Goal: Task Accomplishment & Management: Manage account settings

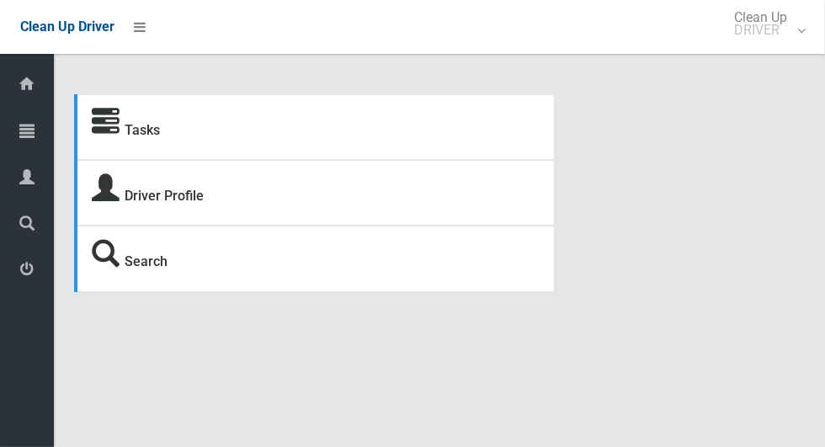
click at [28, 124] on icon at bounding box center [26, 131] width 15 height 34
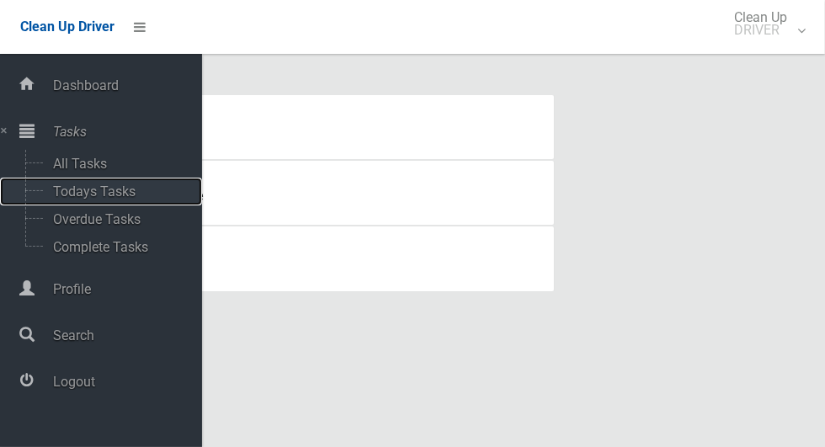
click at [135, 191] on span "Todays Tasks" at bounding box center [118, 191] width 140 height 16
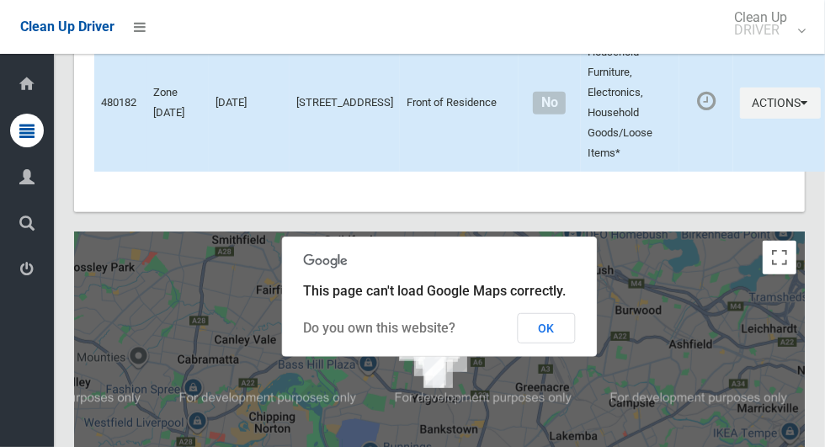
scroll to position [6993, 0]
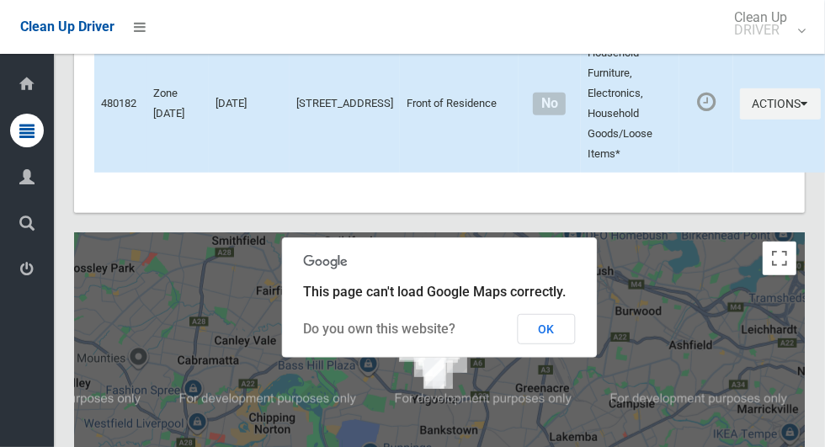
click at [566, 344] on button "OK" at bounding box center [547, 329] width 58 height 30
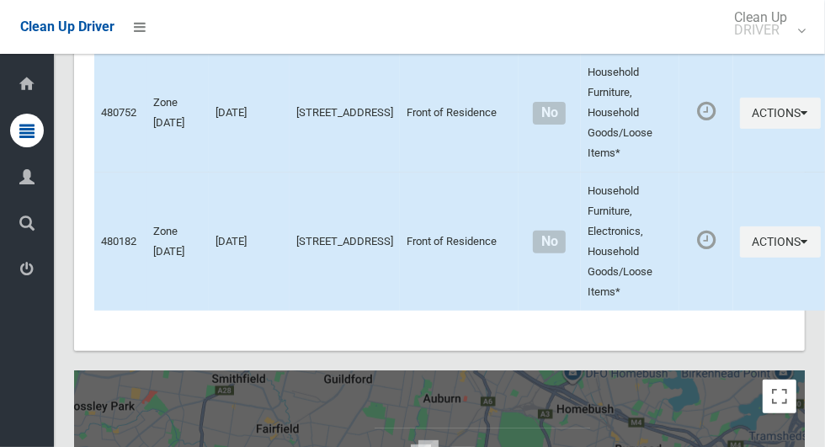
scroll to position [6858, 0]
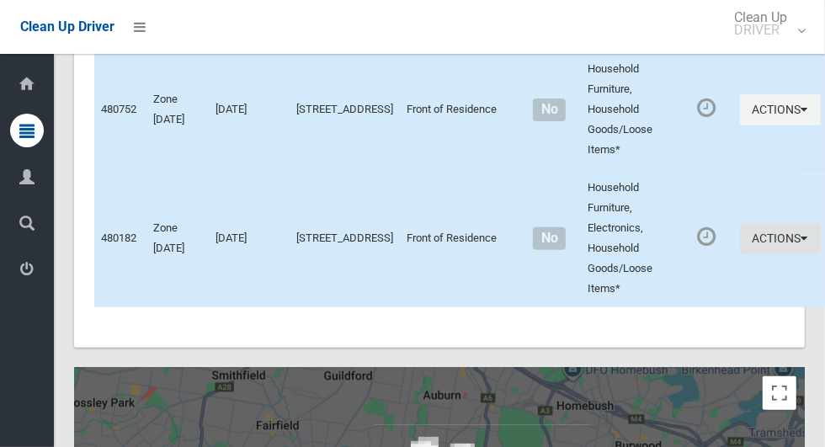
click at [801, 244] on icon "button" at bounding box center [804, 238] width 7 height 12
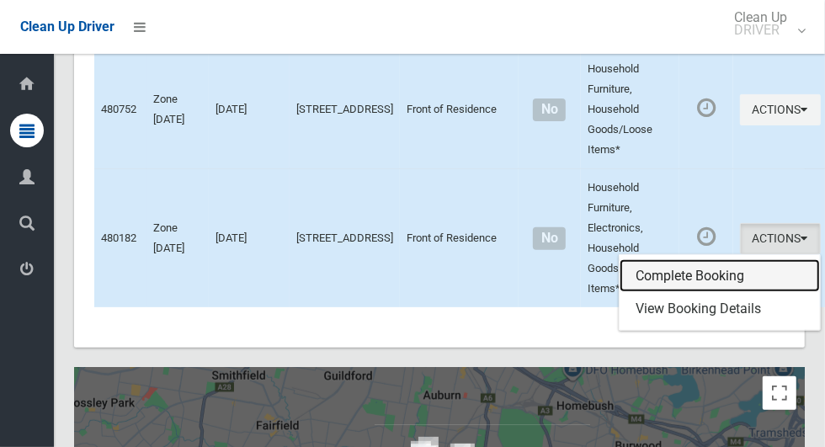
click at [676, 293] on link "Complete Booking" at bounding box center [720, 276] width 200 height 34
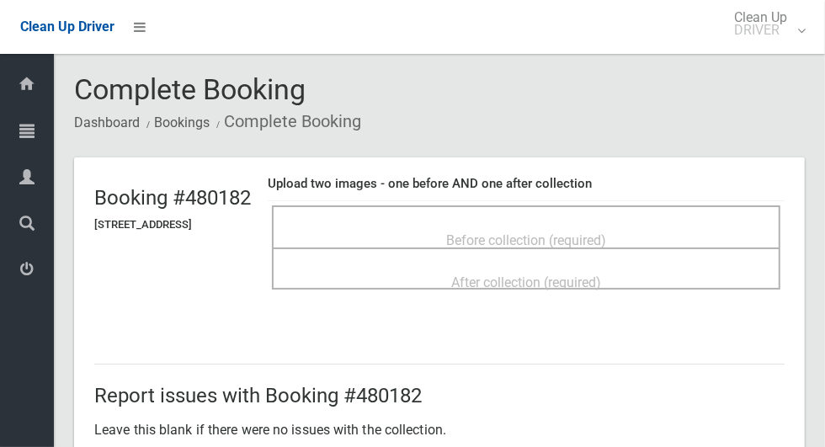
click at [606, 232] on span "Before collection (required)" at bounding box center [526, 240] width 160 height 16
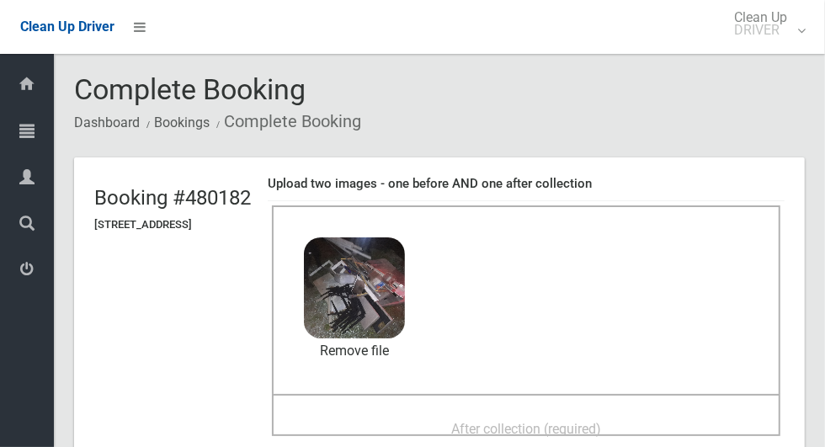
click at [600, 412] on div "After collection (required)" at bounding box center [525, 427] width 471 height 31
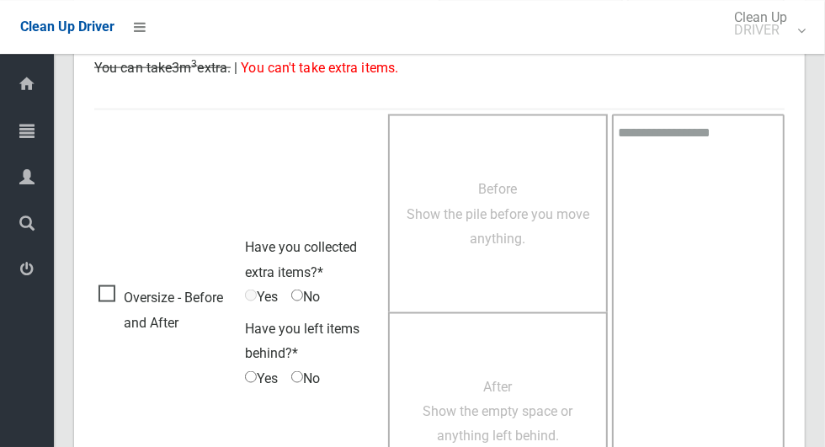
scroll to position [1377, 0]
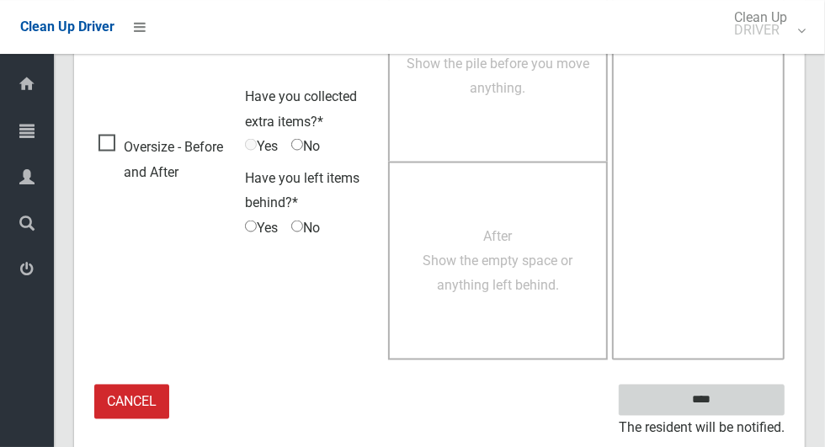
click at [734, 385] on input "****" at bounding box center [702, 400] width 166 height 31
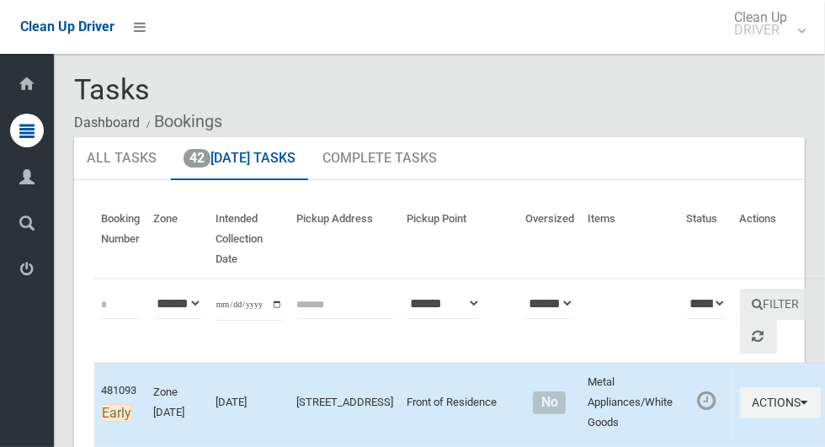
click at [261, 246] on th "Intended Collection Date" at bounding box center [249, 239] width 81 height 78
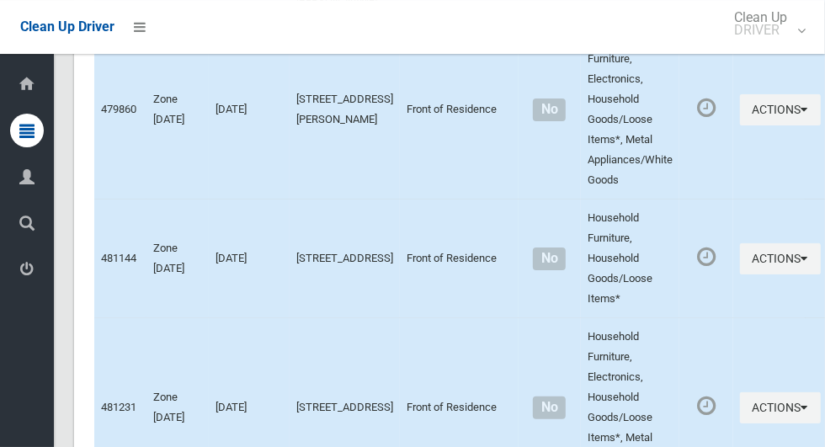
scroll to position [7262, 0]
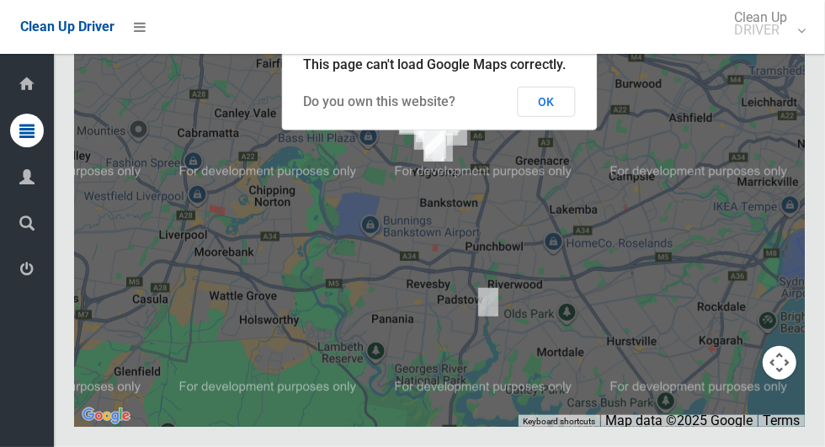
click at [566, 117] on button "OK" at bounding box center [547, 102] width 58 height 30
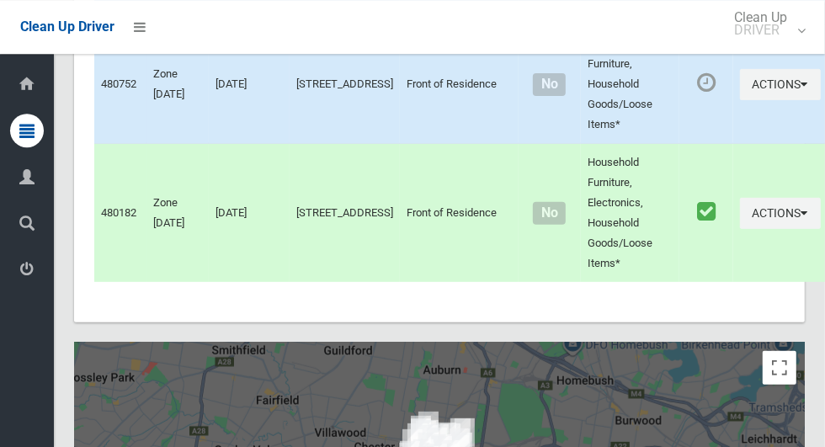
scroll to position [6880, 0]
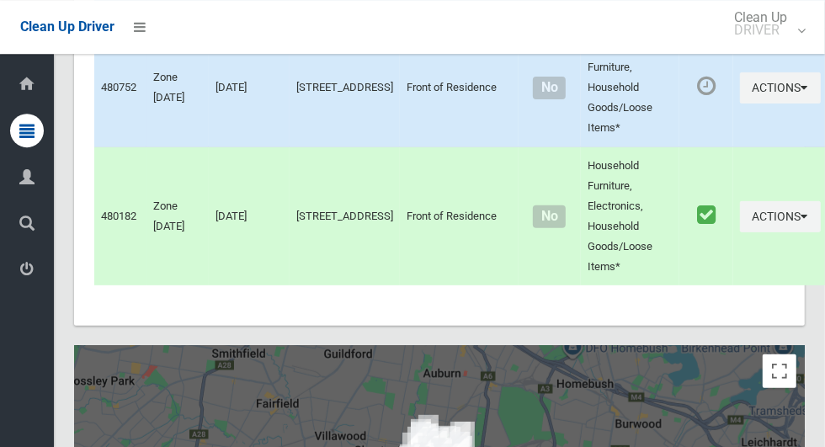
click at [45, 278] on span "Logout" at bounding box center [43, 271] width 6 height 16
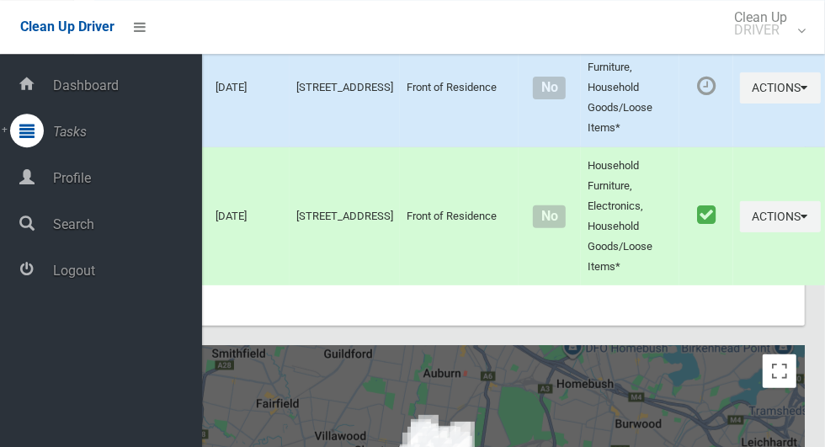
click at [117, 274] on span "Logout" at bounding box center [125, 271] width 154 height 16
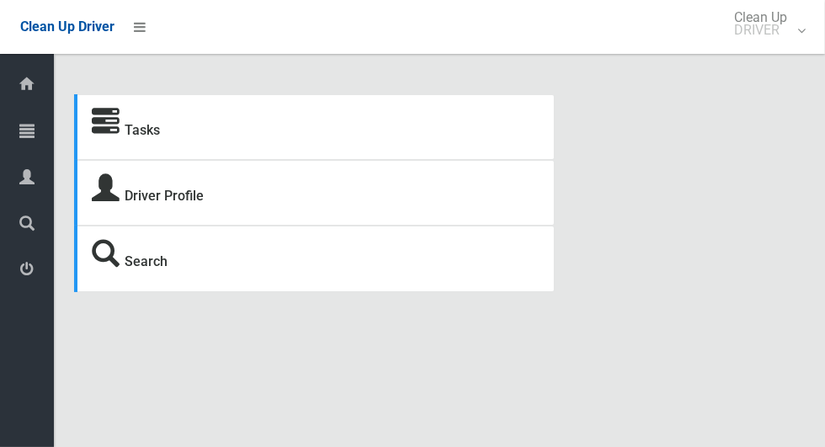
click at [35, 138] on icon at bounding box center [26, 131] width 15 height 34
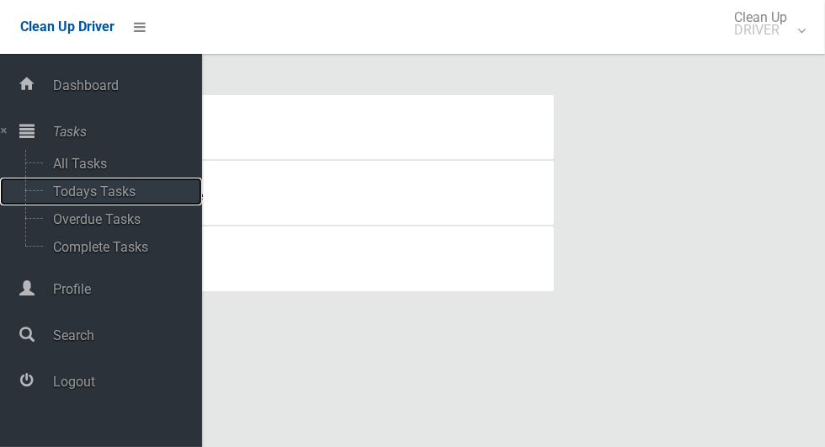
click at [130, 194] on span "Todays Tasks" at bounding box center [118, 191] width 140 height 16
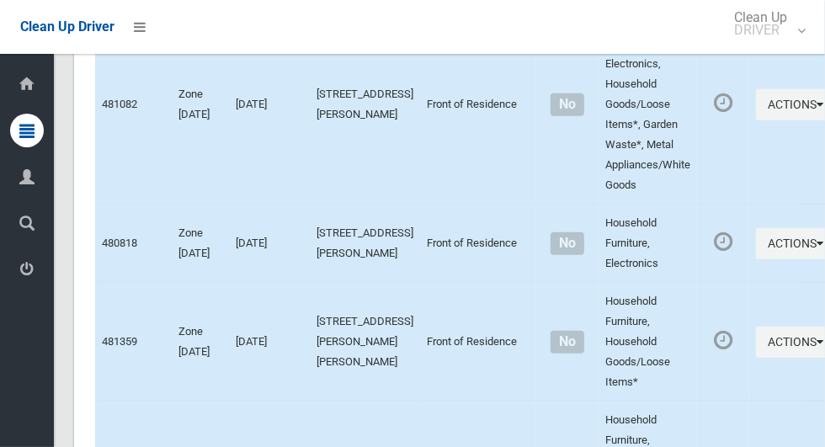
scroll to position [7759, 0]
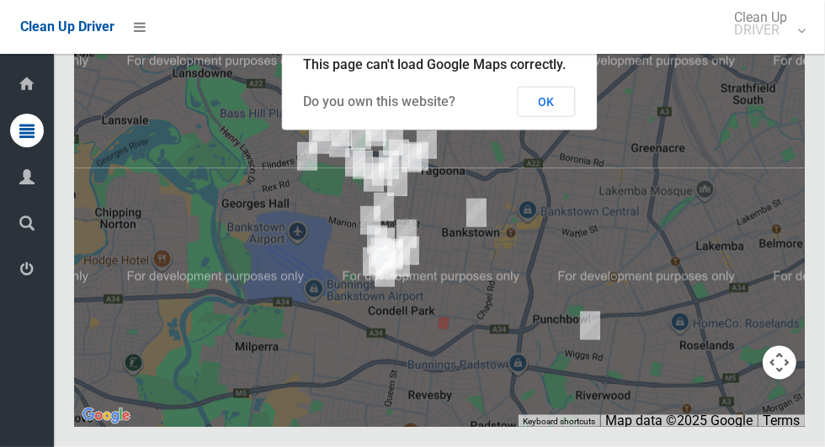
click at [566, 117] on button "OK" at bounding box center [547, 102] width 58 height 30
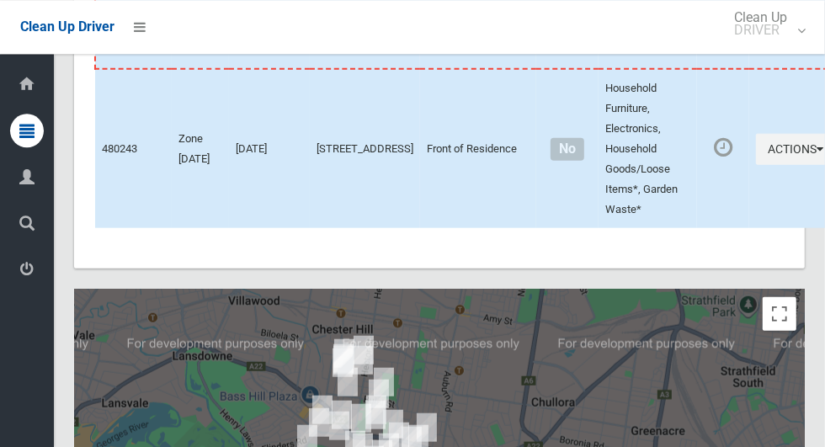
scroll to position [7396, 0]
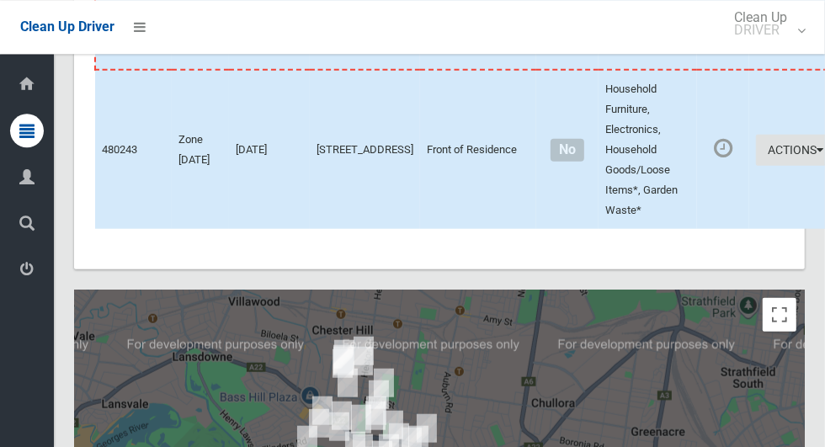
click at [817, 155] on icon "button" at bounding box center [820, 149] width 7 height 12
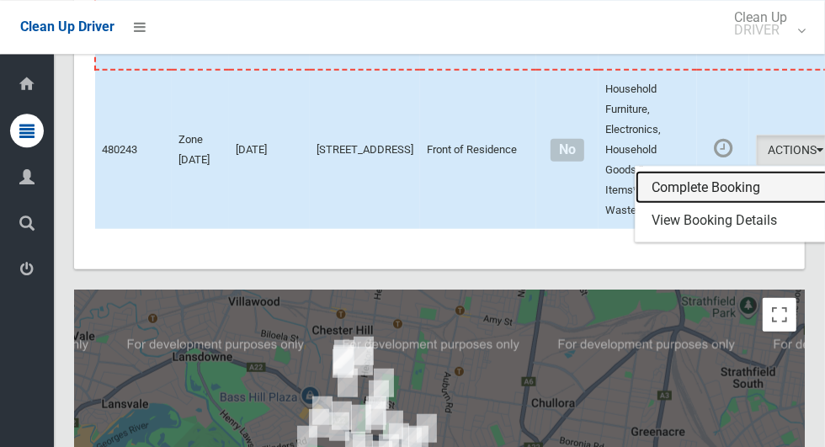
click at [694, 204] on link "Complete Booking" at bounding box center [736, 187] width 200 height 34
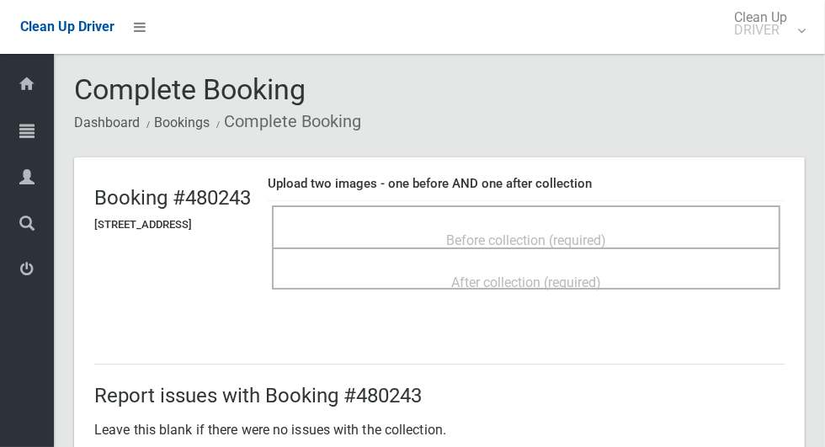
click at [665, 237] on div "Before collection (required)" at bounding box center [525, 239] width 471 height 31
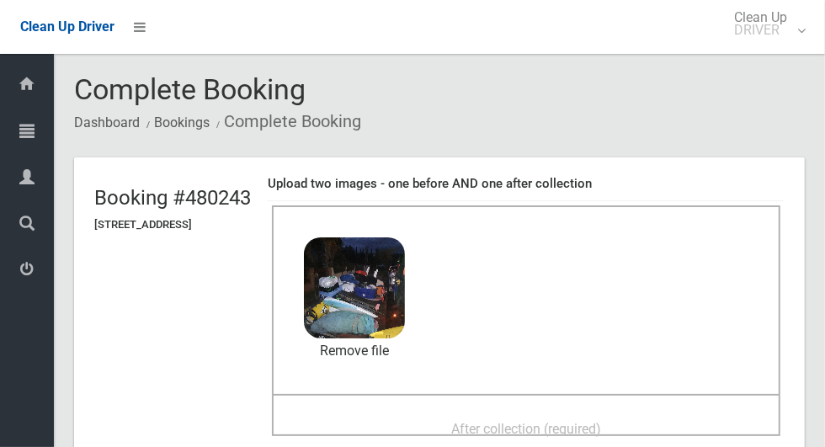
click at [588, 412] on div "After collection (required)" at bounding box center [525, 427] width 471 height 31
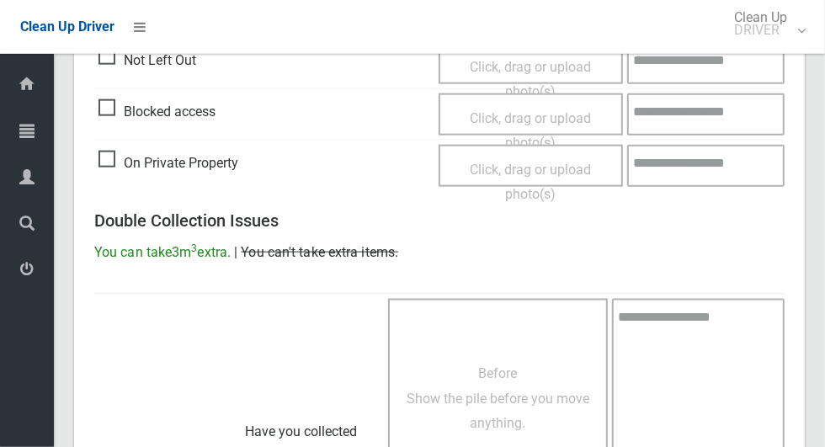
scroll to position [1377, 0]
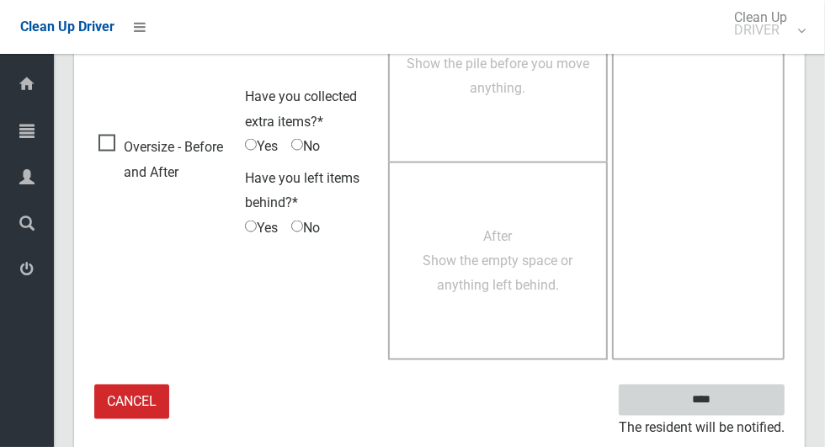
click at [731, 406] on input "****" at bounding box center [702, 400] width 166 height 31
click at [5, 344] on div "Dashboard Tasks All Tasks Todays Tasks Overdue Tasks Complete Tasks Profile Sea…" at bounding box center [27, 250] width 54 height 393
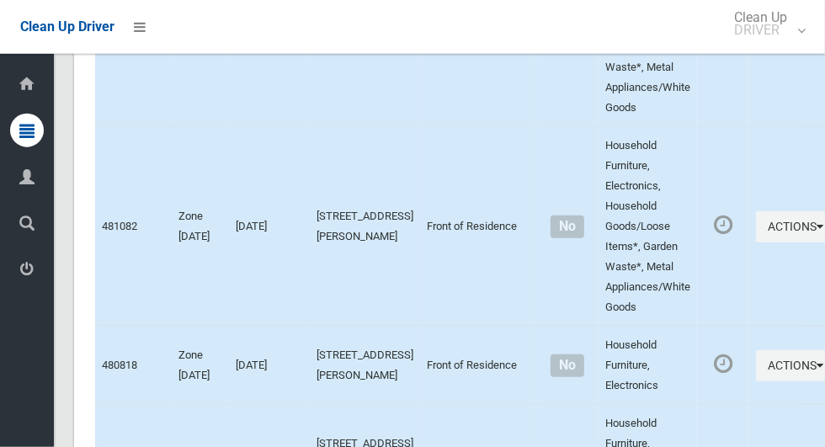
scroll to position [7760, 0]
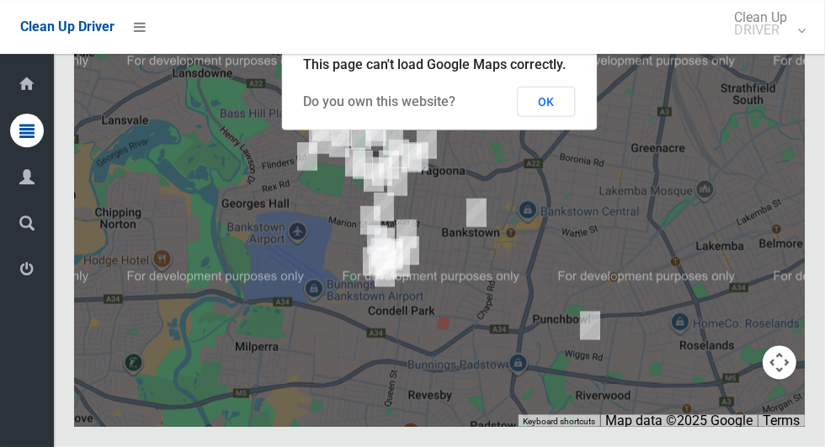
click at [566, 117] on button "OK" at bounding box center [547, 102] width 58 height 30
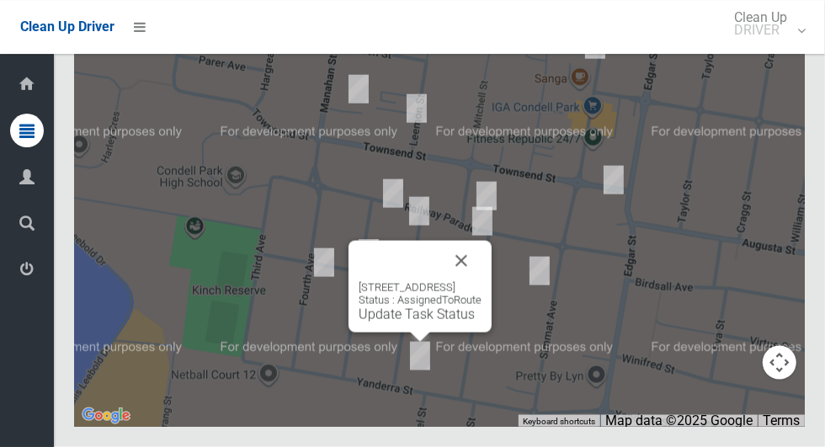
click at [481, 281] on button "Close" at bounding box center [461, 261] width 40 height 40
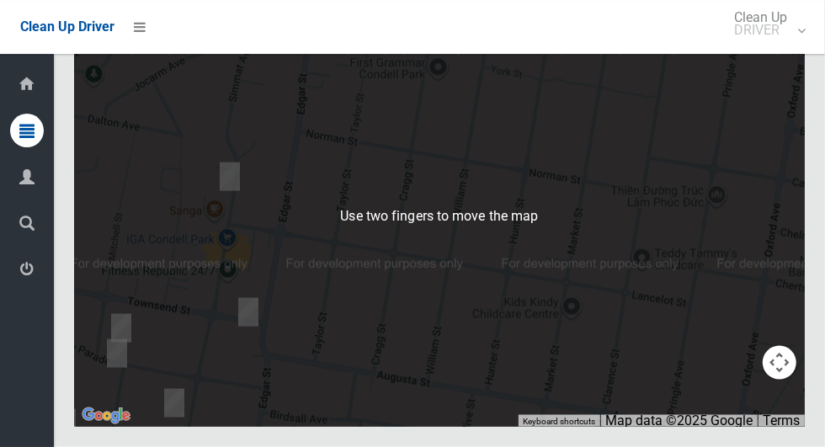
scroll to position [7759, 0]
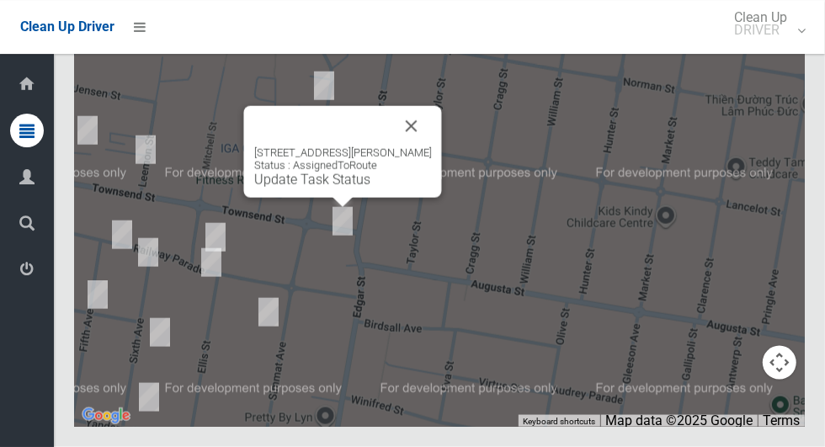
click at [335, 198] on div "1 Townsend Street, CONDELL PARK NSW 2200 Status : AssignedToRoute Update Task S…" at bounding box center [343, 152] width 198 height 92
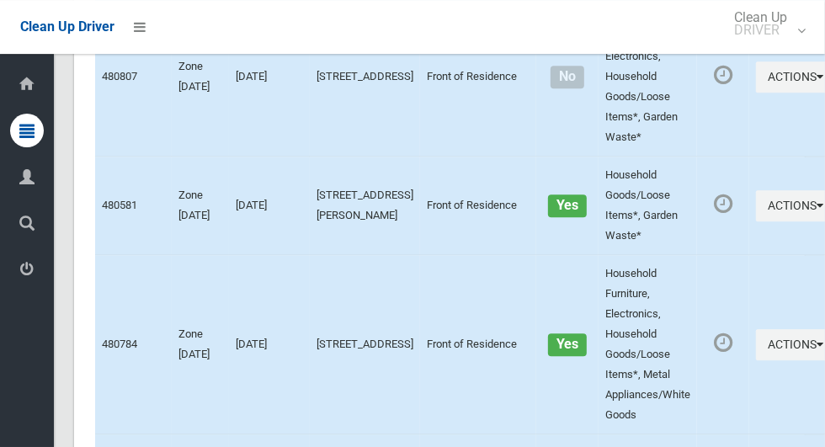
scroll to position [0, 0]
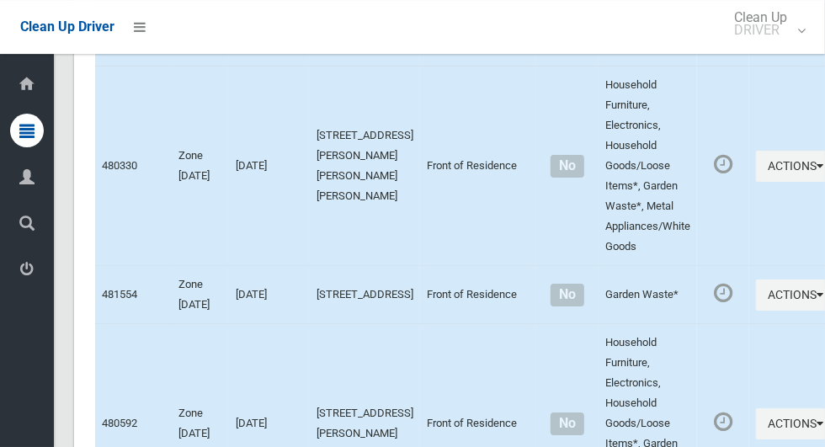
scroll to position [7760, 0]
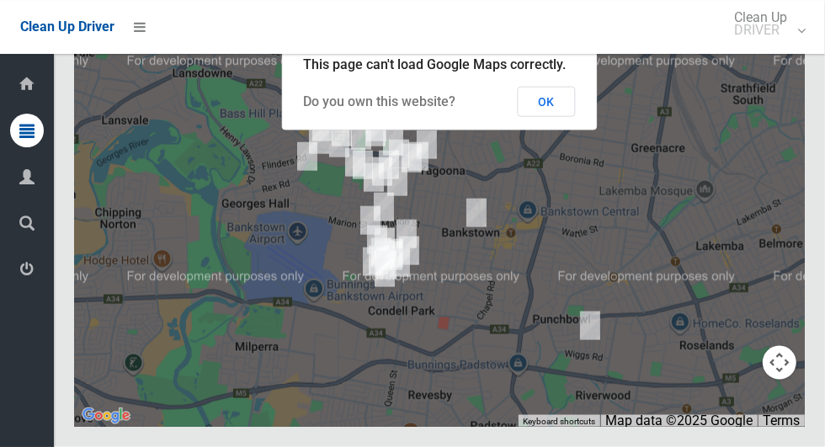
click at [566, 117] on button "OK" at bounding box center [547, 102] width 58 height 30
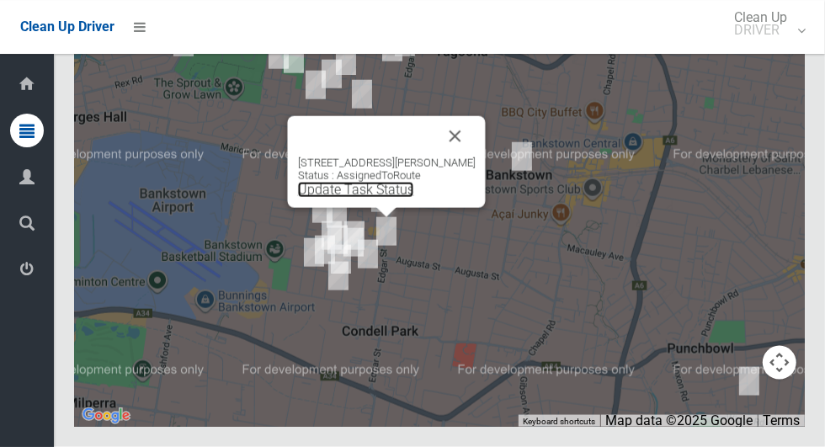
click at [370, 198] on link "Update Task Status" at bounding box center [356, 190] width 116 height 16
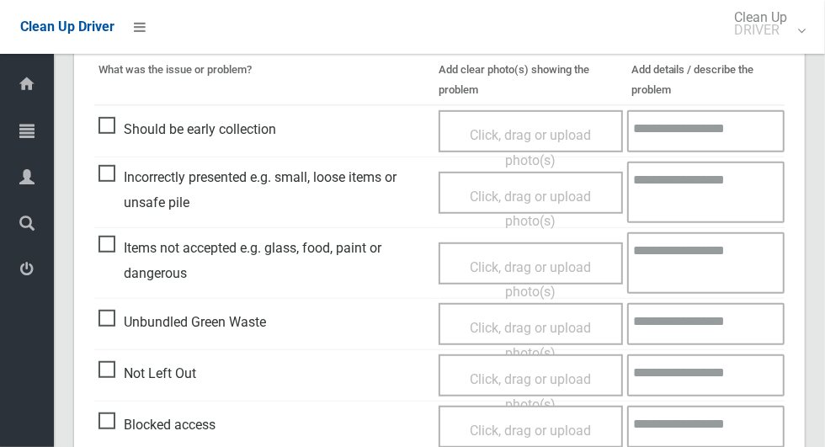
scroll to position [438, 0]
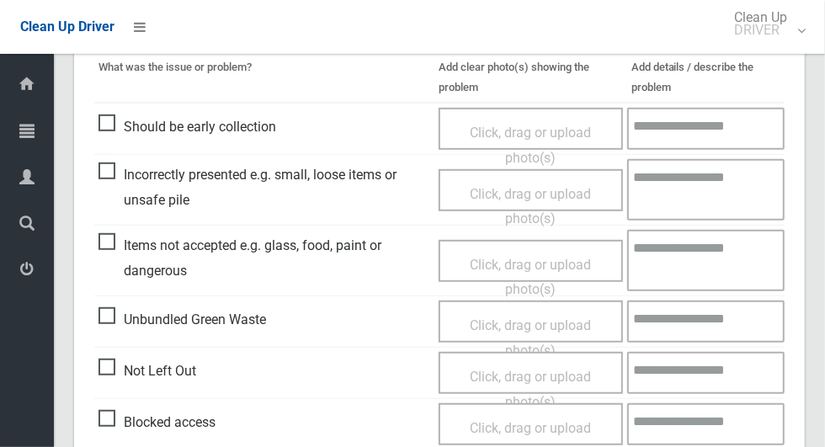
click at [100, 369] on span "Not Left Out" at bounding box center [147, 371] width 98 height 25
click at [551, 369] on span "Click, drag or upload photo(s)" at bounding box center [530, 389] width 121 height 41
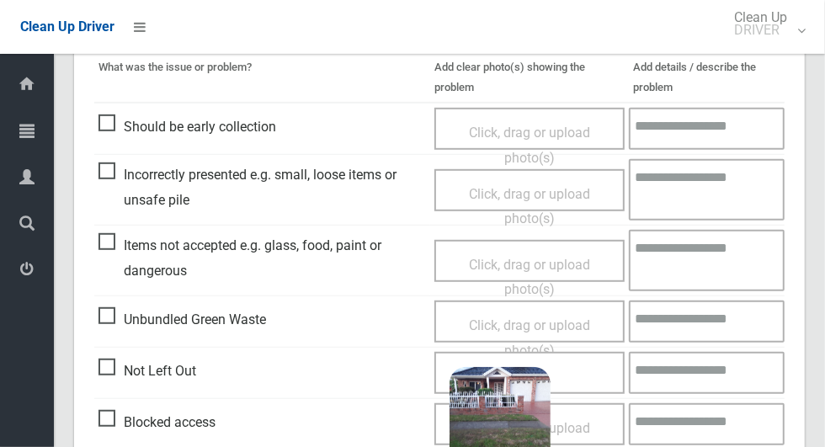
scroll to position [1084, 0]
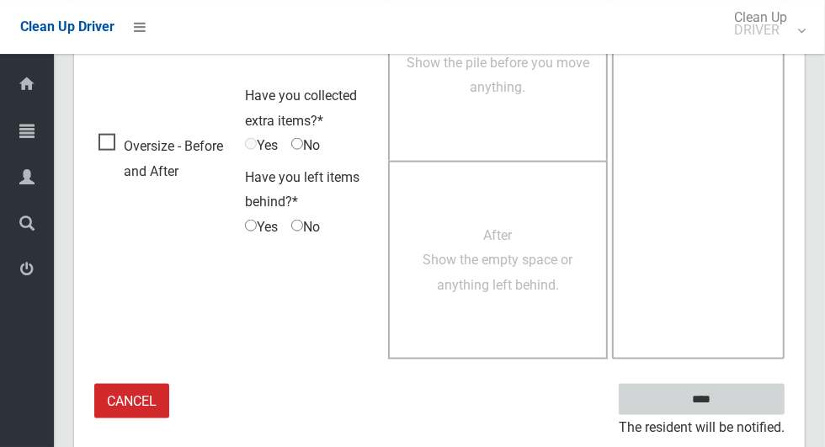
click at [758, 384] on input "****" at bounding box center [702, 399] width 166 height 31
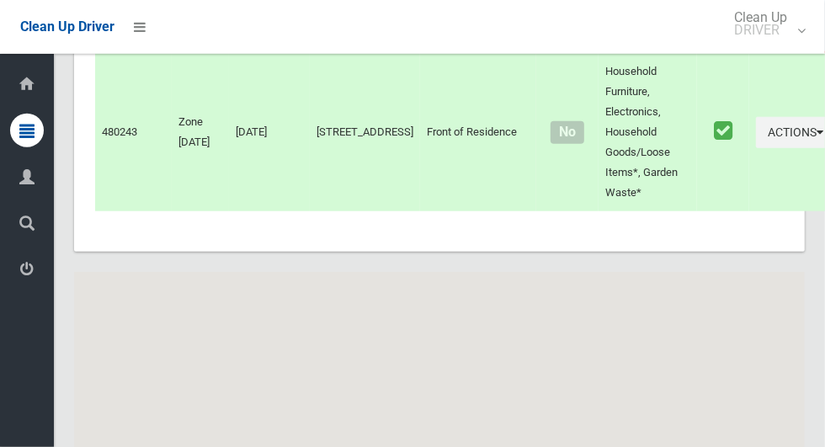
scroll to position [7759, 0]
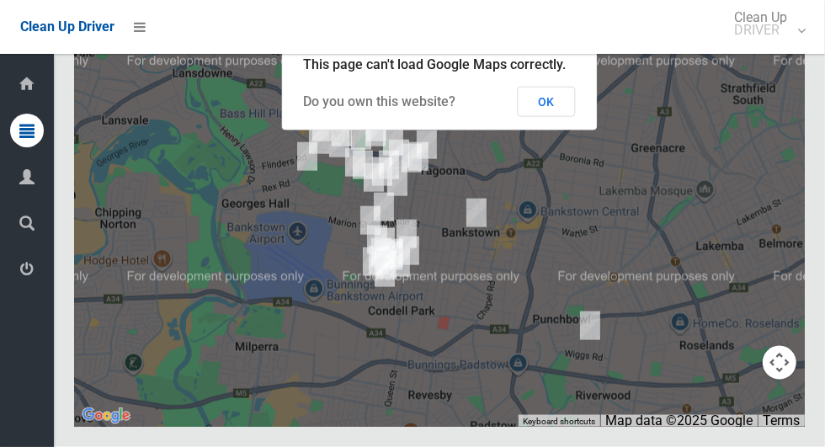
click at [548, 117] on button "OK" at bounding box center [547, 102] width 58 height 30
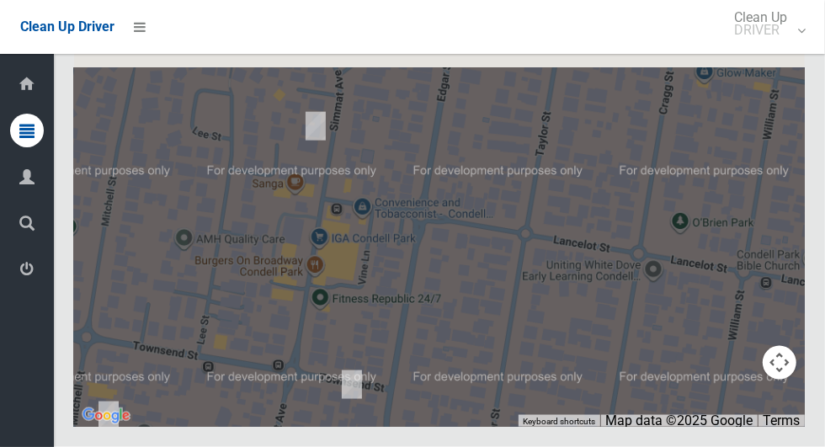
scroll to position [7741, 0]
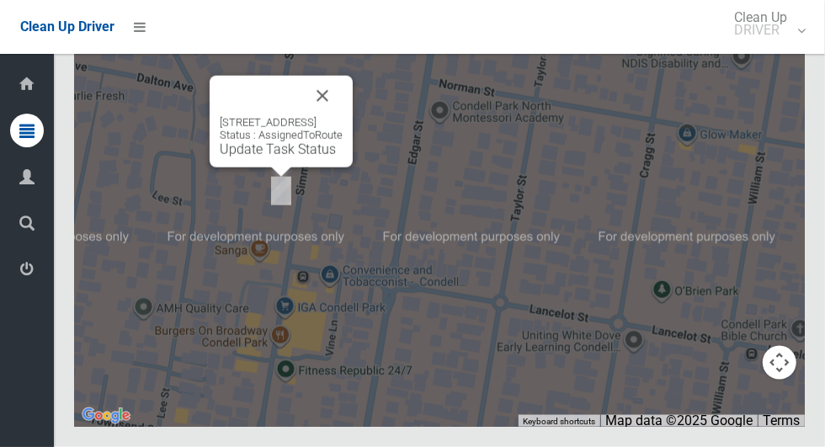
click at [265, 157] on div "38 Simmat Avenue, CONDELL PARK NSW 2200 Status : AssignedToRoute Update Task St…" at bounding box center [281, 136] width 123 height 41
click at [261, 157] on link "Update Task Status" at bounding box center [278, 149] width 116 height 16
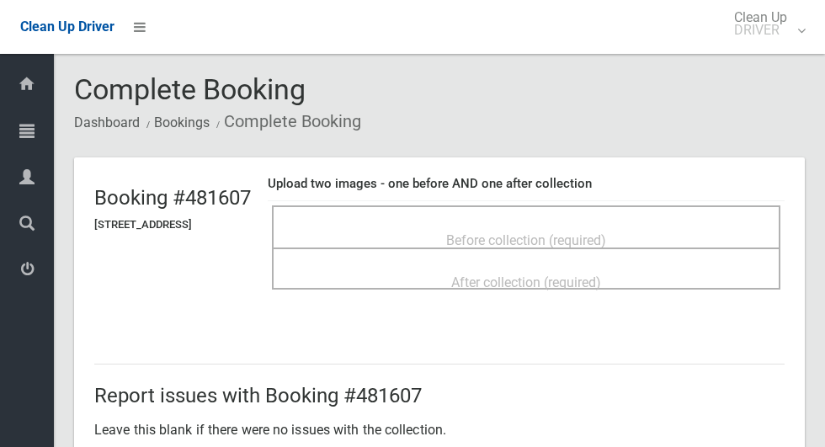
click at [606, 232] on span "Before collection (required)" at bounding box center [526, 240] width 160 height 16
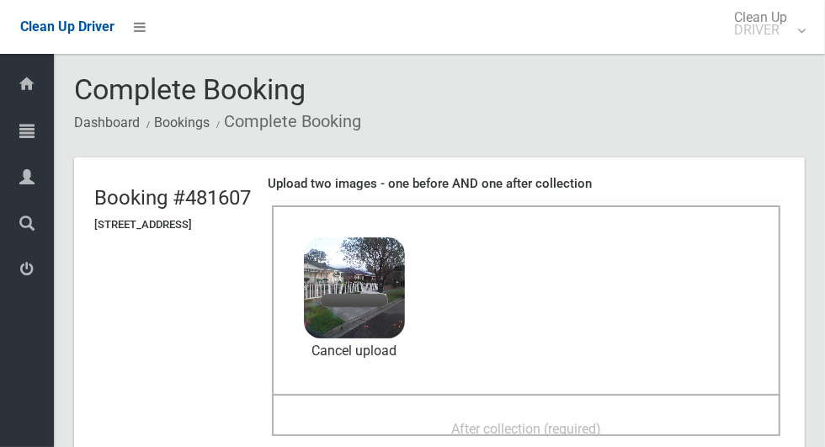
click at [578, 412] on div "After collection (required)" at bounding box center [525, 427] width 471 height 31
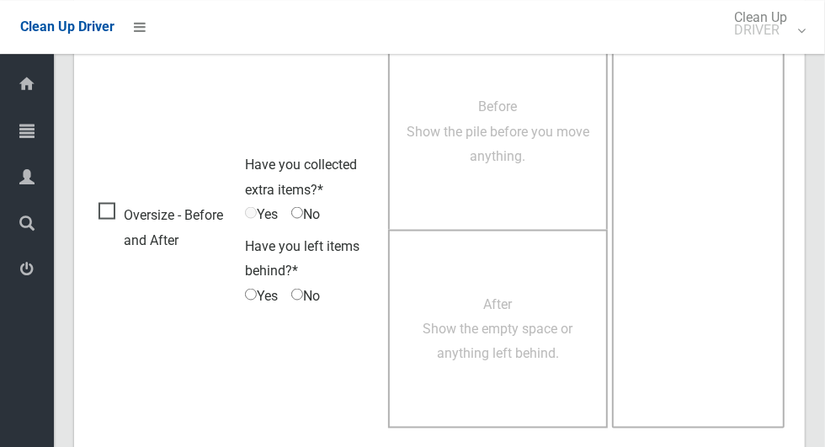
scroll to position [1377, 0]
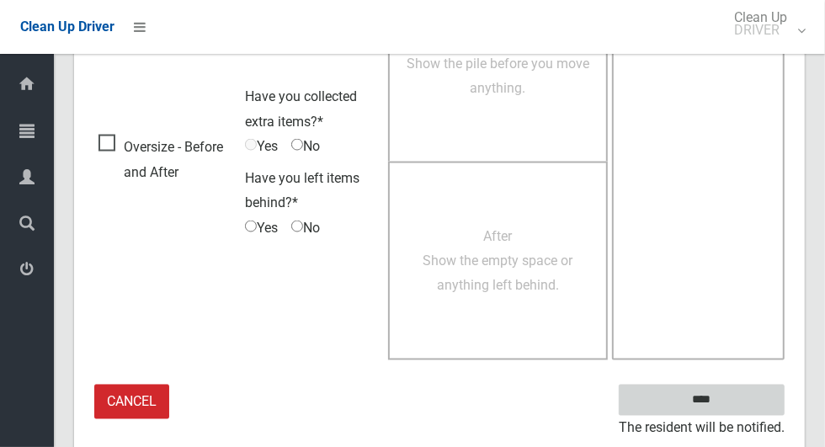
click at [706, 399] on input "****" at bounding box center [702, 400] width 166 height 31
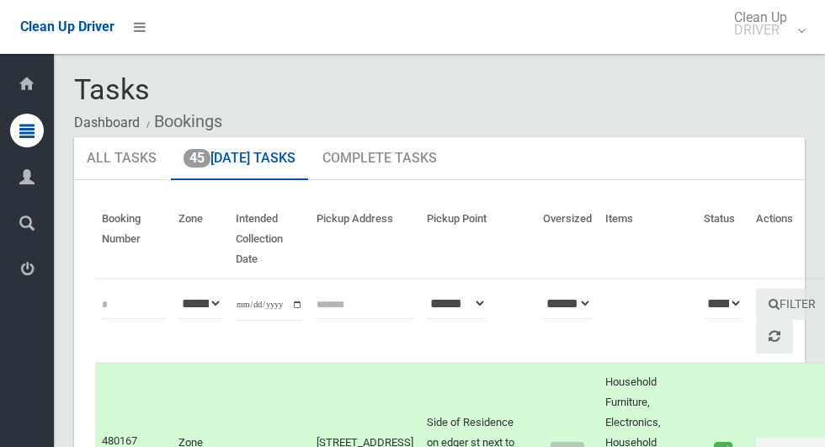
scroll to position [7759, 0]
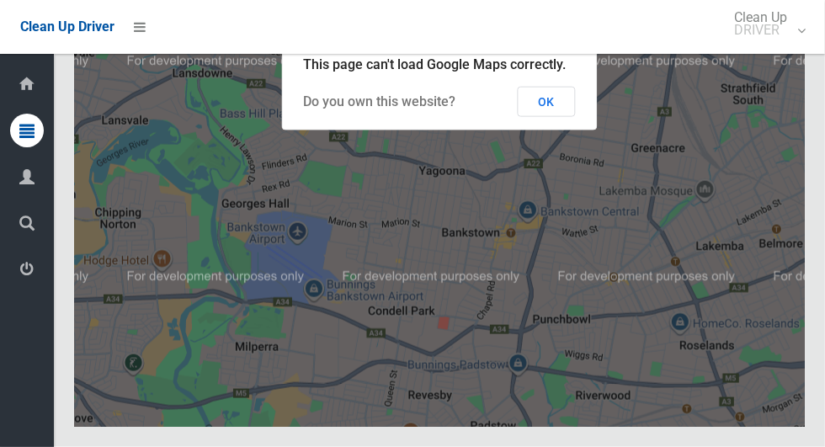
click at [549, 117] on button "OK" at bounding box center [547, 102] width 58 height 30
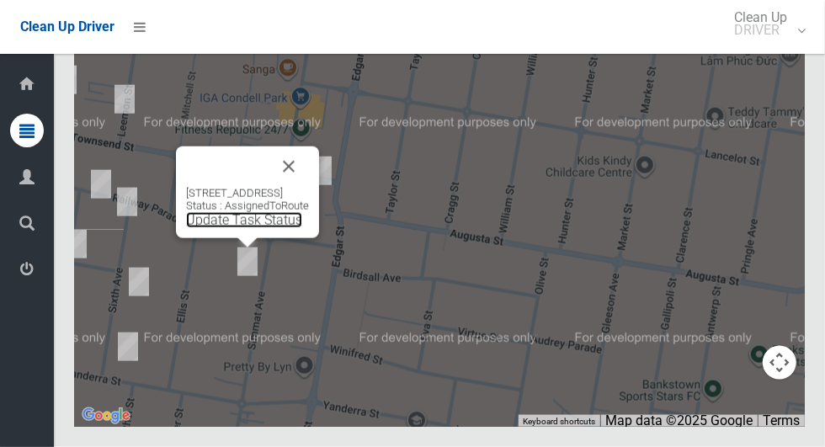
click at [186, 228] on link "Update Task Status" at bounding box center [244, 220] width 116 height 16
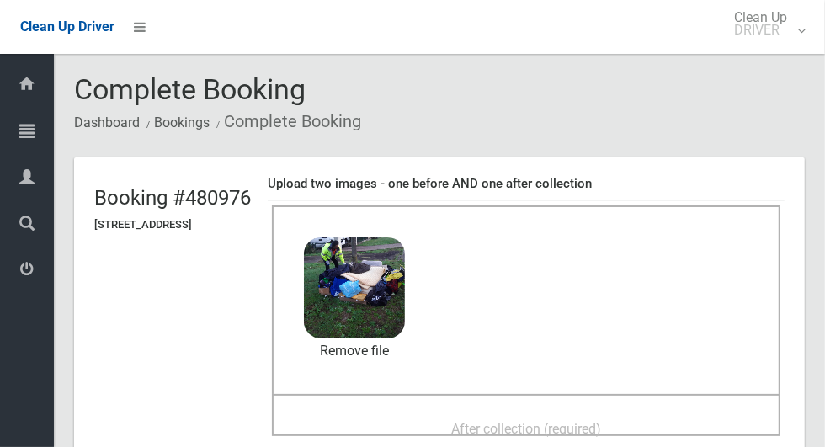
click at [577, 412] on div "After collection (required)" at bounding box center [525, 427] width 471 height 31
click at [622, 412] on div "After collection (required)" at bounding box center [525, 427] width 471 height 31
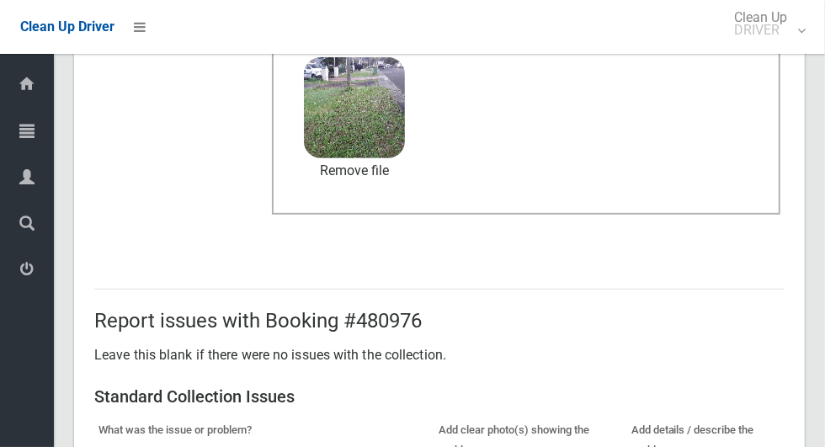
scroll to position [1377, 0]
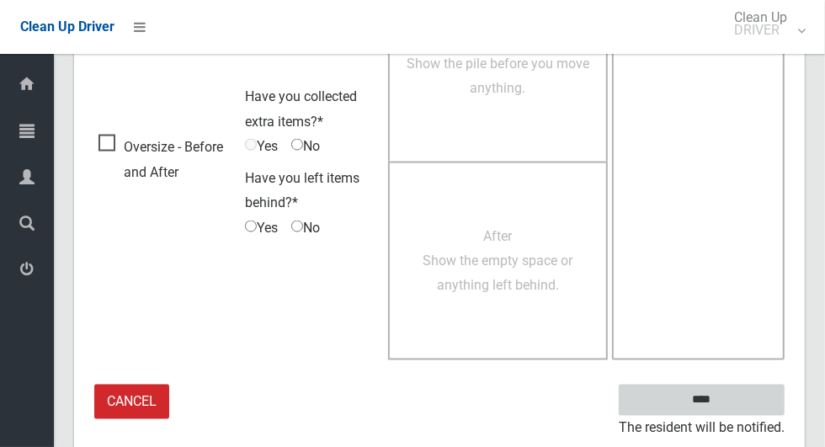
click at [731, 401] on input "****" at bounding box center [702, 400] width 166 height 31
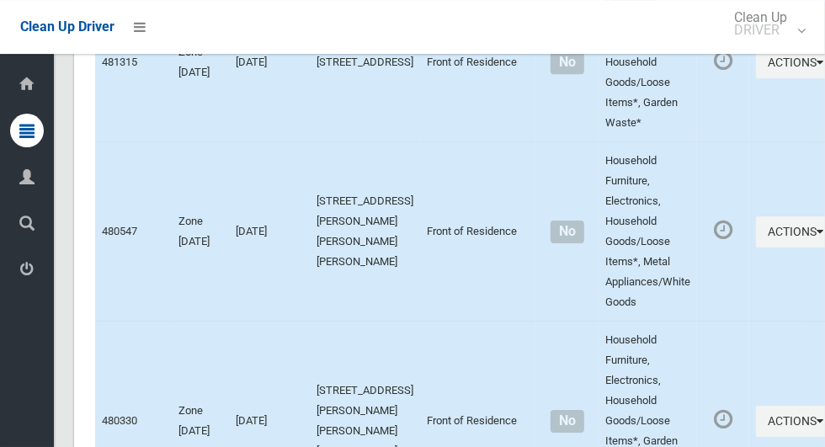
scroll to position [7760, 0]
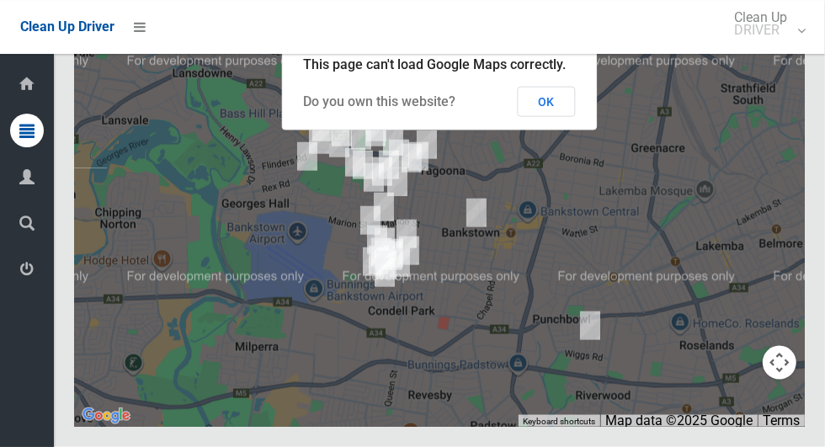
click at [546, 117] on button "OK" at bounding box center [547, 102] width 58 height 30
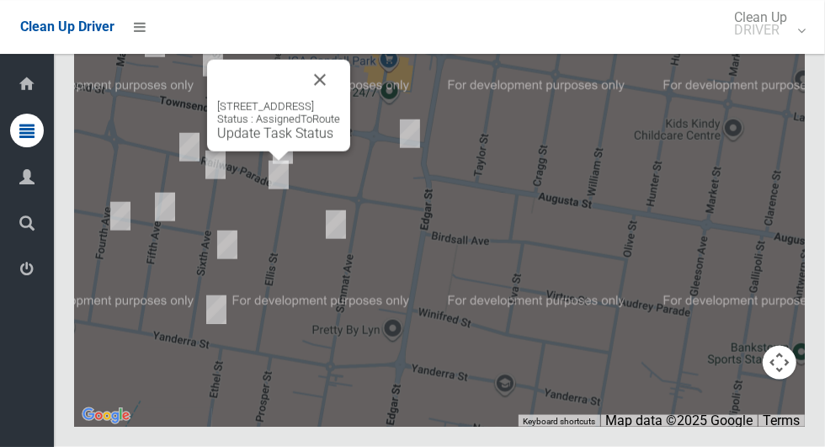
click at [340, 100] on button "Close" at bounding box center [320, 80] width 40 height 40
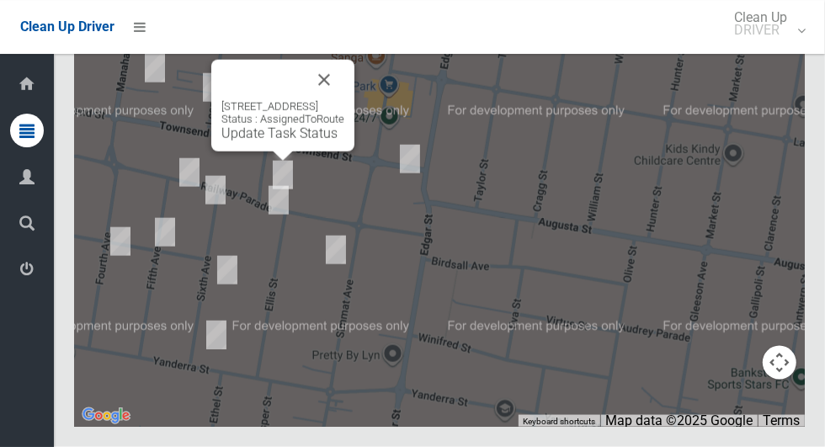
click at [344, 100] on button "Close" at bounding box center [324, 80] width 40 height 40
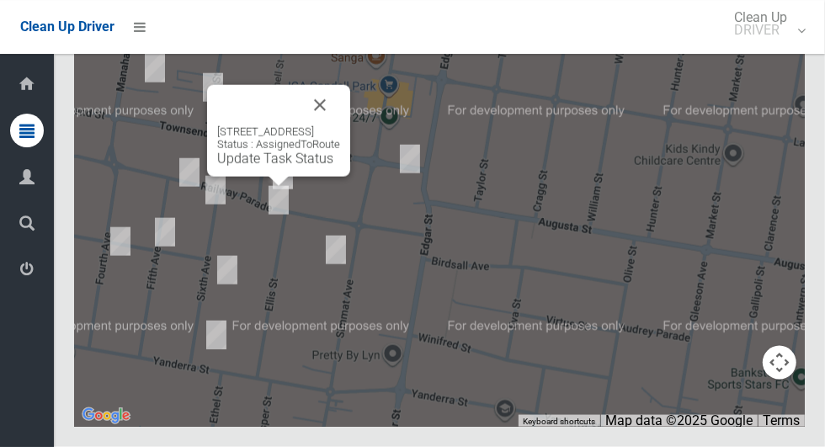
click at [340, 125] on button "Close" at bounding box center [320, 105] width 40 height 40
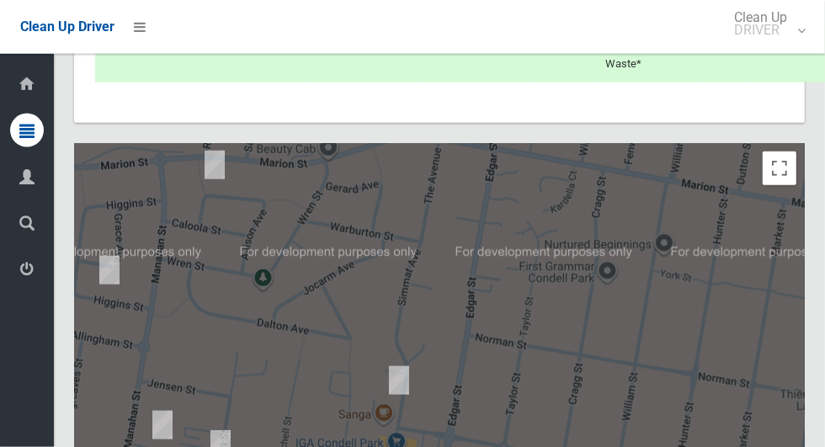
scroll to position [7759, 0]
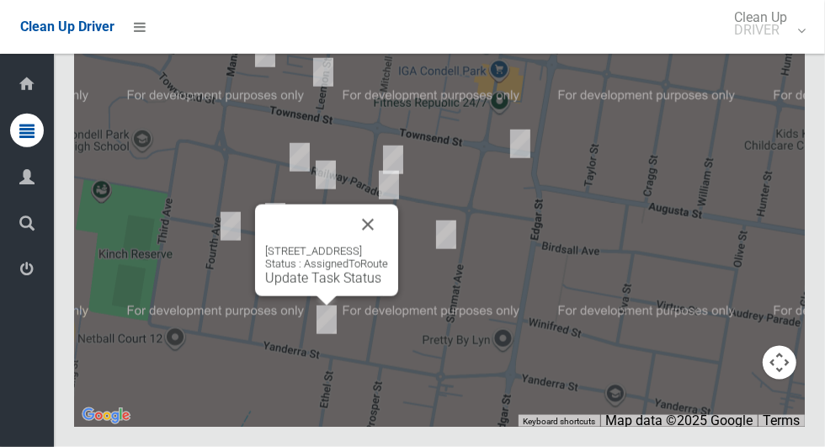
click at [388, 245] on button "Close" at bounding box center [368, 225] width 40 height 40
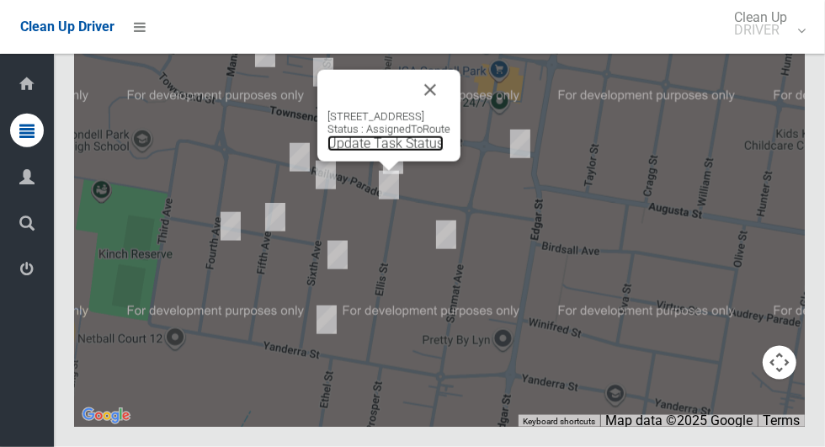
click at [365, 152] on link "Update Task Status" at bounding box center [385, 144] width 116 height 16
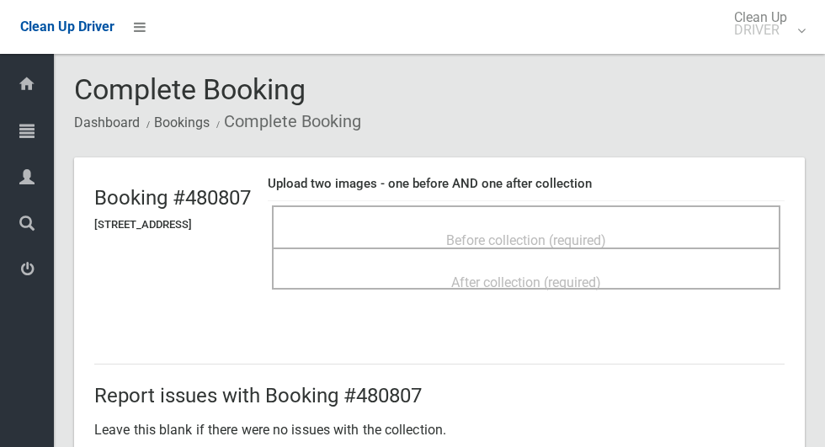
click at [606, 232] on span "Before collection (required)" at bounding box center [526, 240] width 160 height 16
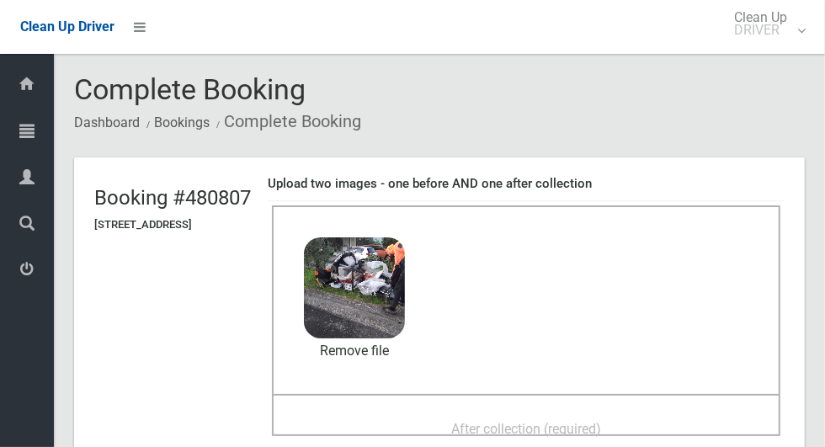
click at [568, 421] on span "After collection (required)" at bounding box center [526, 429] width 150 height 16
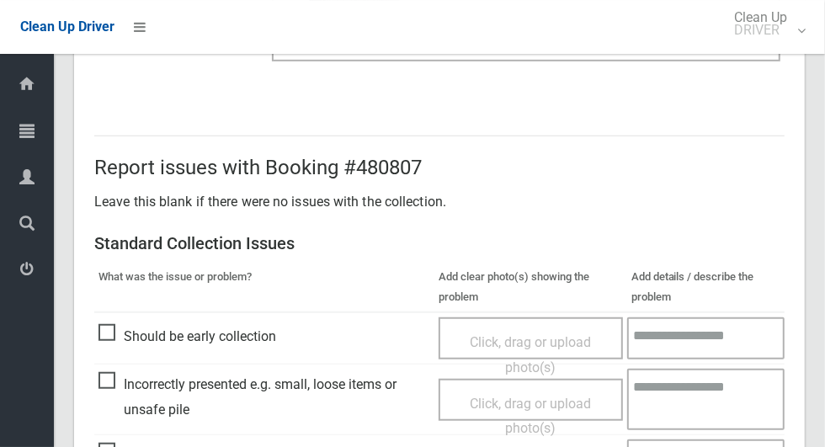
scroll to position [1377, 0]
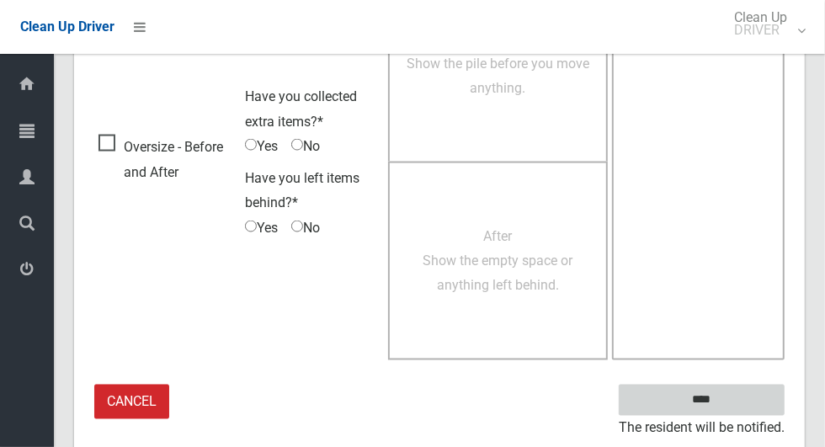
click at [747, 395] on input "****" at bounding box center [702, 400] width 166 height 31
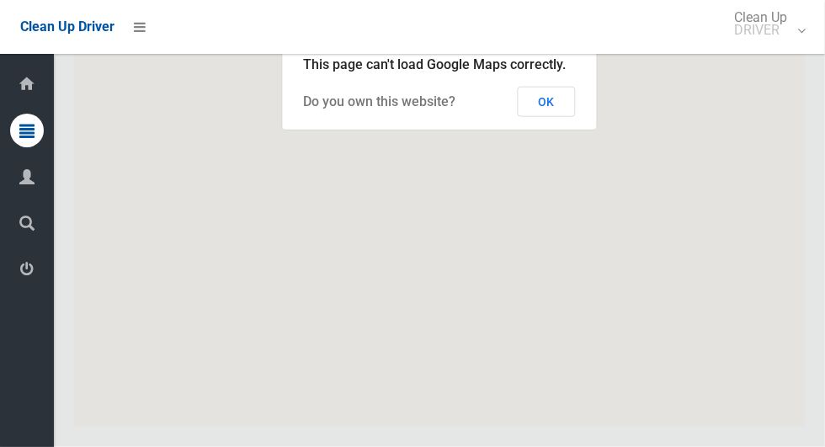
scroll to position [7759, 0]
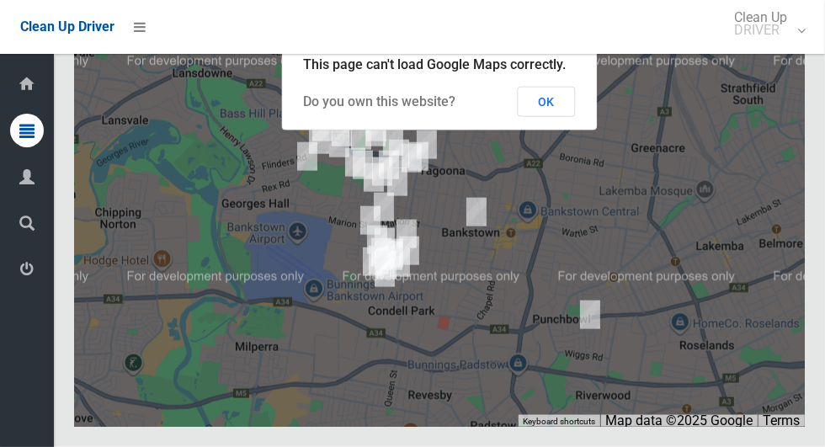
click at [548, 117] on button "OK" at bounding box center [547, 102] width 58 height 30
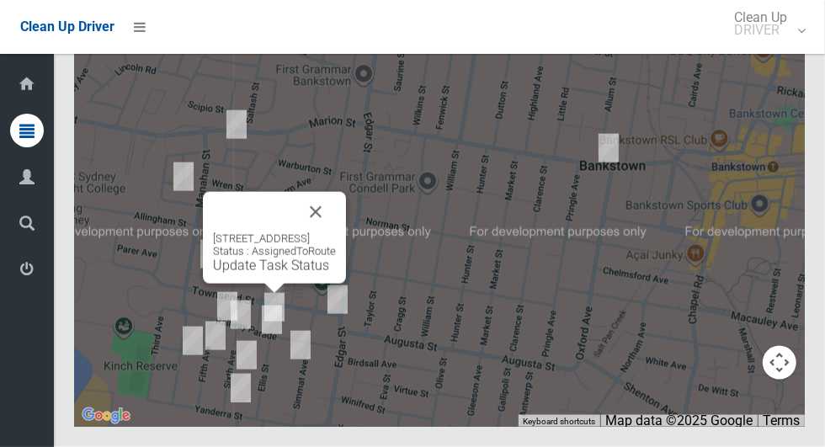
click at [251, 274] on link "Update Task Status" at bounding box center [271, 266] width 116 height 16
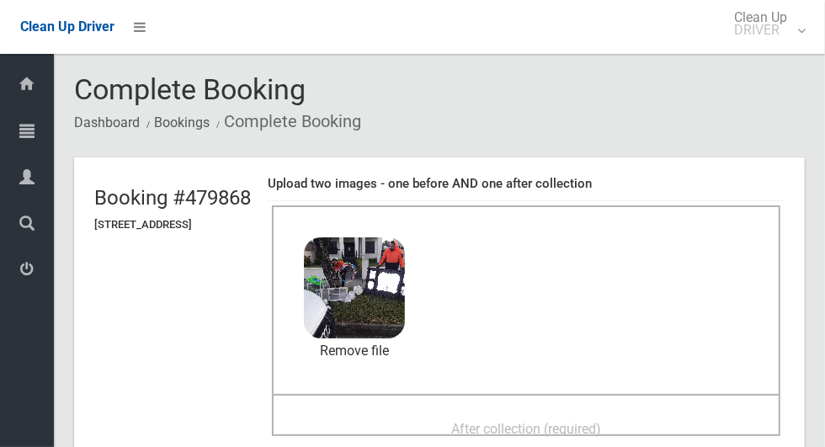
click at [566, 412] on div "After collection (required)" at bounding box center [525, 427] width 471 height 31
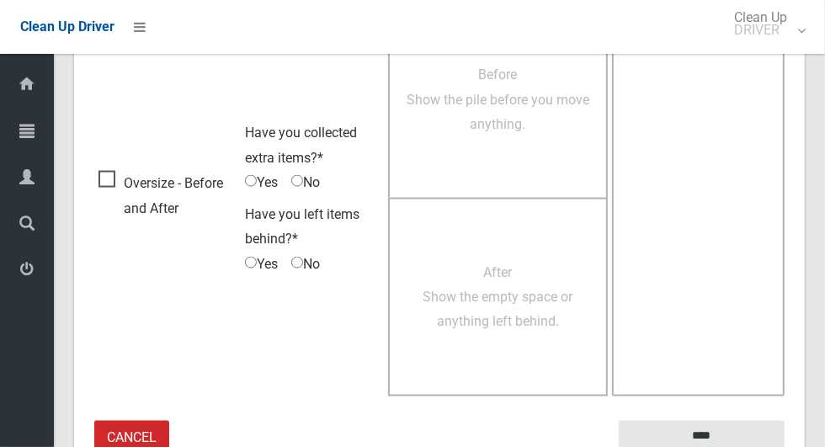
scroll to position [1377, 0]
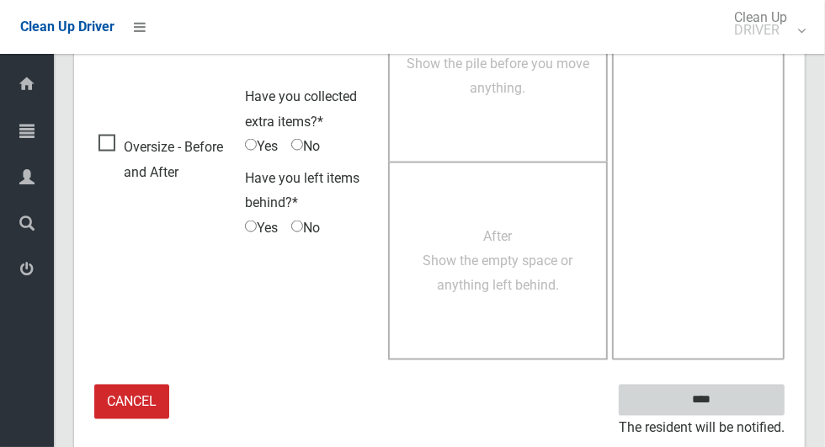
click at [715, 401] on input "****" at bounding box center [702, 400] width 166 height 31
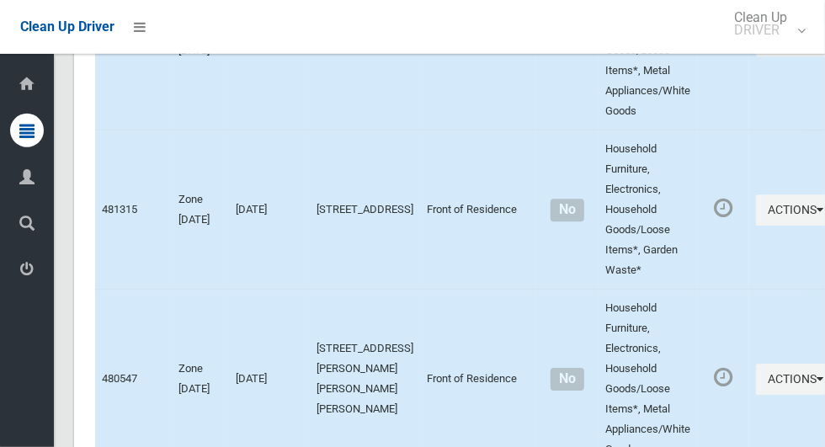
scroll to position [7760, 0]
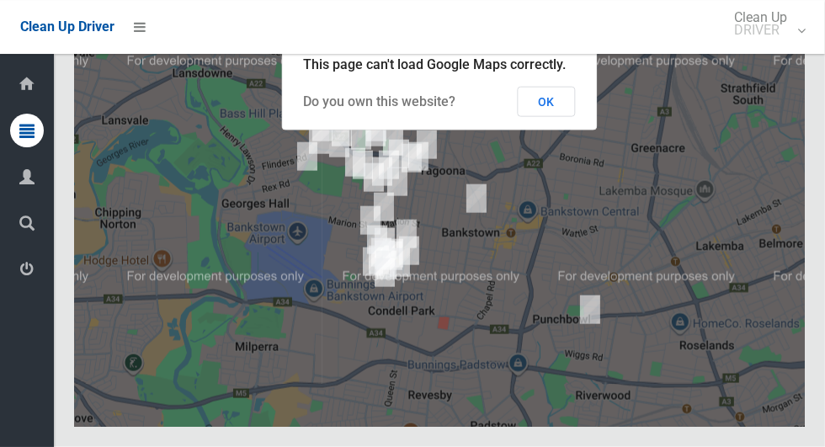
click at [566, 117] on button "OK" at bounding box center [547, 102] width 58 height 30
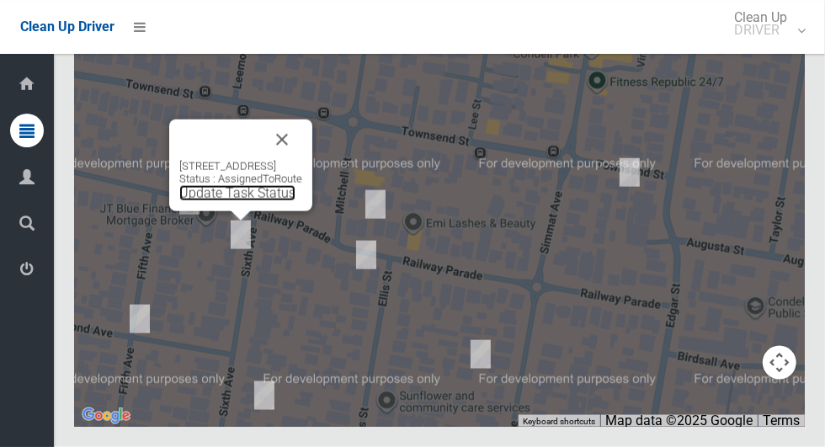
click at [218, 201] on link "Update Task Status" at bounding box center [237, 193] width 116 height 16
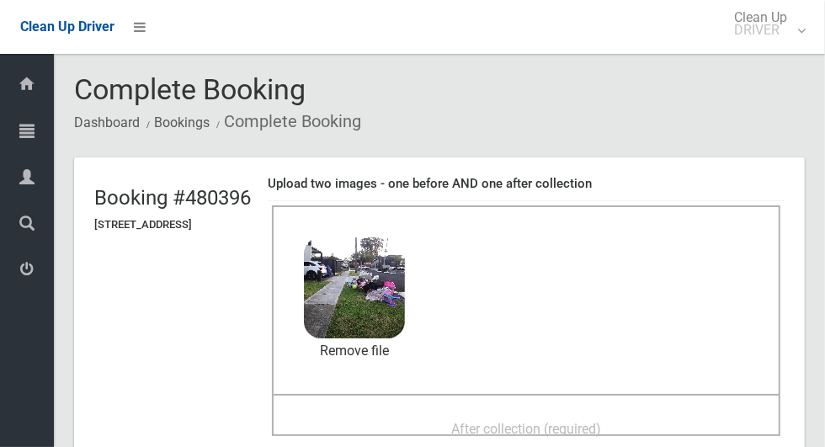
click at [589, 421] on span "After collection (required)" at bounding box center [526, 429] width 150 height 16
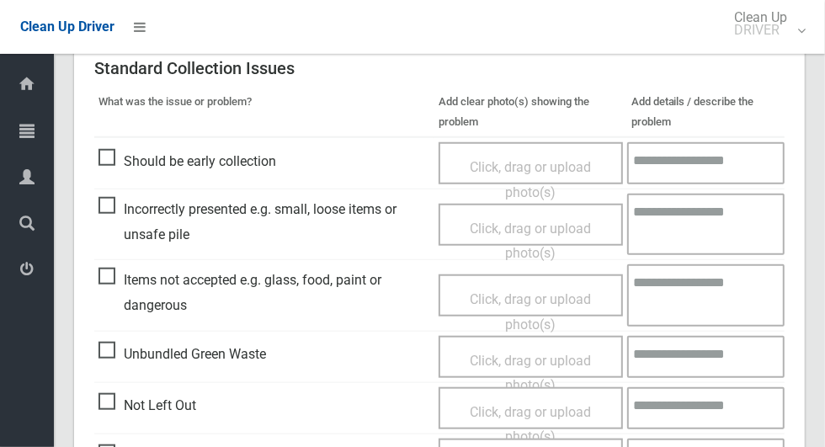
scroll to position [1377, 0]
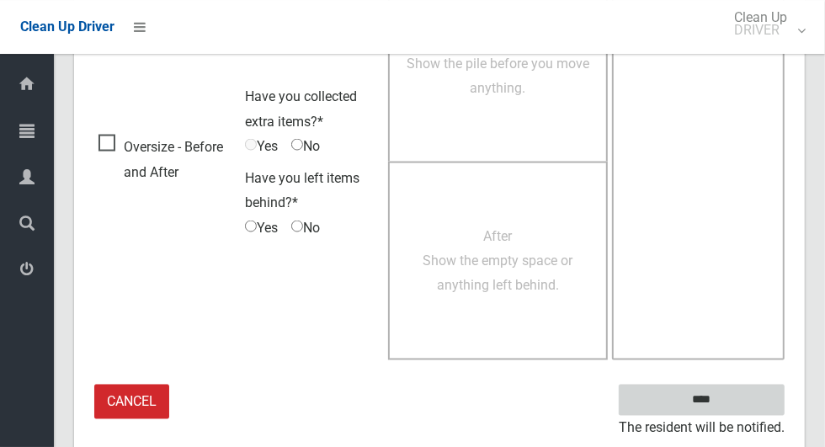
click at [731, 395] on input "****" at bounding box center [702, 400] width 166 height 31
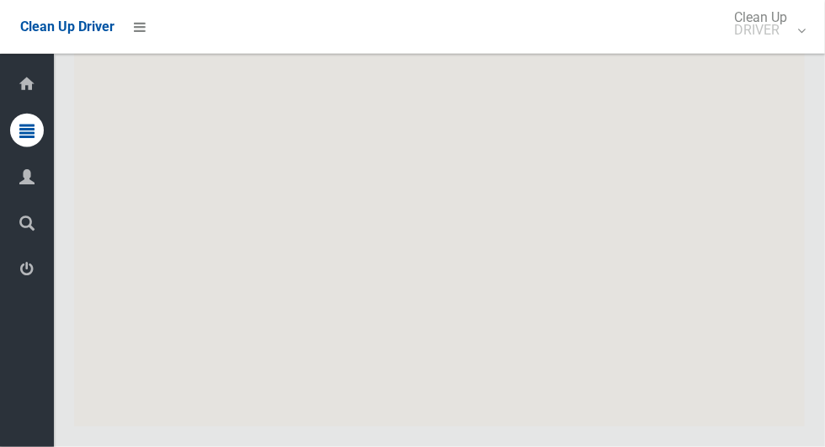
scroll to position [7759, 0]
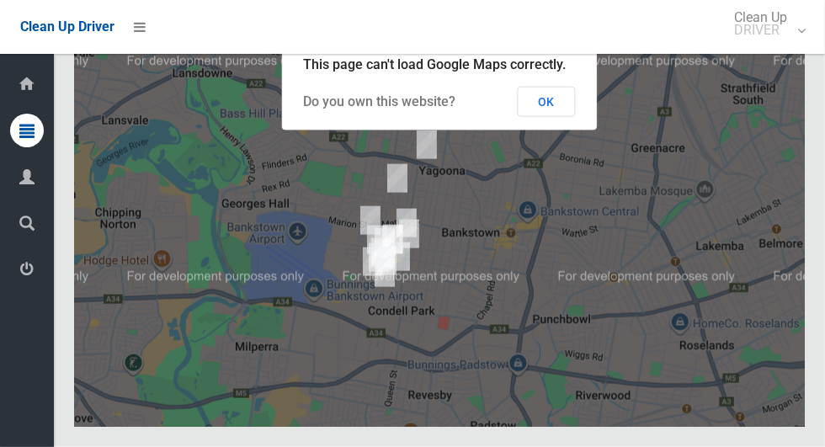
click at [551, 117] on button "OK" at bounding box center [547, 102] width 58 height 30
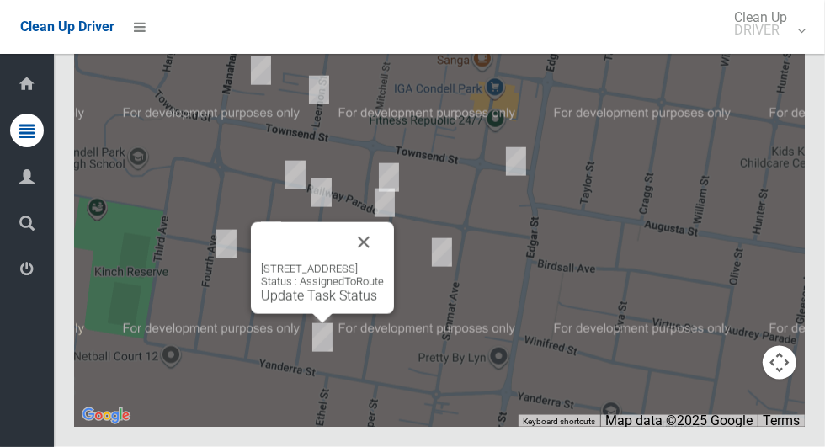
click at [384, 263] on button "Close" at bounding box center [363, 242] width 40 height 40
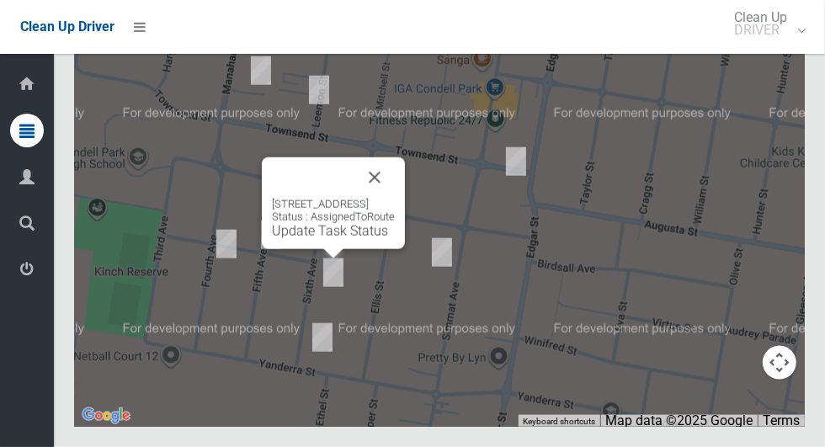
click at [395, 198] on button "Close" at bounding box center [374, 177] width 40 height 40
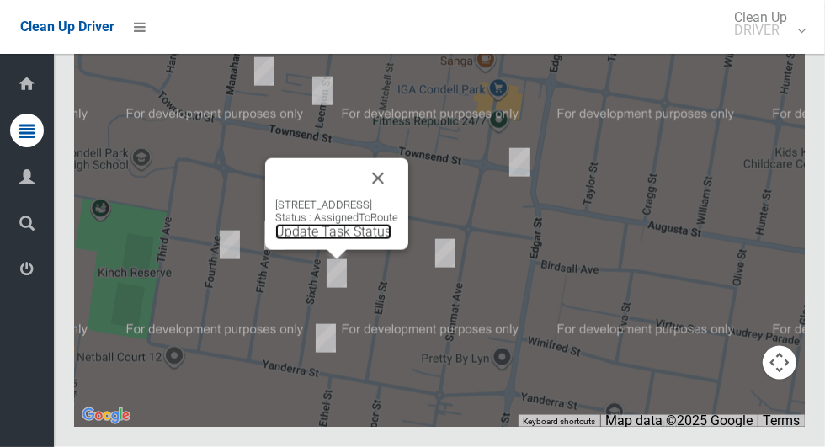
click at [309, 240] on link "Update Task Status" at bounding box center [333, 232] width 116 height 16
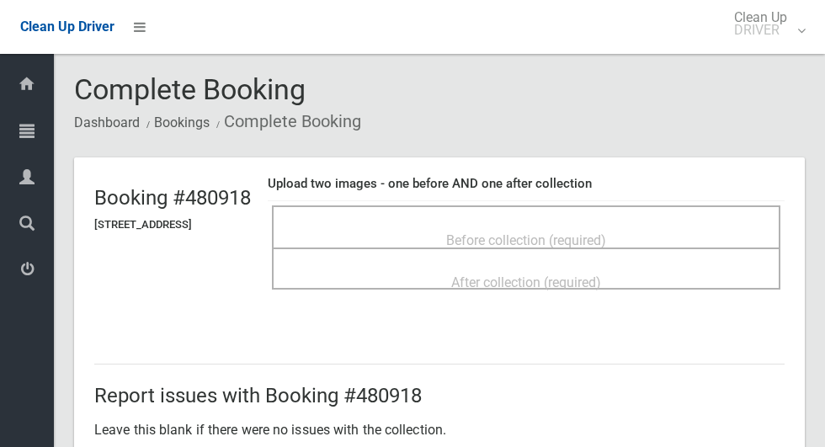
click at [519, 232] on span "Before collection (required)" at bounding box center [526, 240] width 160 height 16
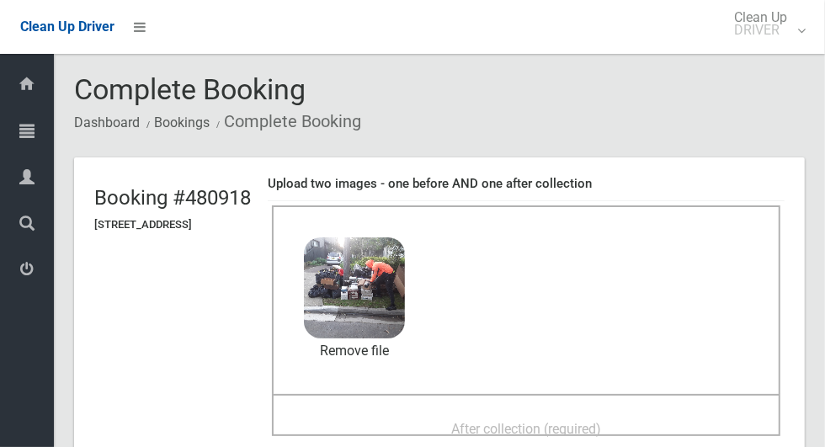
click at [643, 412] on div "After collection (required)" at bounding box center [525, 427] width 471 height 31
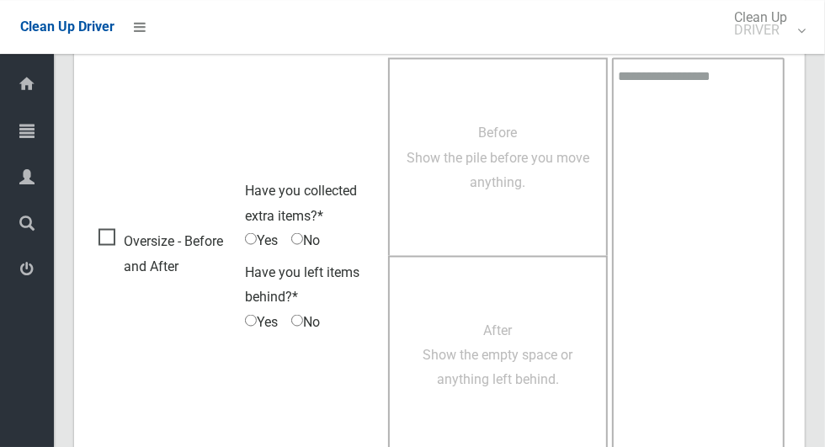
scroll to position [1377, 0]
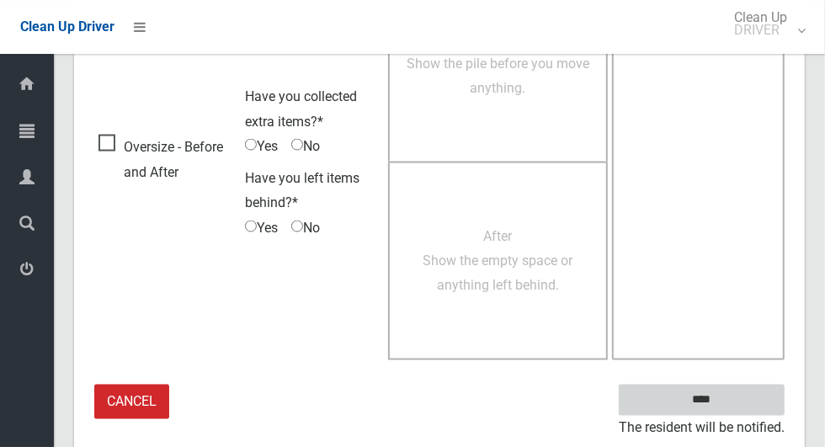
click at [744, 389] on input "****" at bounding box center [702, 400] width 166 height 31
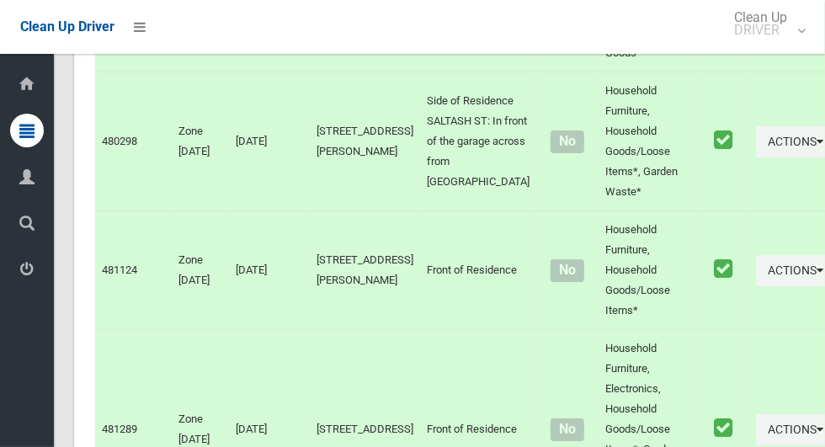
scroll to position [7759, 0]
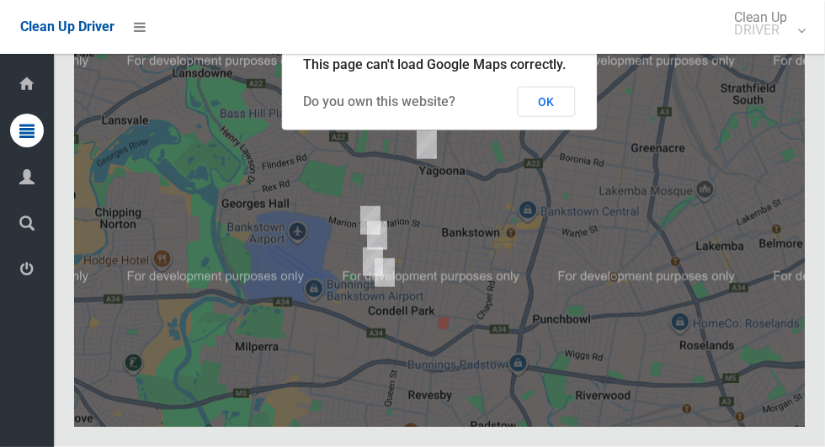
click at [566, 117] on button "OK" at bounding box center [547, 102] width 58 height 30
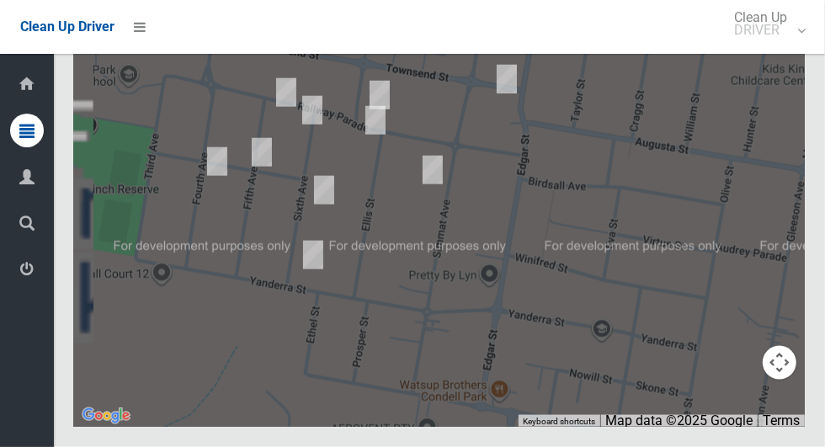
click at [350, 303] on div at bounding box center [439, 216] width 731 height 421
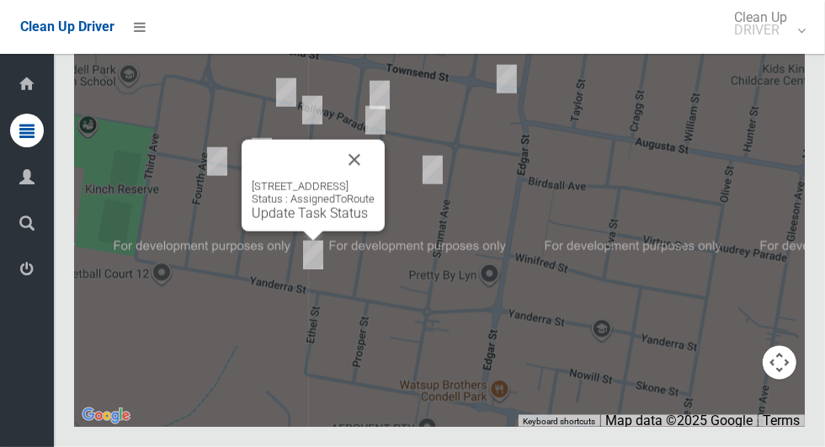
click at [375, 180] on button "Close" at bounding box center [354, 160] width 40 height 40
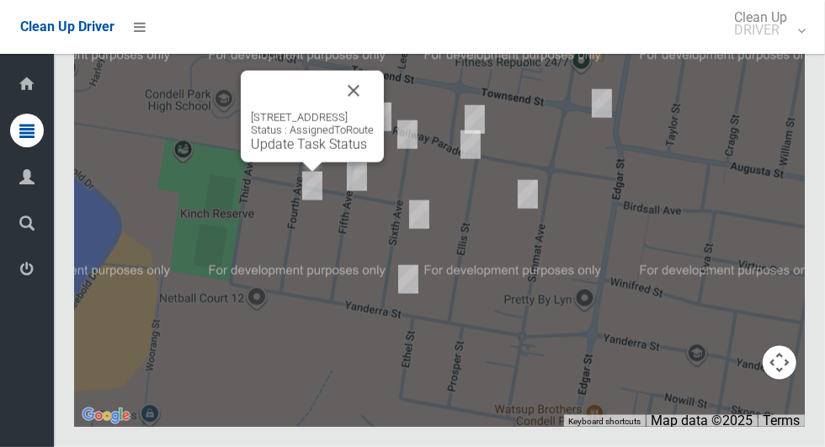
click at [374, 111] on button "Close" at bounding box center [353, 91] width 40 height 40
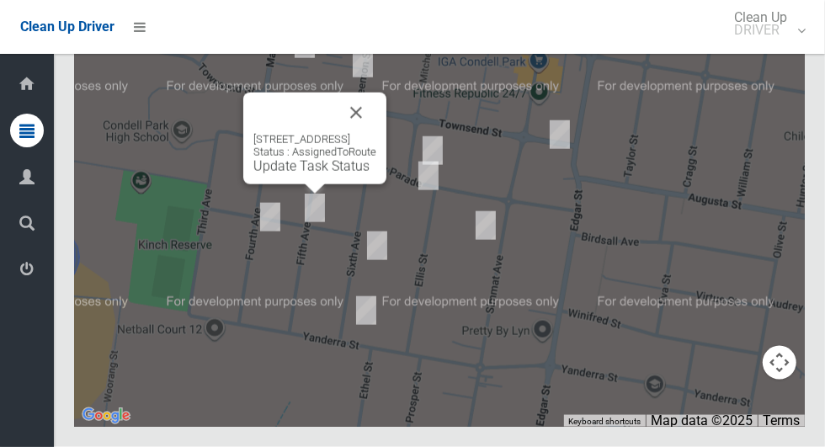
click at [376, 133] on button "Close" at bounding box center [356, 113] width 40 height 40
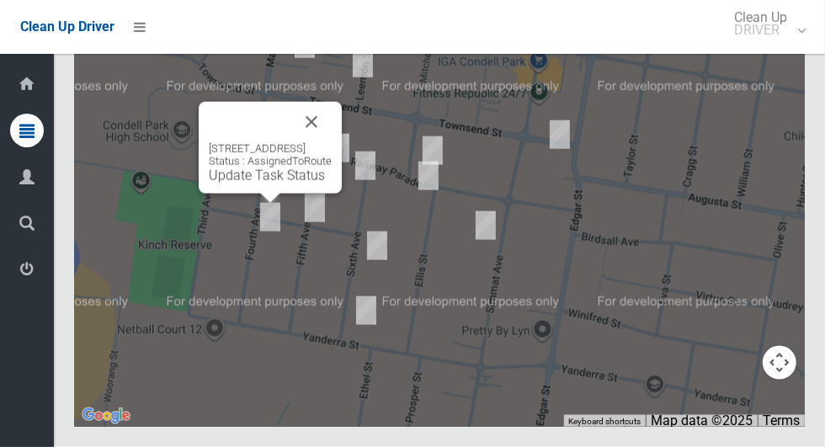
click at [332, 142] on button "Close" at bounding box center [311, 122] width 40 height 40
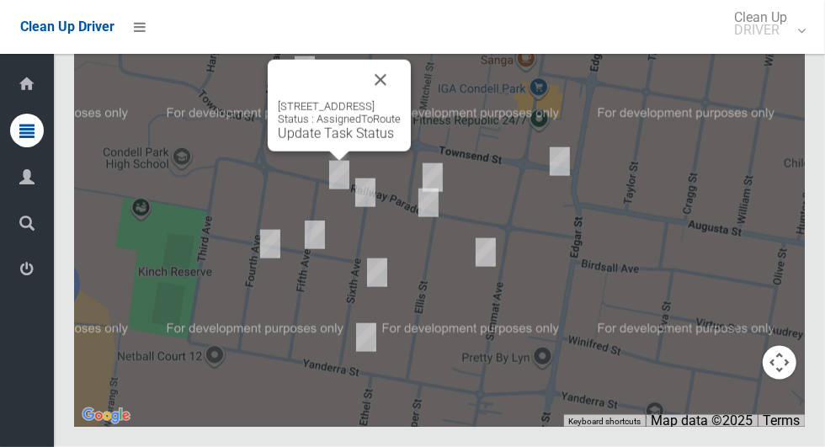
click at [401, 100] on button "Close" at bounding box center [380, 80] width 40 height 40
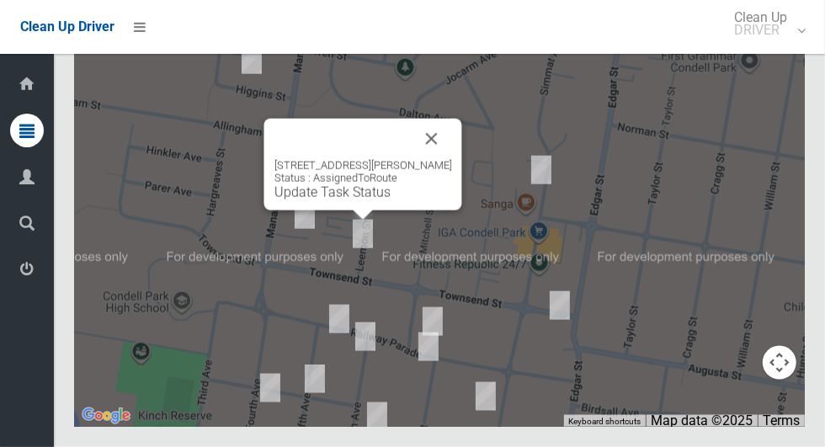
click at [437, 159] on button "Close" at bounding box center [432, 139] width 40 height 40
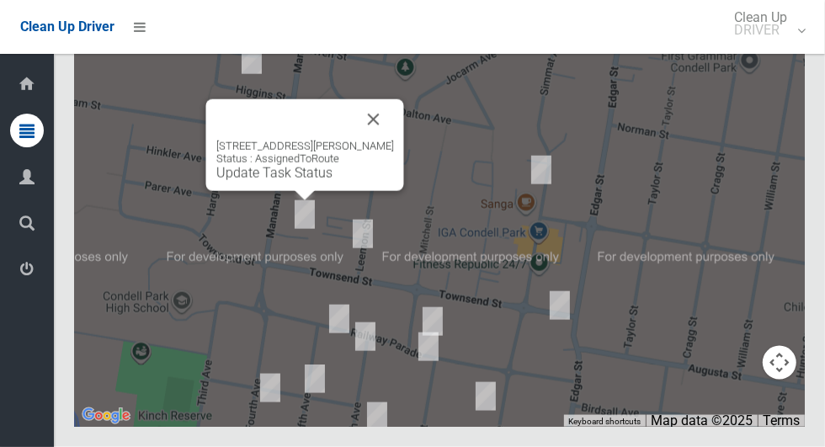
click at [394, 140] on button "Close" at bounding box center [374, 119] width 40 height 40
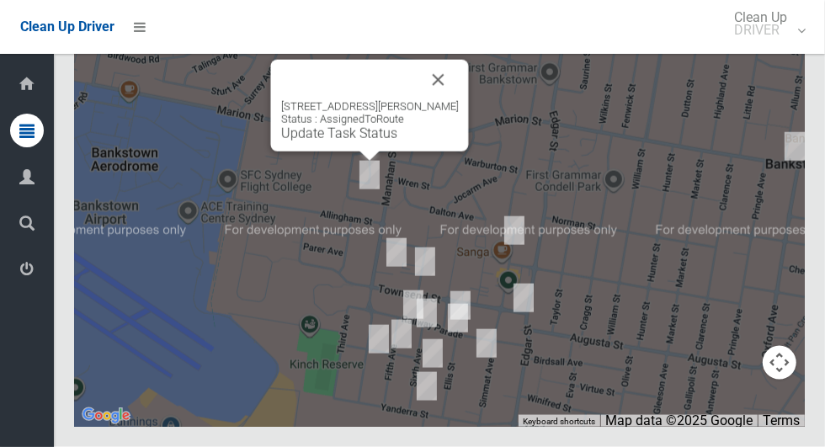
click at [459, 100] on button "Close" at bounding box center [438, 80] width 40 height 40
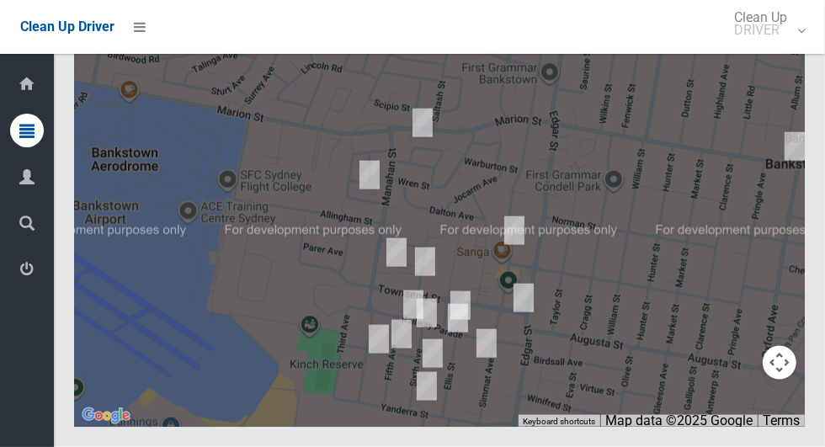
click at [553, 216] on div at bounding box center [439, 216] width 731 height 421
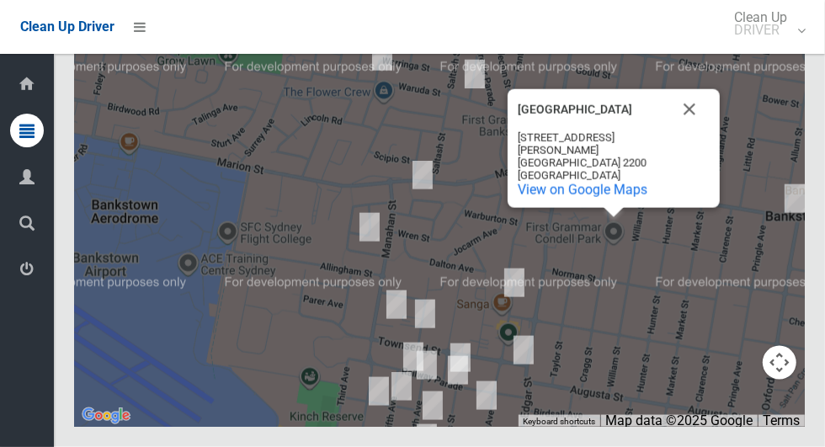
click at [508, 123] on div "First Grammar Condell Park First Grammar Condell Park 34 Cragg St Condell Park …" at bounding box center [439, 216] width 731 height 421
click at [687, 130] on button "Close" at bounding box center [689, 109] width 40 height 40
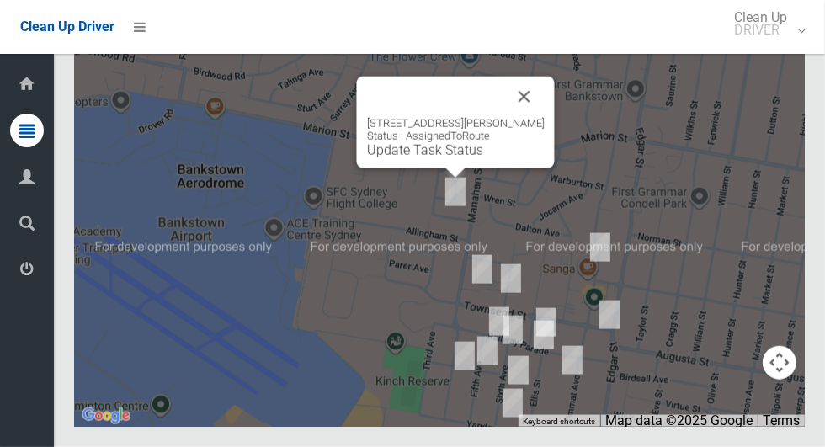
click at [542, 117] on button "Close" at bounding box center [524, 97] width 40 height 40
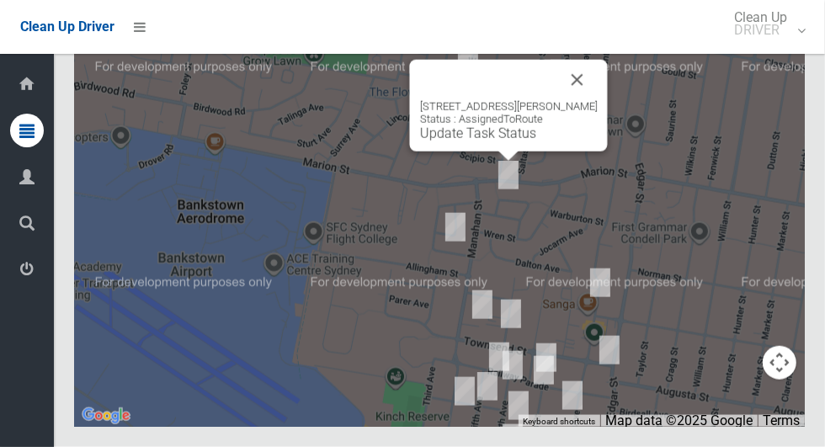
click at [592, 100] on button "Close" at bounding box center [577, 80] width 40 height 40
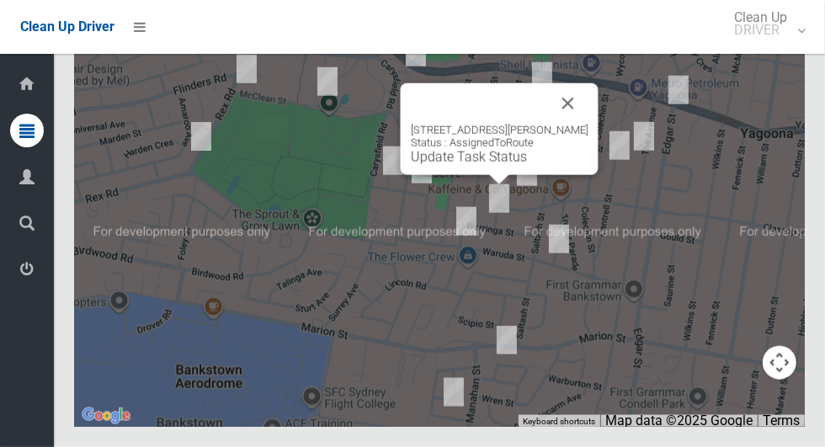
click at [598, 146] on div "34 Bertram Street, YAGOONA NSW 2199 Status : AssignedToRoute Update Task Status" at bounding box center [500, 129] width 198 height 92
click at [566, 124] on button "Close" at bounding box center [568, 103] width 40 height 40
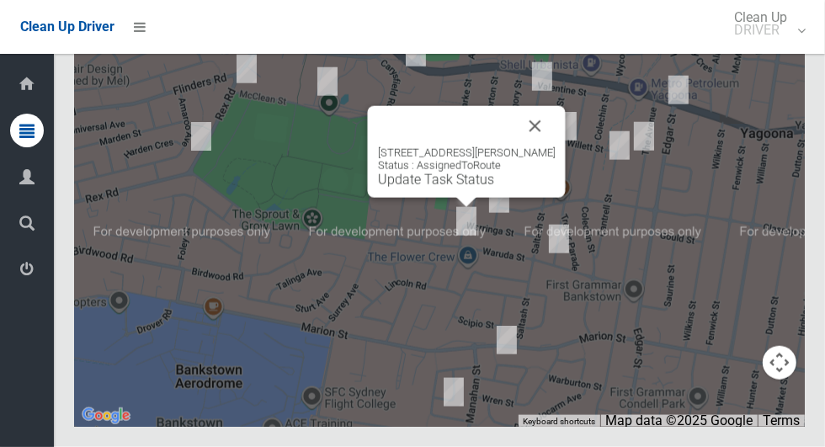
click at [543, 146] on button "Close" at bounding box center [535, 126] width 40 height 40
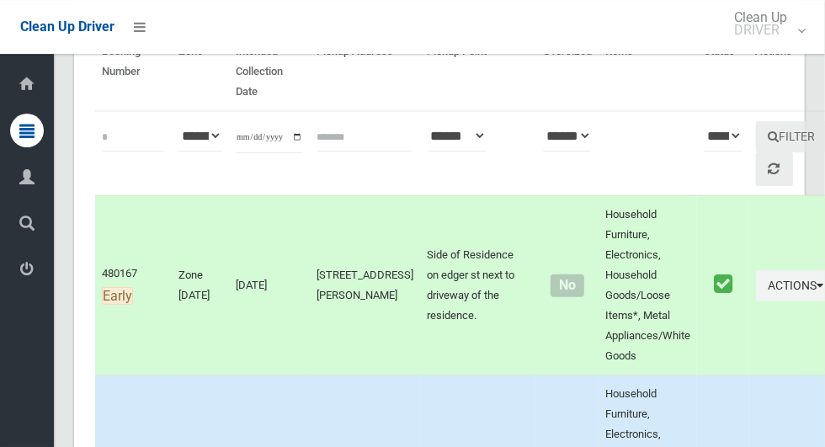
scroll to position [0, 0]
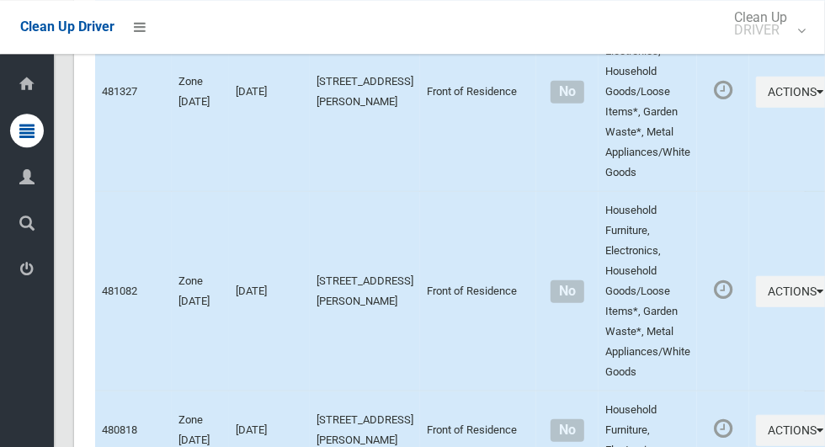
scroll to position [7759, 0]
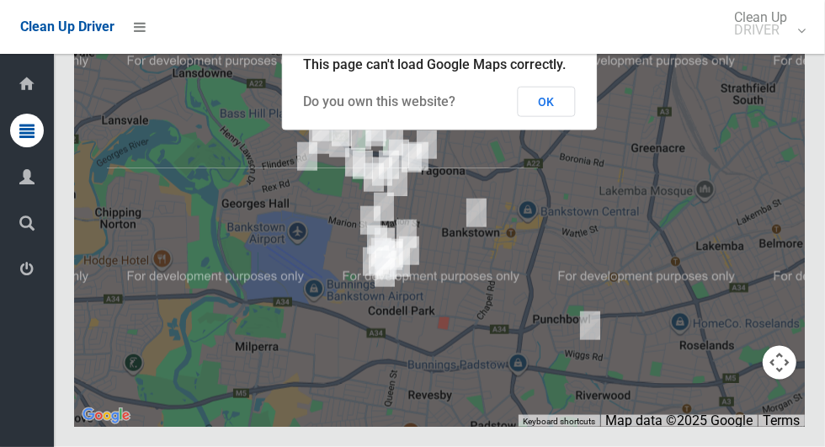
click at [554, 117] on button "OK" at bounding box center [547, 102] width 58 height 30
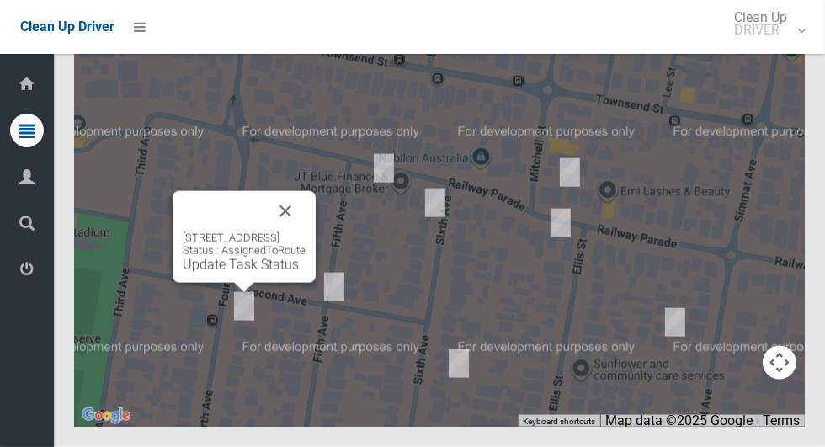
click at [222, 273] on div "[STREET_ADDRESS] Status : AssignedToRoute Update Task Status" at bounding box center [244, 251] width 123 height 41
click at [207, 273] on link "Update Task Status" at bounding box center [241, 265] width 116 height 16
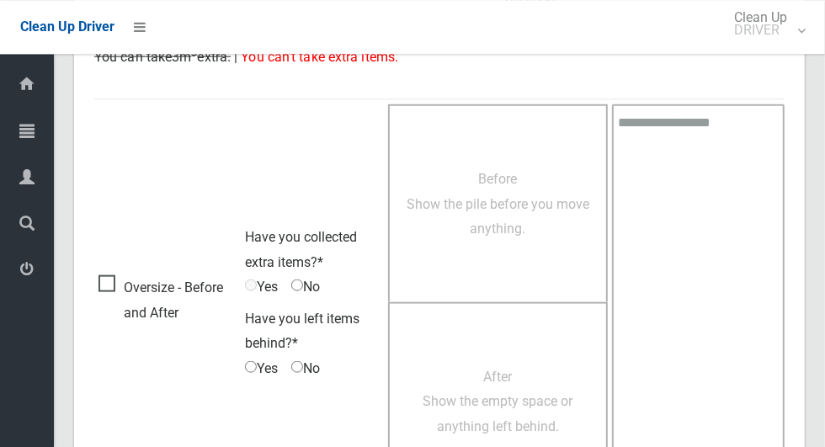
scroll to position [950, 0]
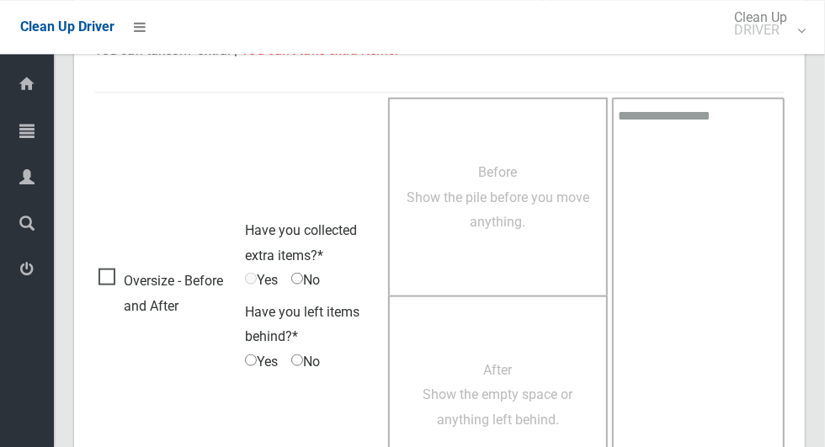
click at [98, 268] on span "Oversize - Before and After" at bounding box center [167, 293] width 138 height 50
click at [489, 226] on span "Before Show the pile before you move anything." at bounding box center [498, 196] width 183 height 66
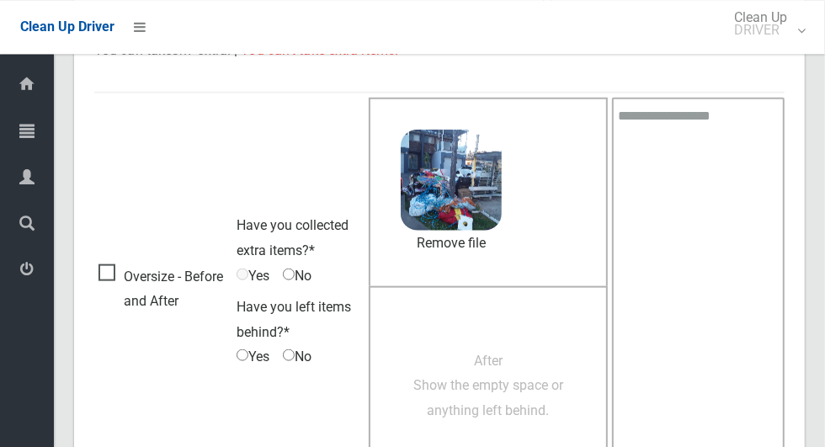
click at [522, 380] on span "After Show the empty space or anything left behind." at bounding box center [488, 385] width 150 height 66
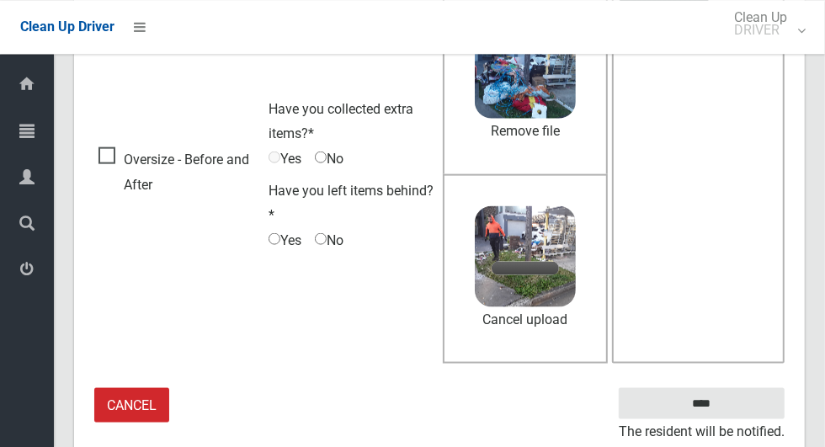
scroll to position [1066, 0]
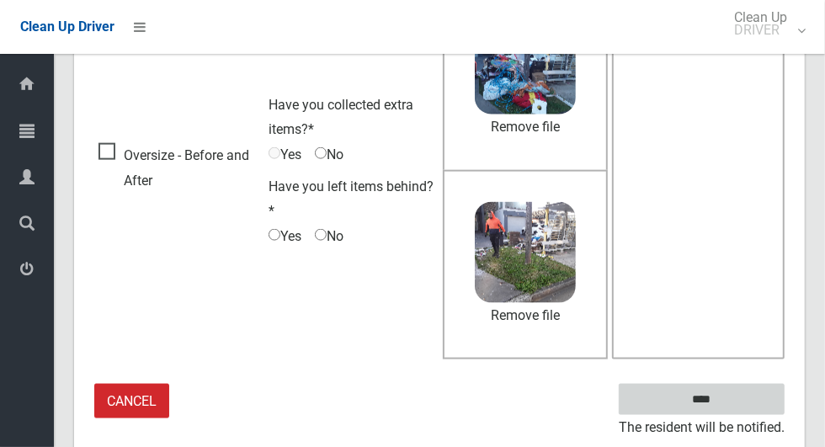
click at [731, 404] on input "****" at bounding box center [702, 399] width 166 height 31
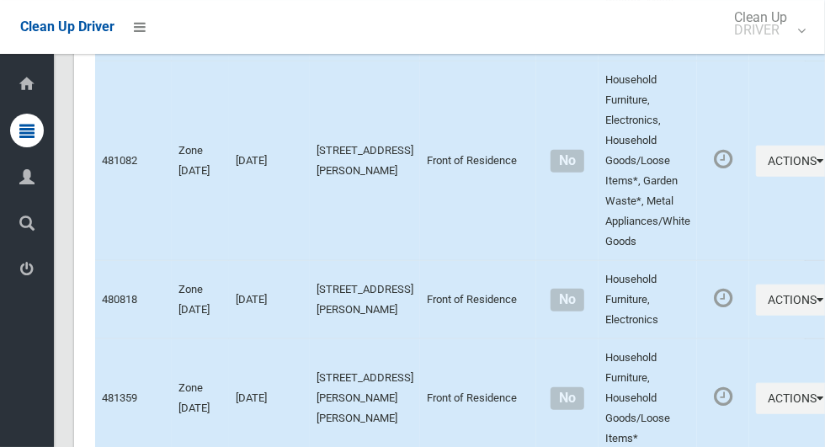
scroll to position [7759, 0]
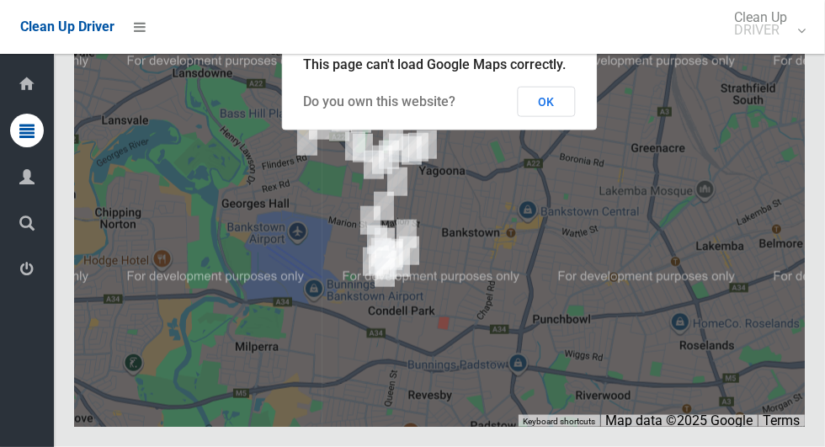
click at [566, 117] on button "OK" at bounding box center [547, 102] width 58 height 30
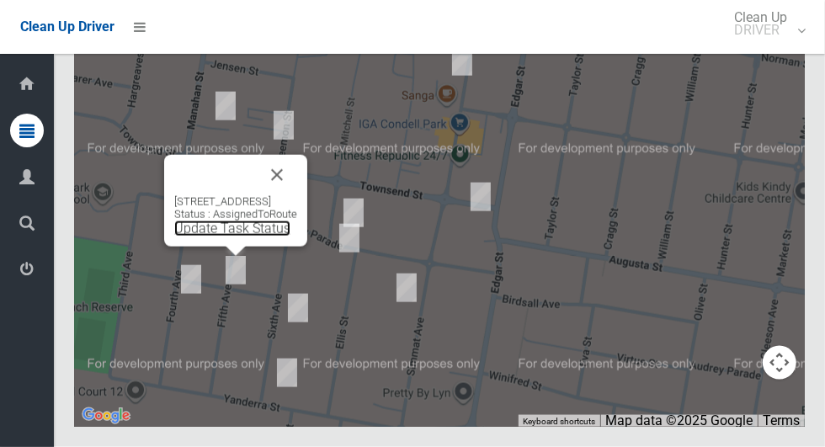
click at [219, 237] on link "Update Task Status" at bounding box center [232, 229] width 116 height 16
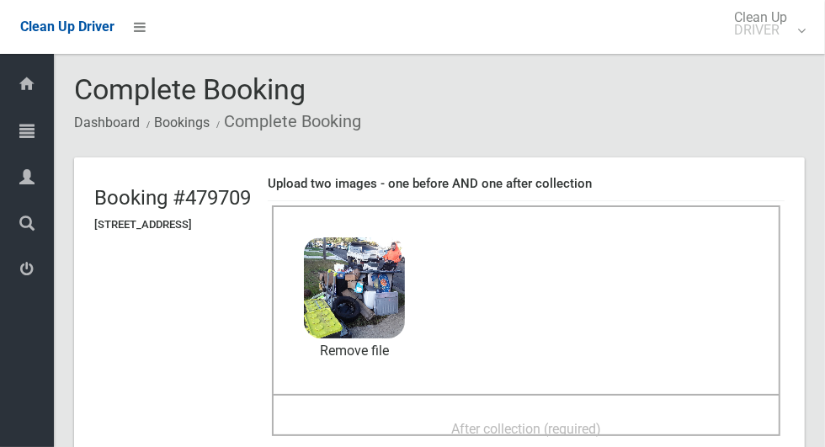
click at [536, 399] on div "After collection (required)" at bounding box center [526, 415] width 508 height 42
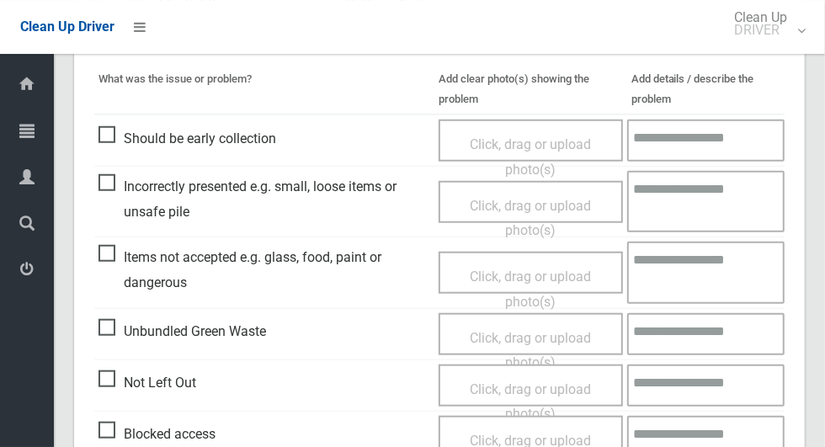
scroll to position [1377, 0]
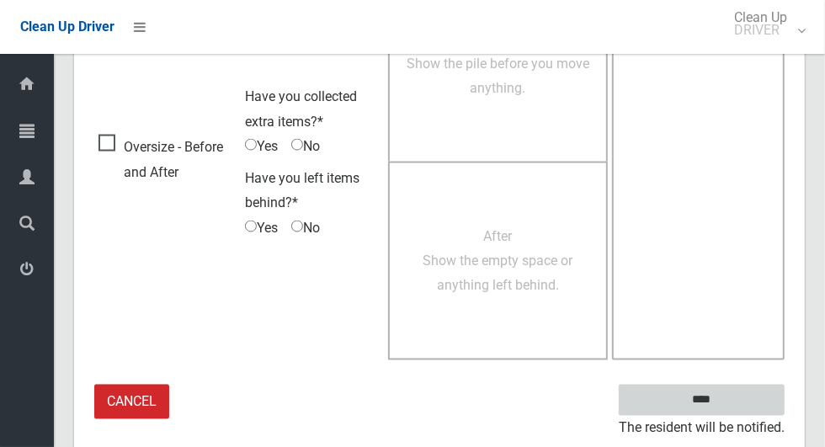
click at [742, 397] on input "****" at bounding box center [702, 400] width 166 height 31
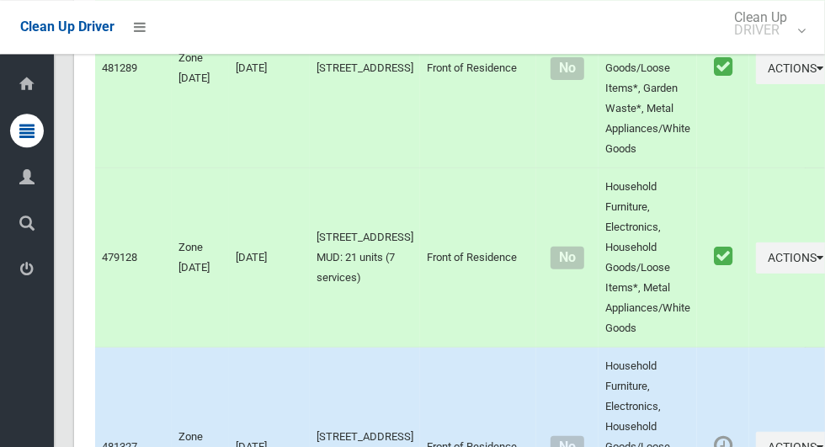
scroll to position [7759, 0]
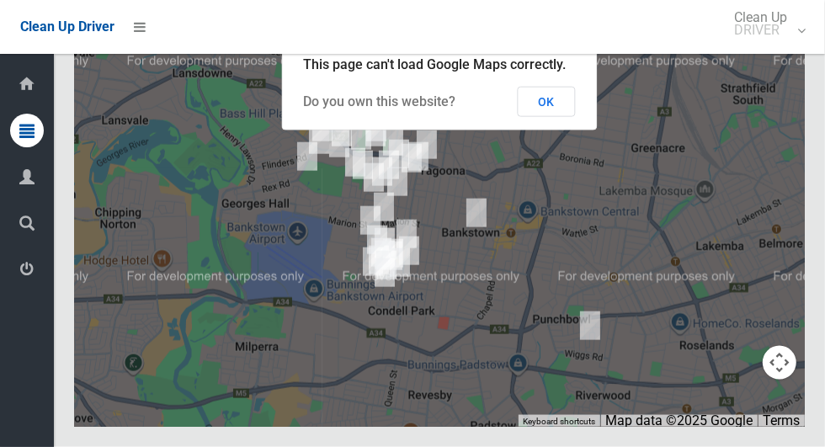
click at [572, 117] on button "OK" at bounding box center [547, 102] width 58 height 30
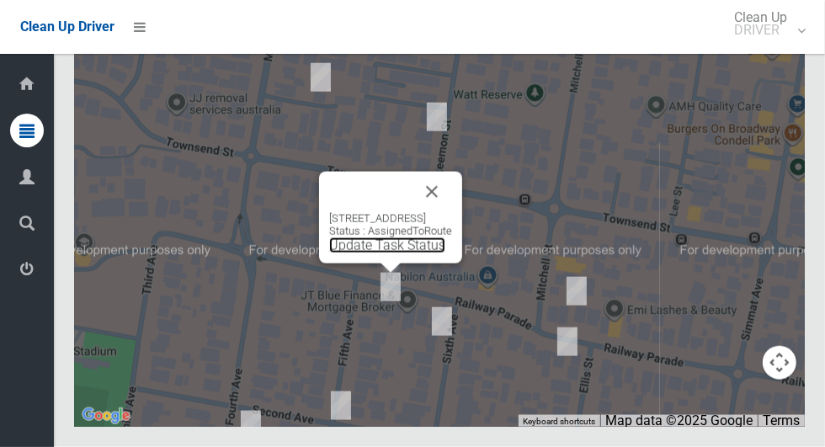
click at [359, 253] on link "Update Task Status" at bounding box center [387, 245] width 116 height 16
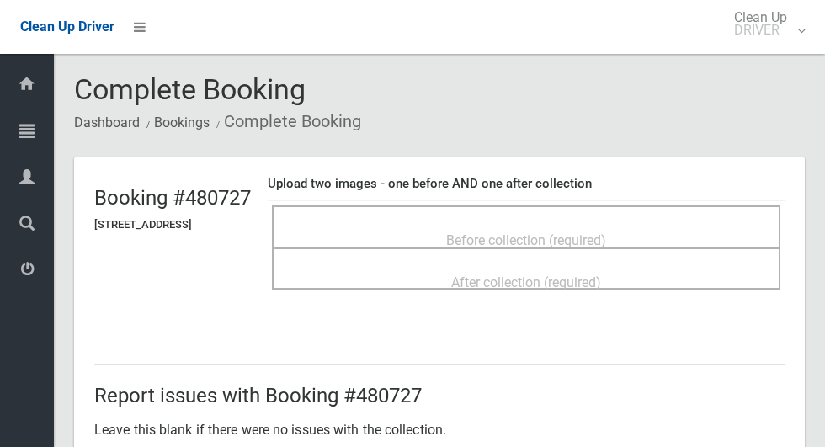
click at [606, 237] on span "Before collection (required)" at bounding box center [526, 240] width 160 height 16
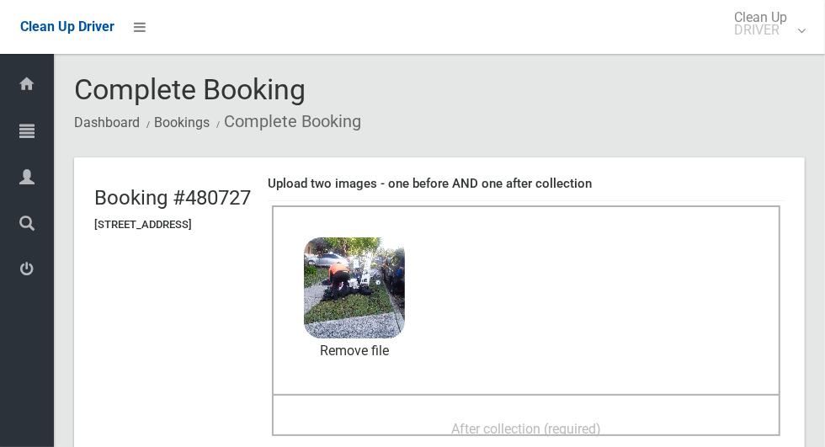
click at [569, 412] on div "After collection (required)" at bounding box center [525, 427] width 471 height 31
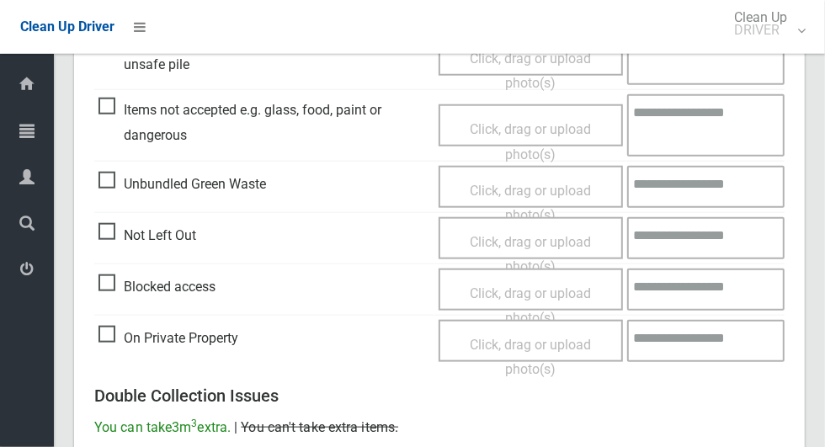
scroll to position [1377, 0]
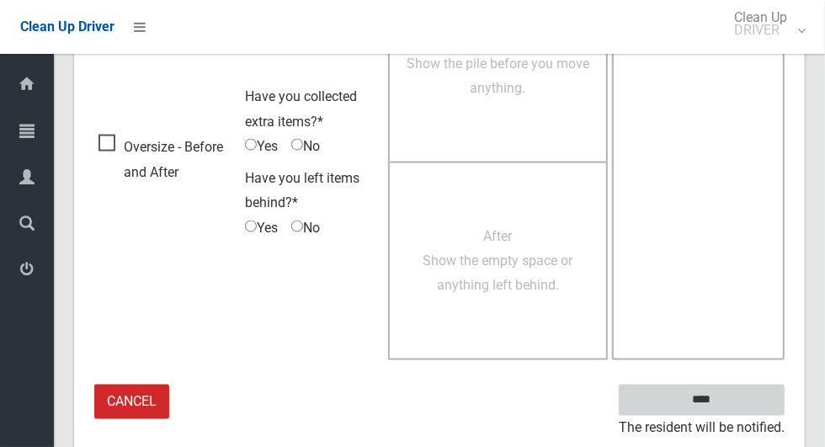
click at [728, 395] on input "****" at bounding box center [702, 400] width 166 height 31
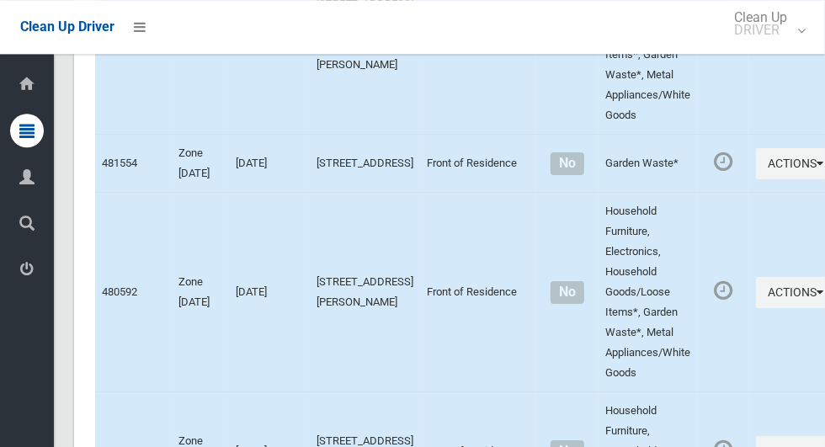
scroll to position [7759, 0]
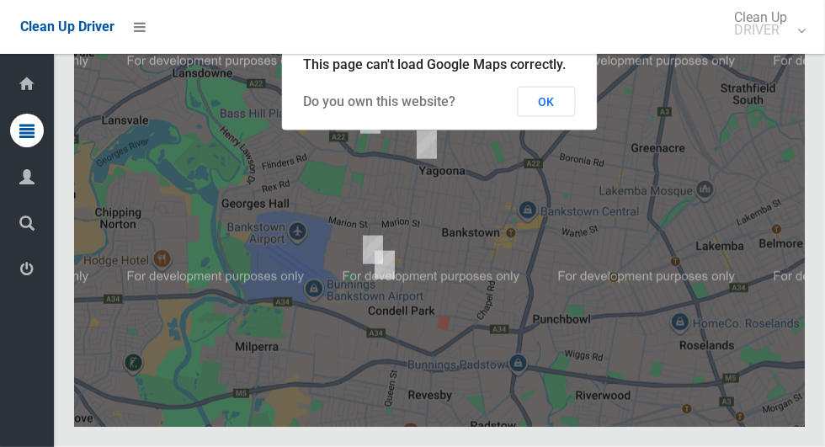
click at [566, 117] on button "OK" at bounding box center [547, 102] width 58 height 30
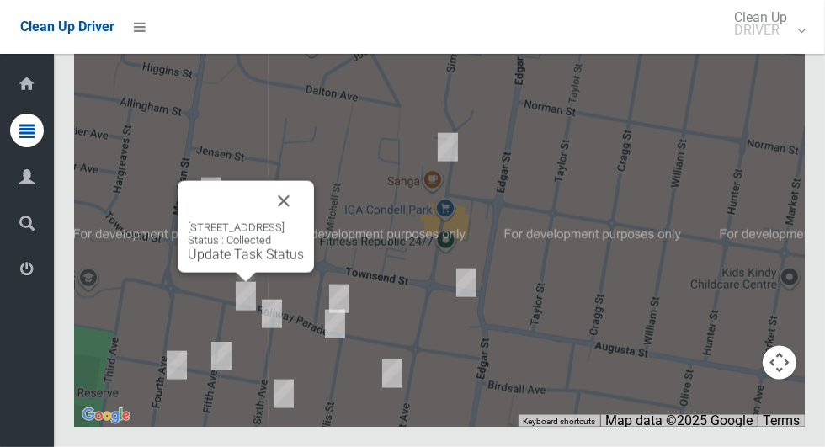
click at [304, 221] on button "Close" at bounding box center [283, 201] width 40 height 40
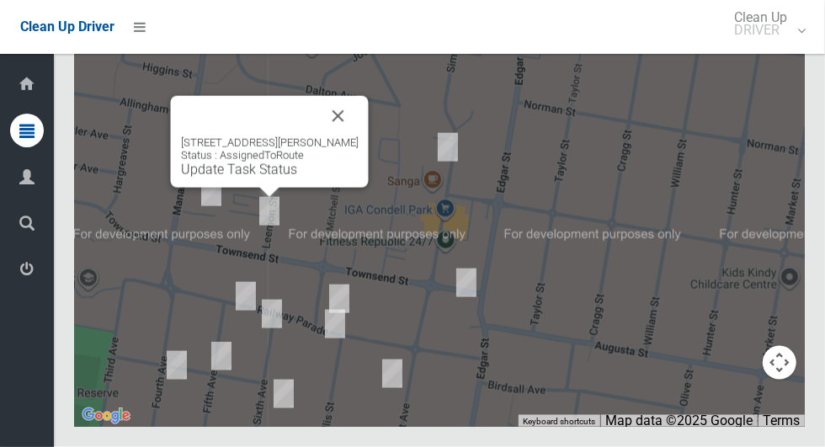
click at [231, 178] on div "22 Leemon Street, CONDELL PARK NSW 2200 Status : AssignedToRoute Update Task St…" at bounding box center [270, 156] width 178 height 41
click at [252, 178] on link "Update Task Status" at bounding box center [239, 170] width 116 height 16
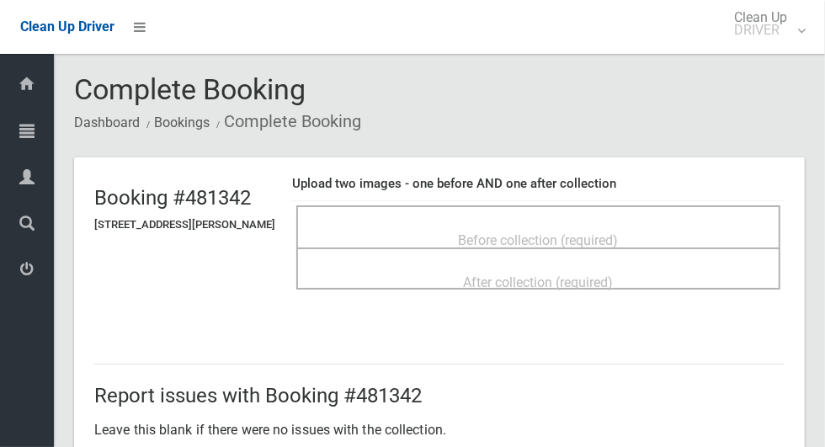
click at [663, 224] on div "Before collection (required)" at bounding box center [538, 239] width 447 height 31
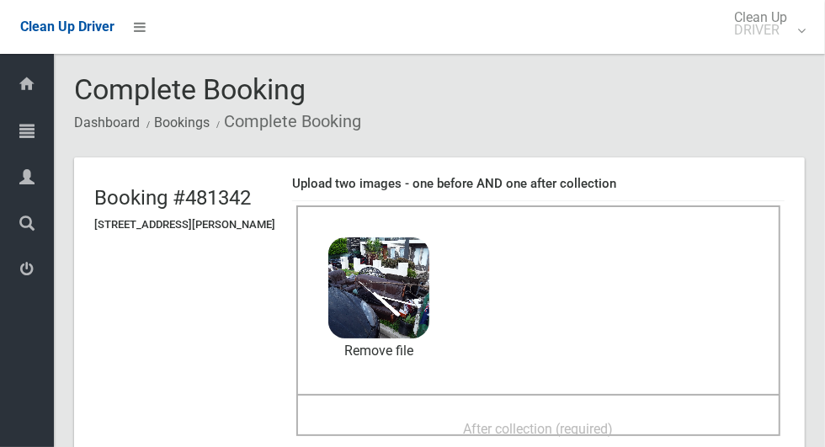
click at [646, 412] on div "After collection (required)" at bounding box center [538, 427] width 447 height 31
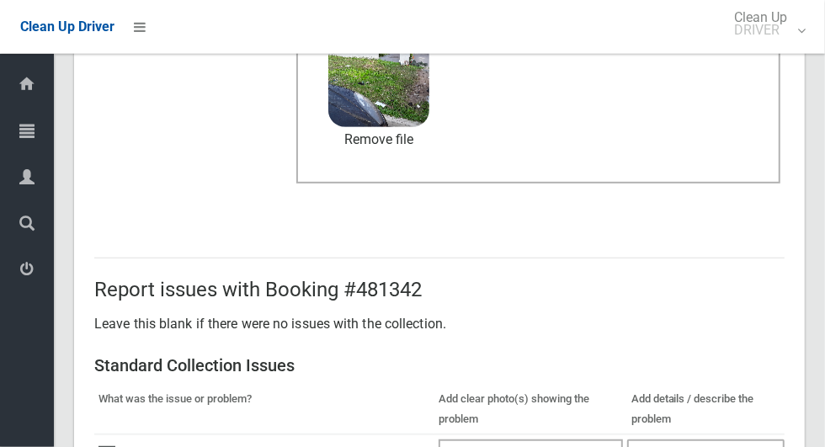
scroll to position [1377, 0]
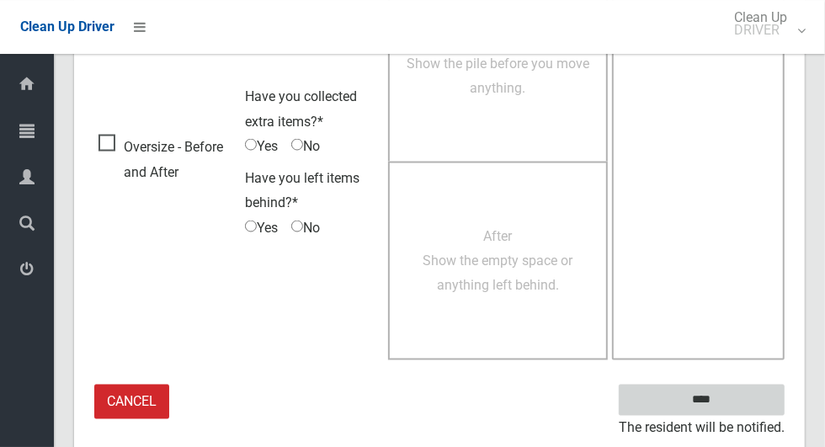
click at [747, 392] on input "****" at bounding box center [702, 400] width 166 height 31
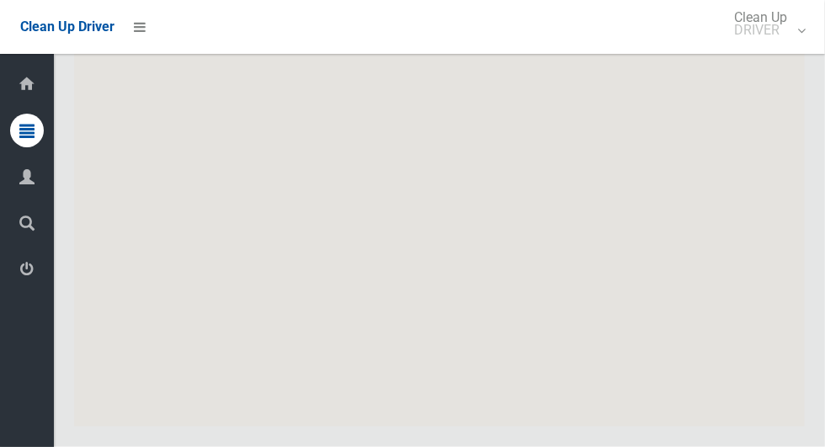
scroll to position [7759, 0]
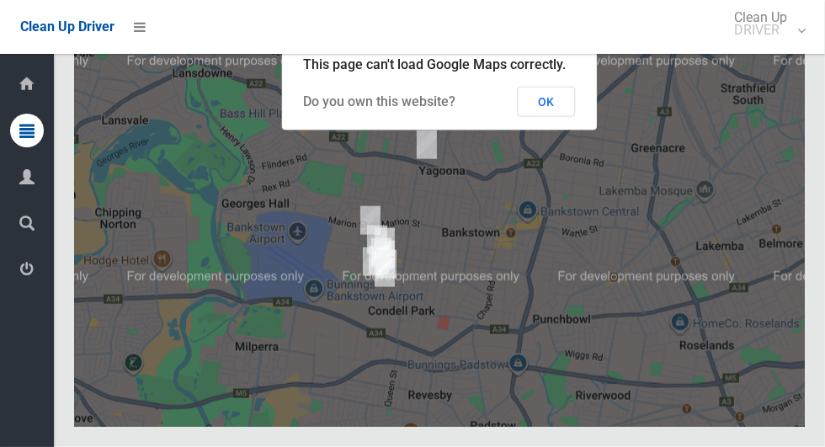
click at [566, 117] on button "OK" at bounding box center [547, 102] width 58 height 30
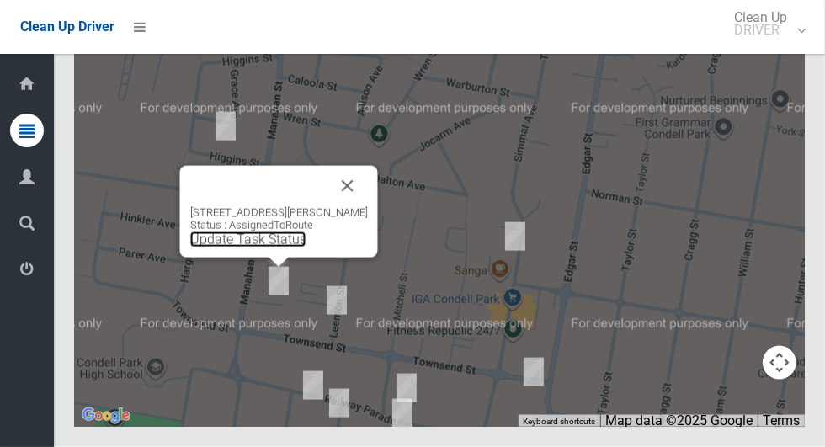
click at [258, 247] on link "Update Task Status" at bounding box center [248, 239] width 116 height 16
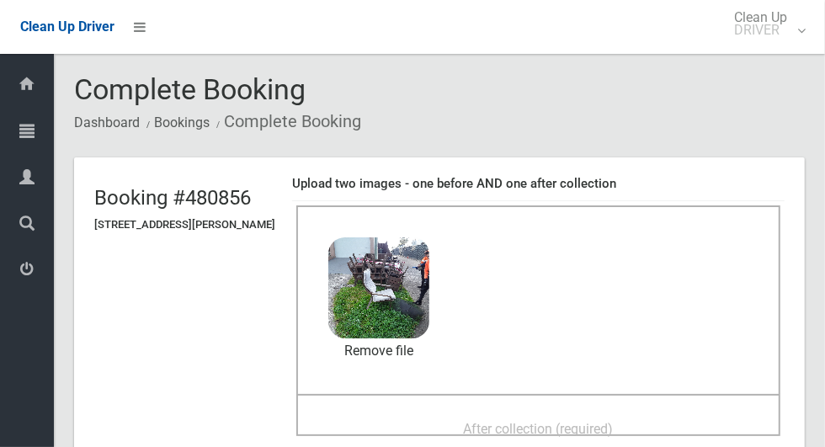
click at [582, 421] on span "After collection (required)" at bounding box center [539, 429] width 150 height 16
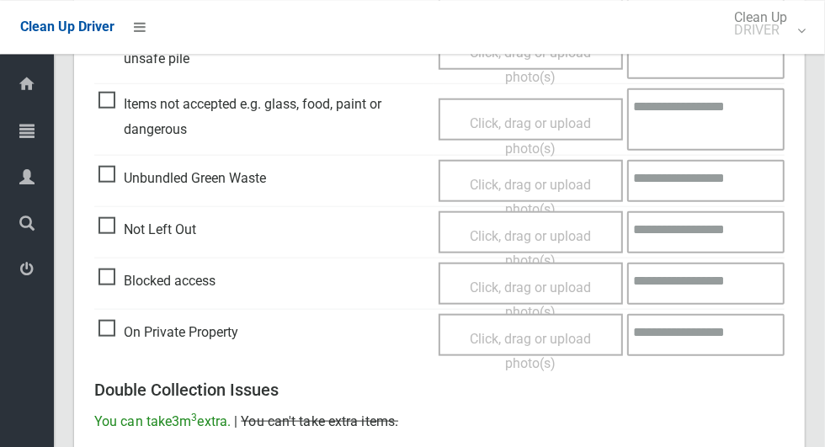
scroll to position [1377, 0]
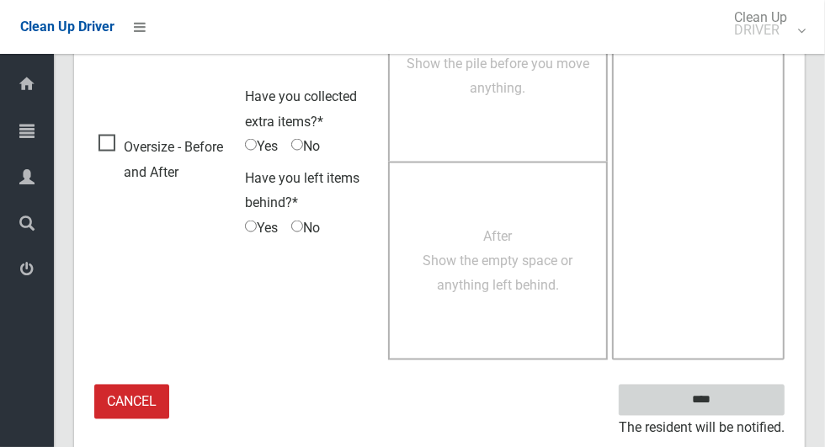
click at [737, 392] on input "****" at bounding box center [702, 400] width 166 height 31
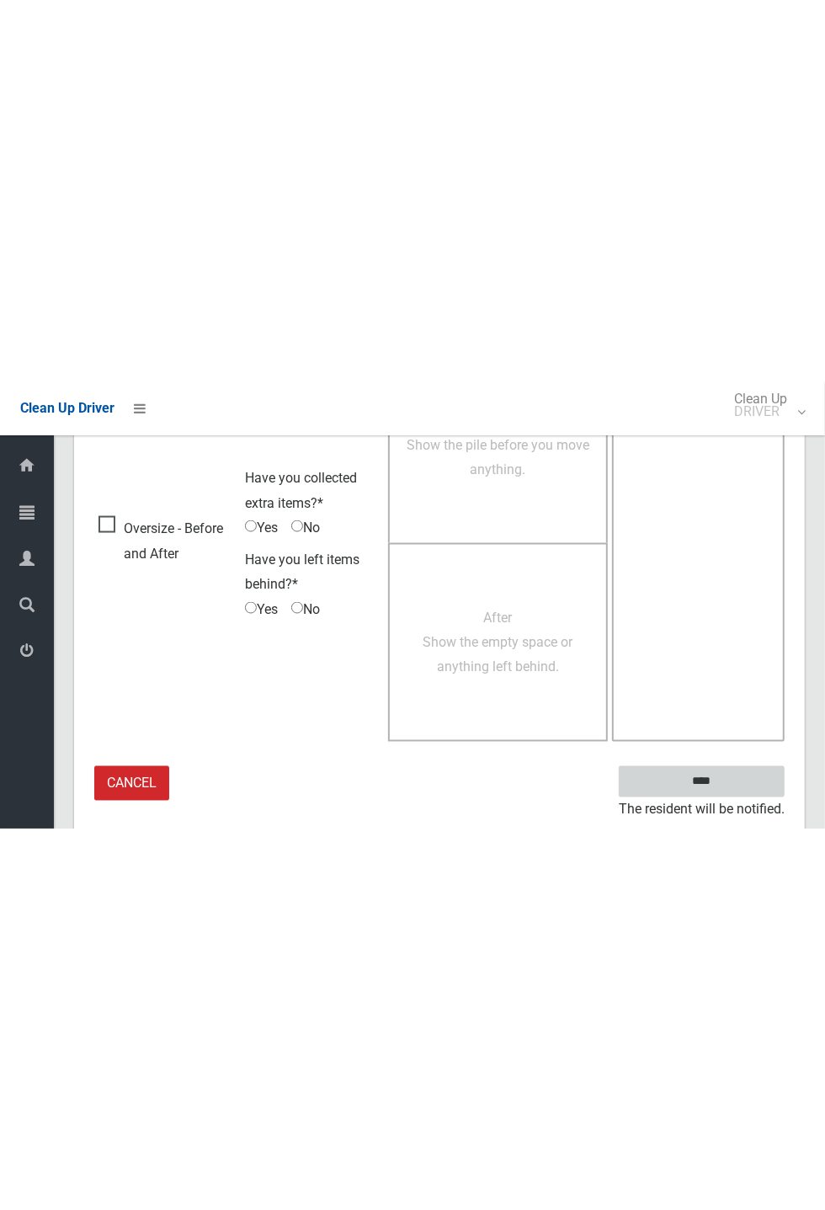
scroll to position [662, 0]
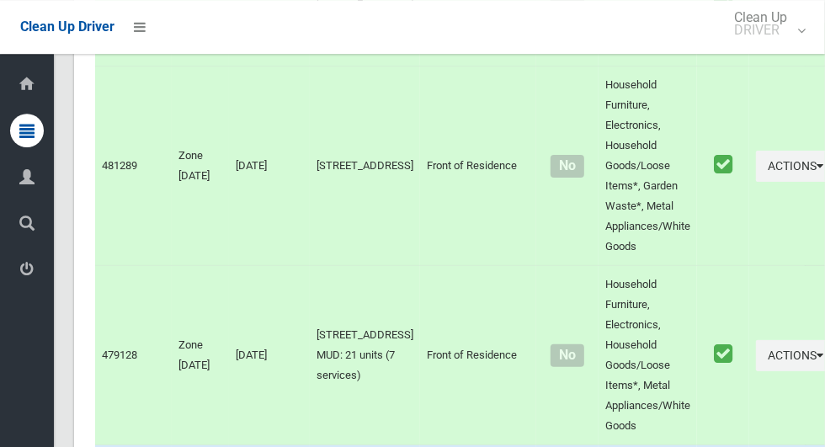
scroll to position [7759, 0]
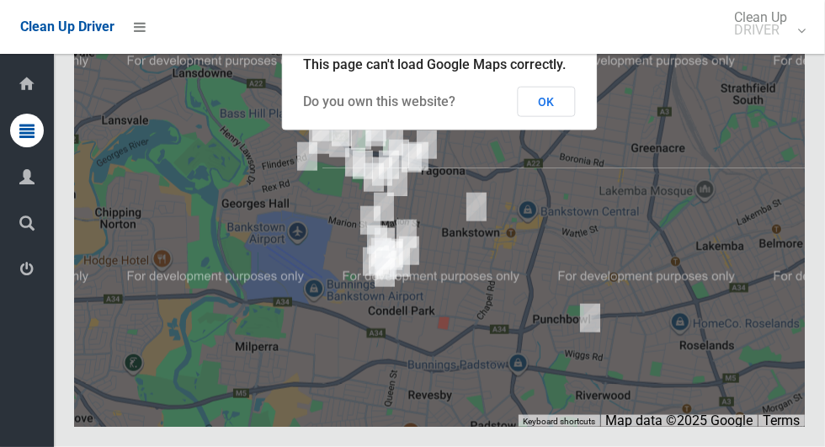
click at [566, 117] on button "OK" at bounding box center [547, 102] width 58 height 30
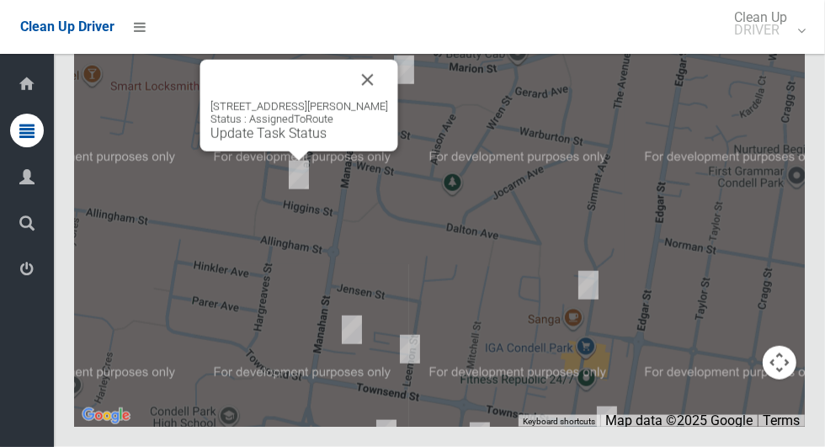
click at [387, 100] on button "Close" at bounding box center [368, 80] width 40 height 40
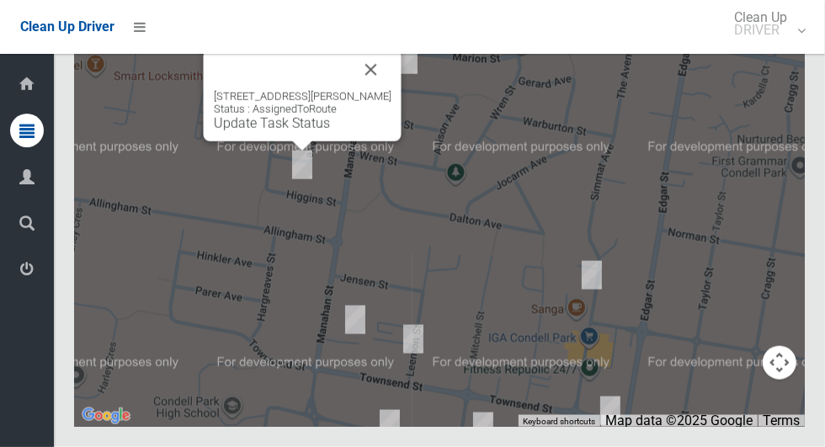
click at [391, 90] on button "Close" at bounding box center [371, 70] width 40 height 40
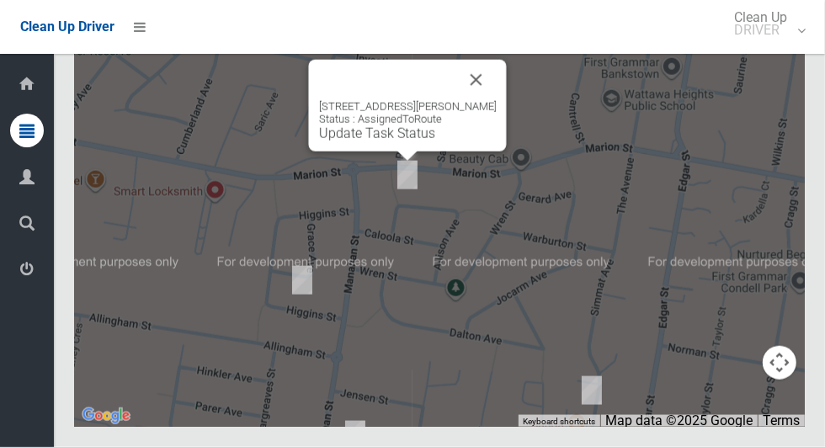
click at [493, 100] on button "Close" at bounding box center [476, 80] width 40 height 40
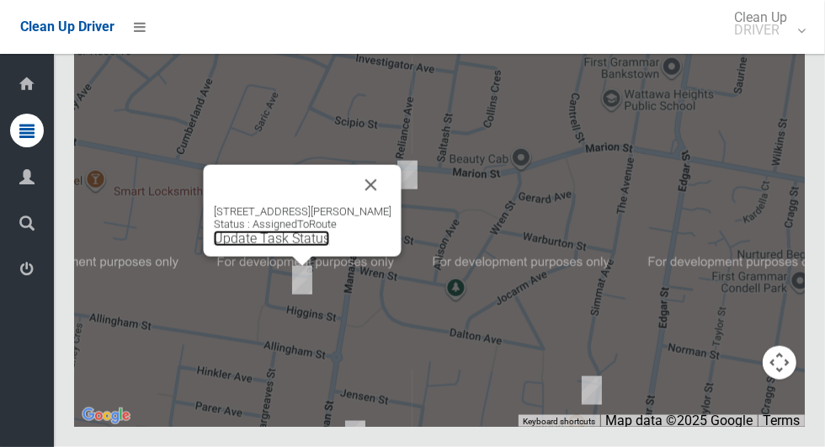
click at [271, 247] on link "Update Task Status" at bounding box center [272, 239] width 116 height 16
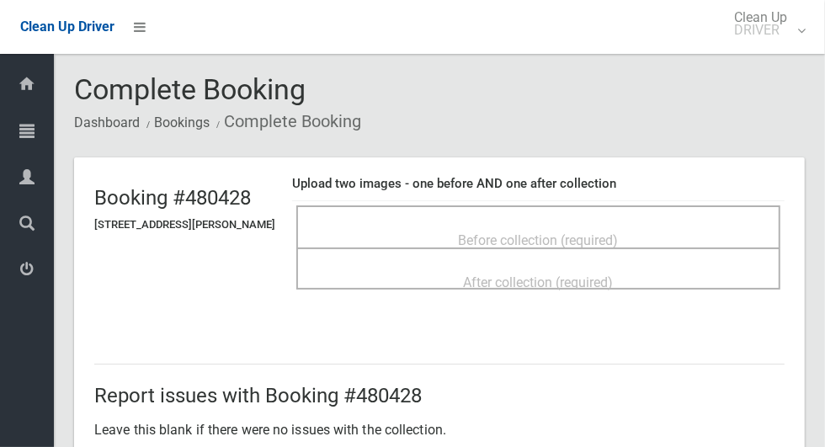
click at [619, 232] on span "Before collection (required)" at bounding box center [539, 240] width 160 height 16
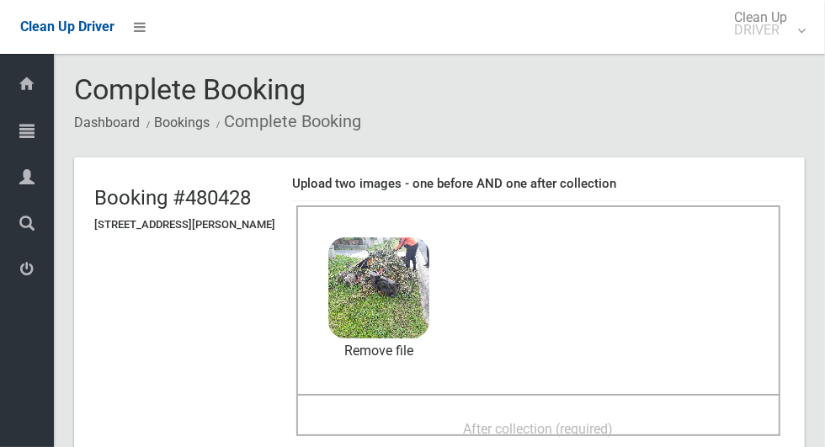
click at [666, 412] on div "After collection (required)" at bounding box center [538, 427] width 447 height 31
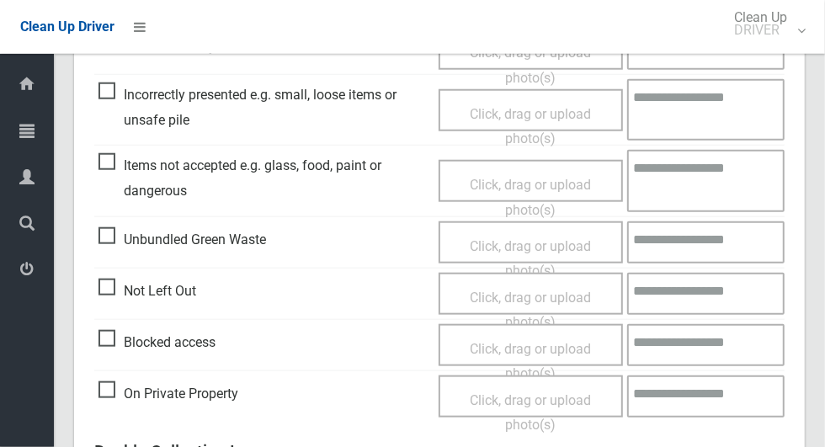
scroll to position [811, 0]
click at [109, 228] on span "Unbundled Green Waste" at bounding box center [182, 240] width 168 height 25
click at [535, 242] on span "Click, drag or upload photo(s)" at bounding box center [530, 259] width 121 height 41
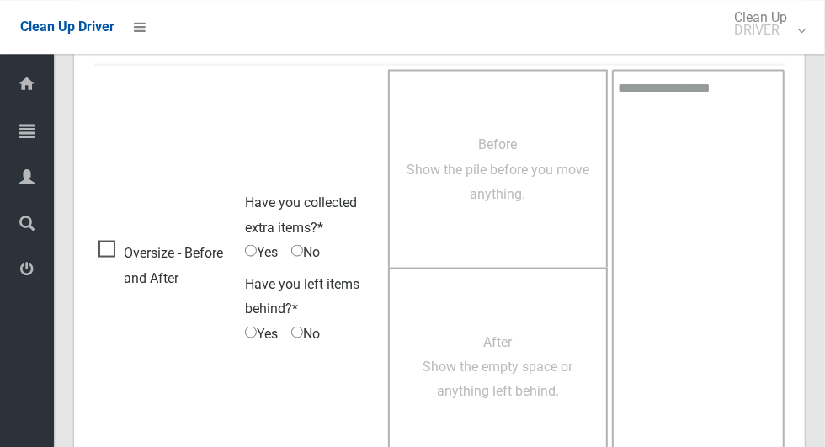
scroll to position [1377, 0]
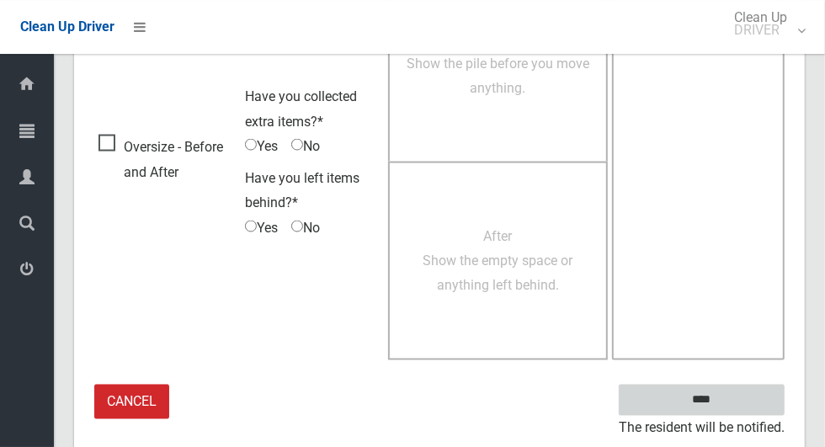
click at [739, 390] on input "****" at bounding box center [702, 400] width 166 height 31
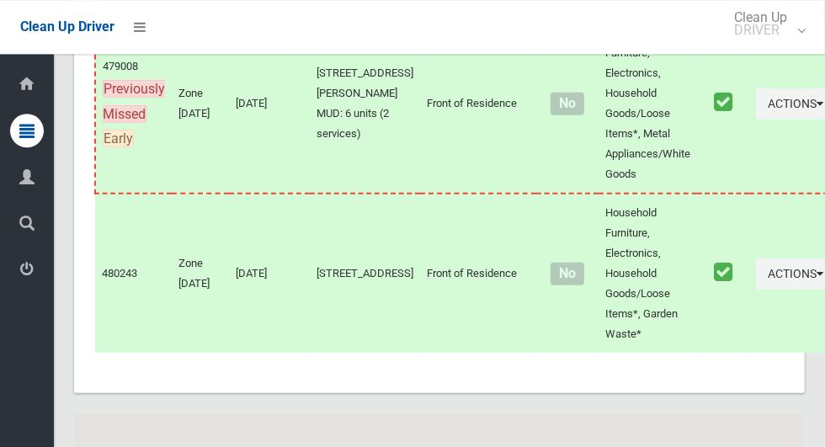
scroll to position [7759, 0]
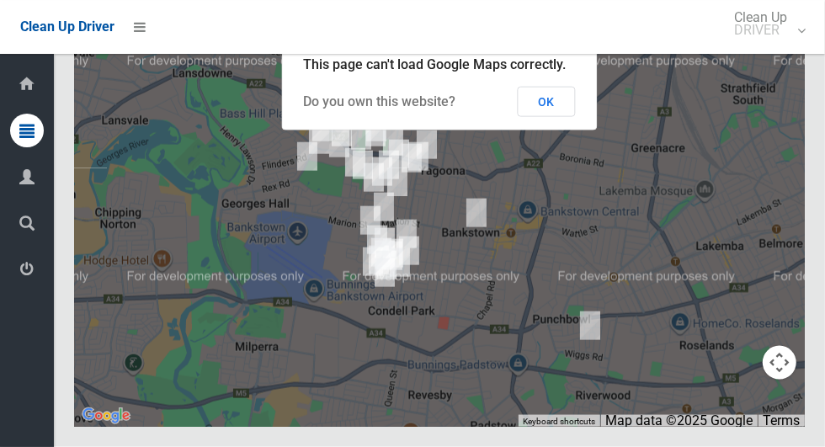
click at [561, 117] on button "OK" at bounding box center [547, 102] width 58 height 30
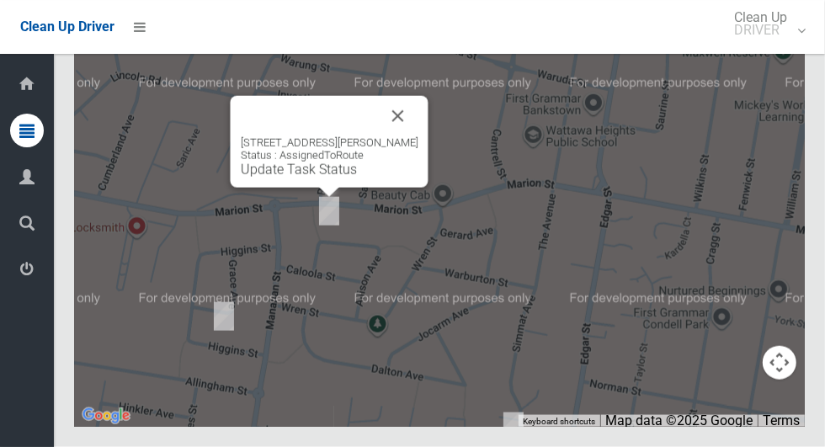
click at [306, 178] on link "Update Task Status" at bounding box center [299, 170] width 116 height 16
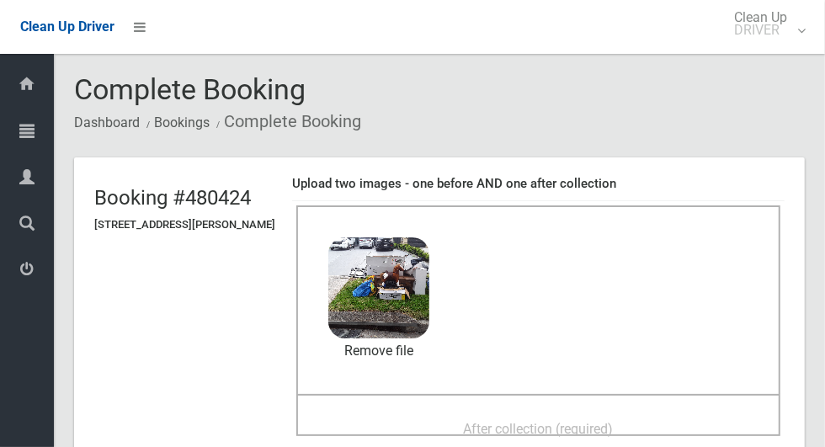
click at [560, 412] on div "After collection (required)" at bounding box center [538, 427] width 447 height 31
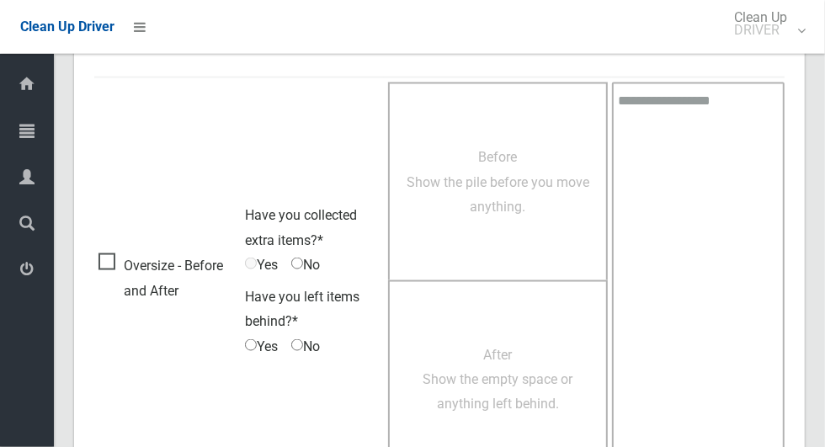
scroll to position [1377, 0]
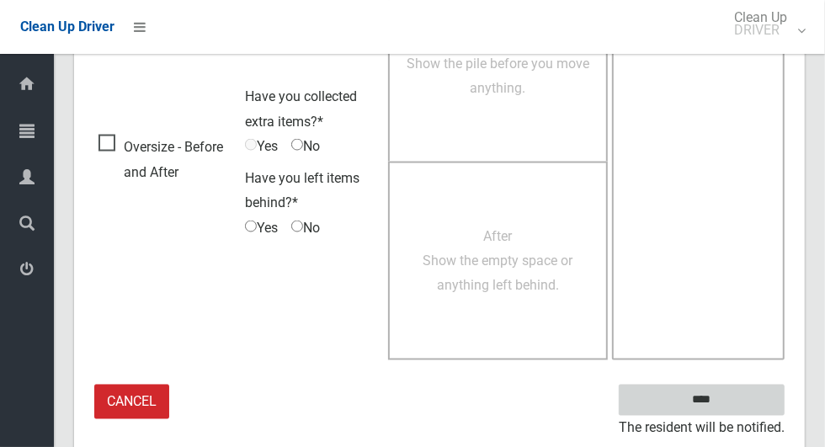
click at [738, 386] on input "****" at bounding box center [702, 400] width 166 height 31
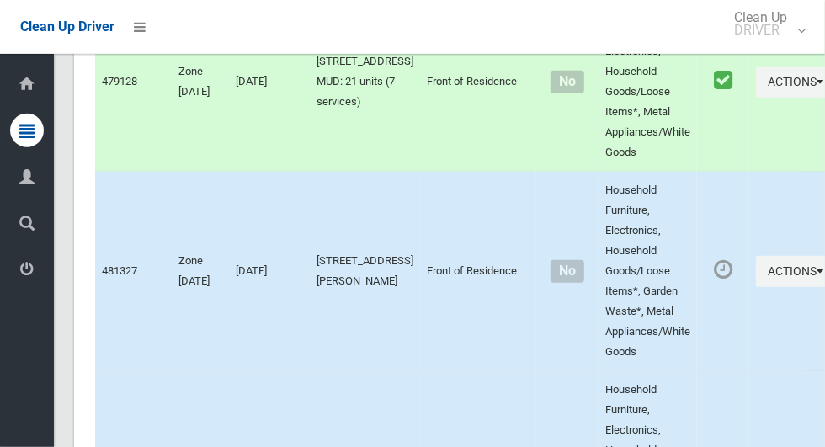
scroll to position [7759, 0]
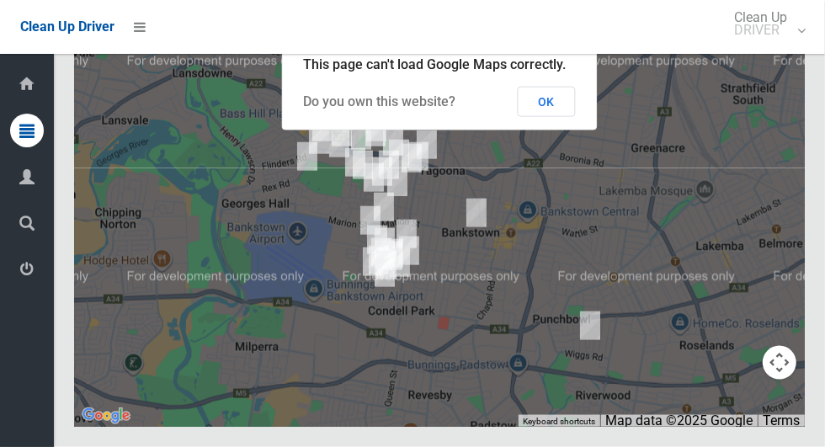
click at [551, 117] on button "OK" at bounding box center [547, 102] width 58 height 30
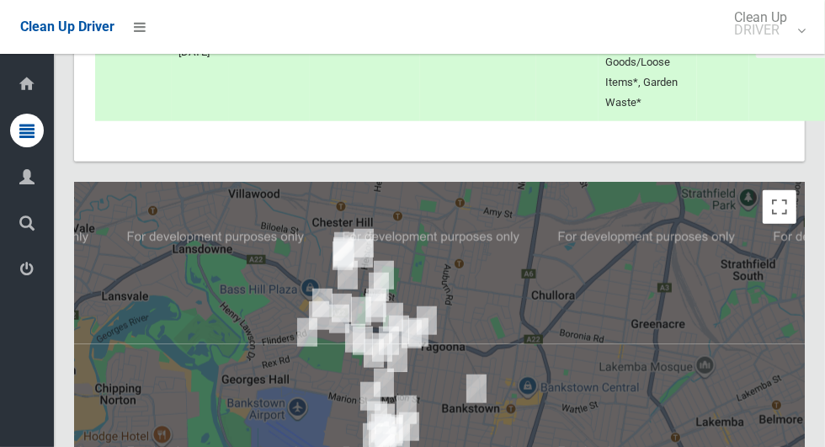
scroll to position [7760, 0]
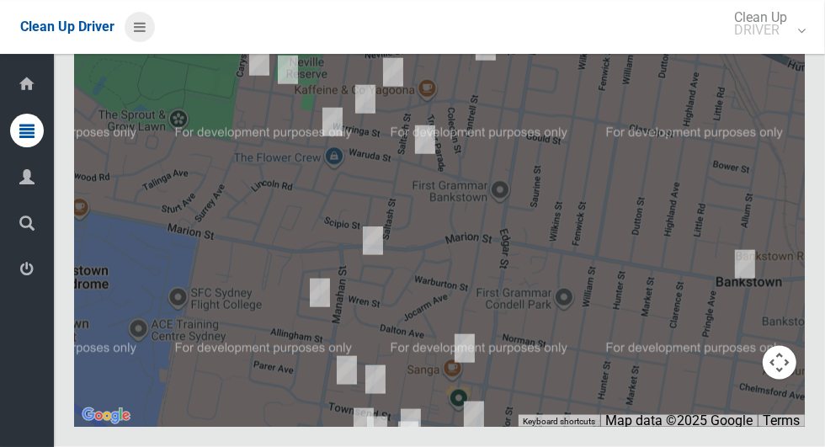
click at [146, 35] on icon at bounding box center [140, 27] width 12 height 29
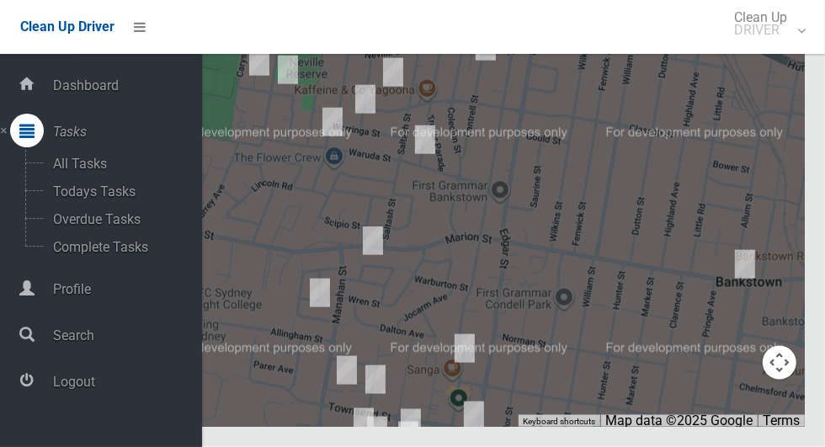
click at [80, 384] on span "Logout" at bounding box center [125, 382] width 154 height 16
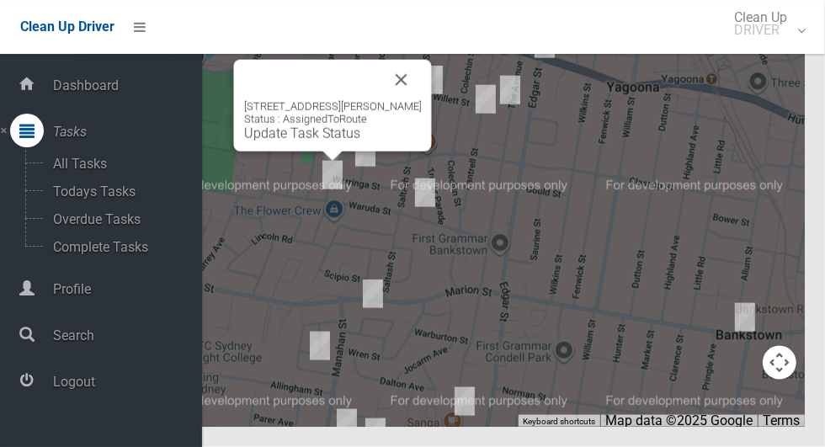
click at [407, 100] on button "Close" at bounding box center [401, 80] width 40 height 40
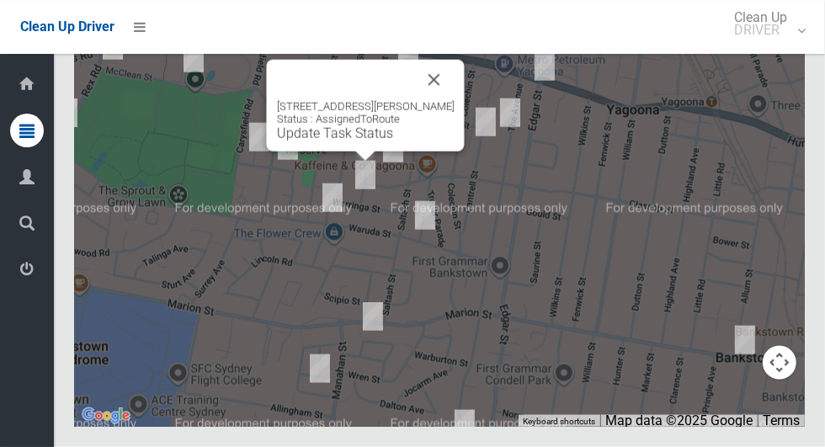
click at [444, 100] on button "Close" at bounding box center [434, 80] width 40 height 40
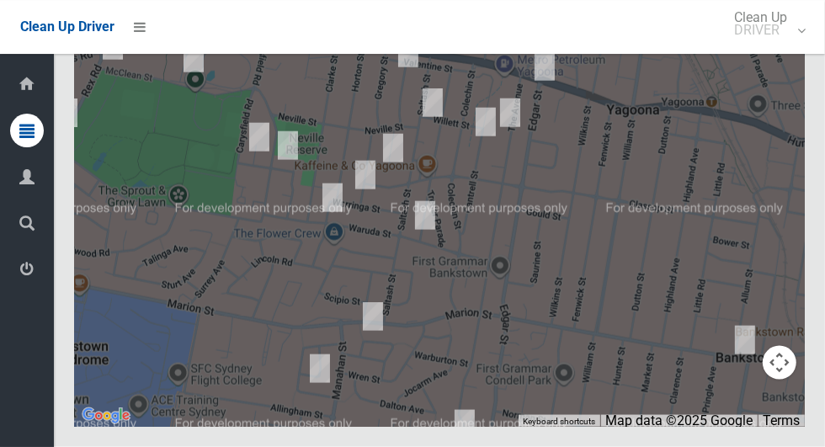
click at [35, 282] on icon at bounding box center [26, 270] width 15 height 34
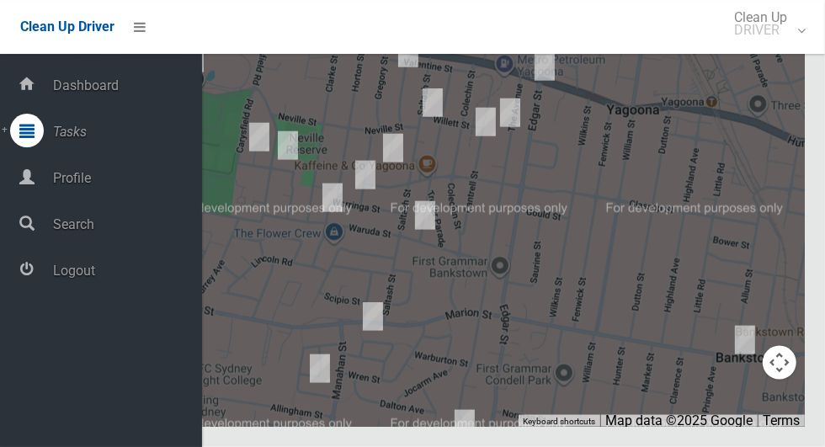
click at [139, 276] on span "Logout" at bounding box center [125, 271] width 154 height 16
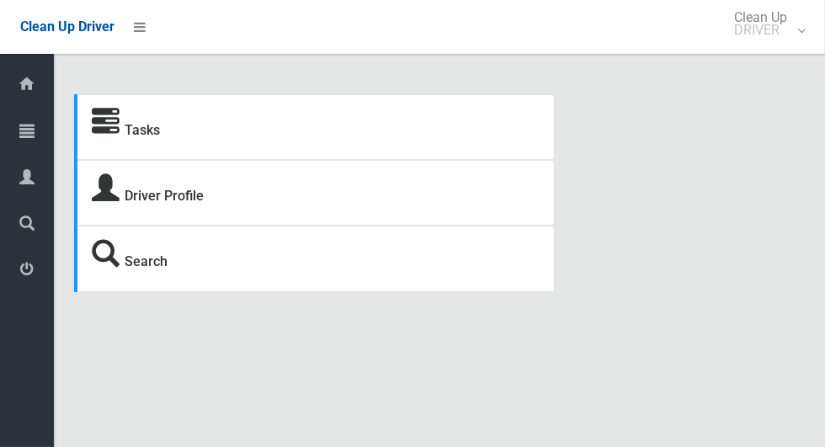
click at [45, 134] on span "Tasks" at bounding box center [43, 132] width 6 height 16
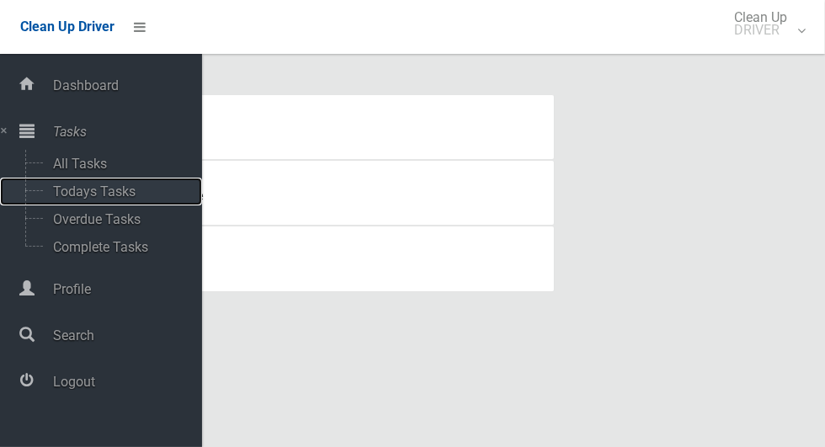
click at [135, 194] on span "Todays Tasks" at bounding box center [118, 191] width 140 height 16
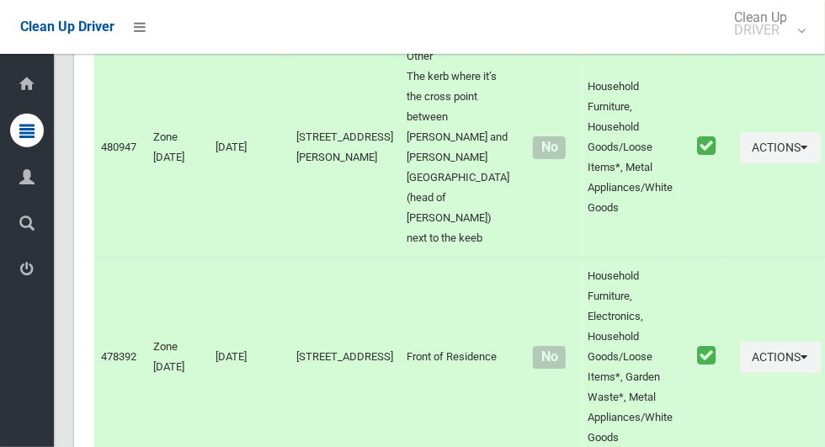
scroll to position [7262, 0]
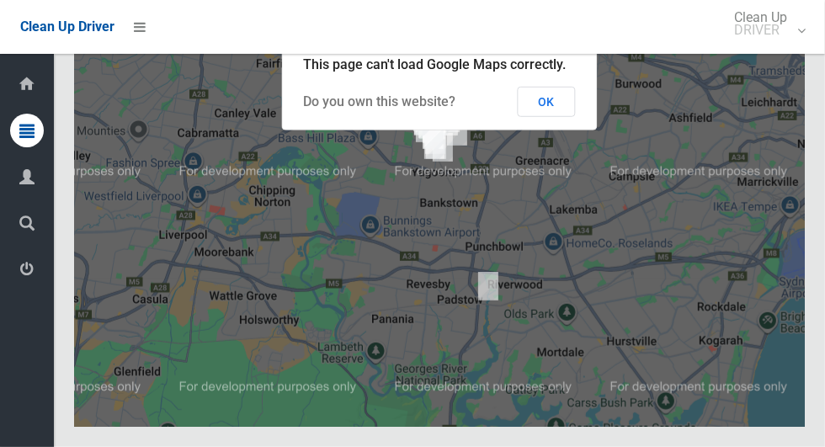
click at [549, 117] on button "OK" at bounding box center [547, 102] width 58 height 30
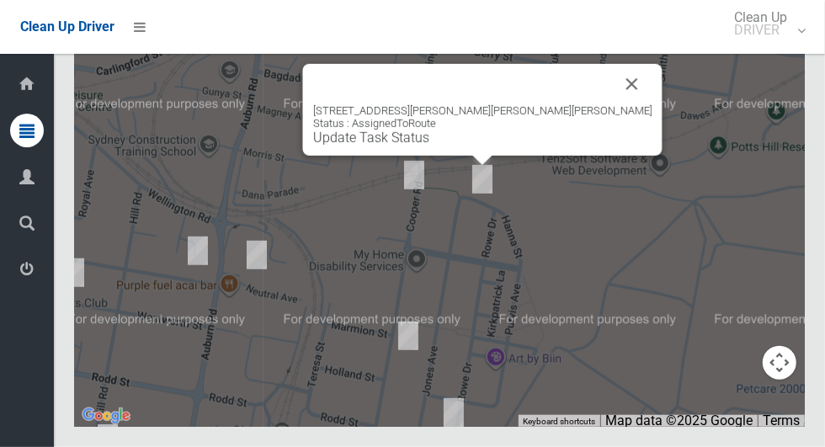
click at [612, 104] on button "Close" at bounding box center [632, 84] width 40 height 40
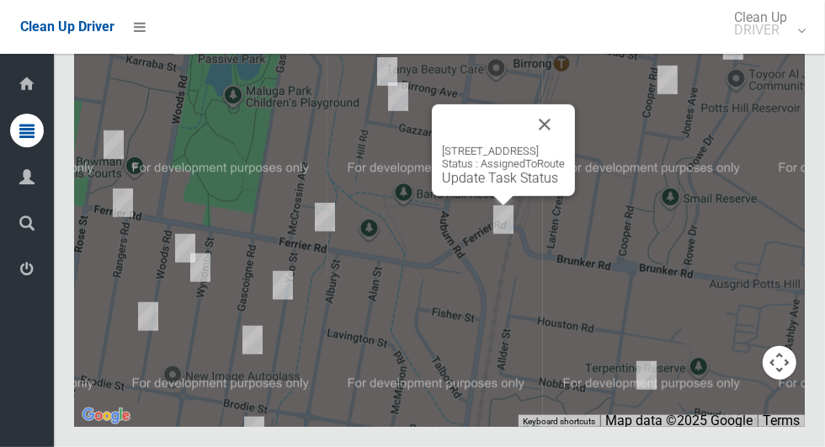
click at [565, 145] on button "Close" at bounding box center [544, 124] width 40 height 40
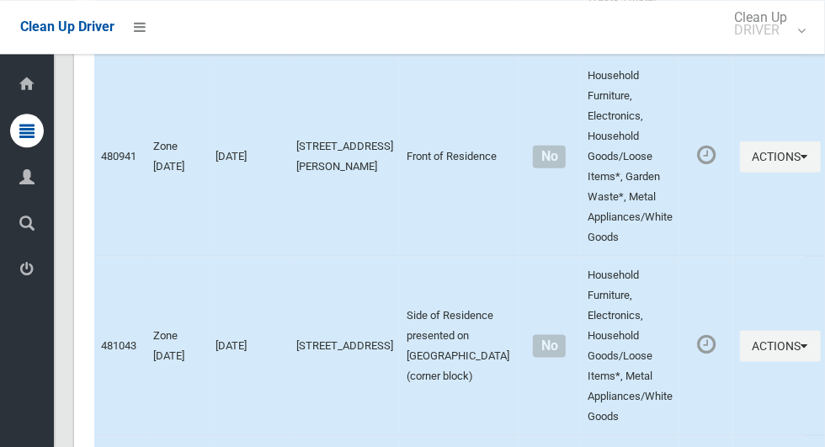
scroll to position [0, 0]
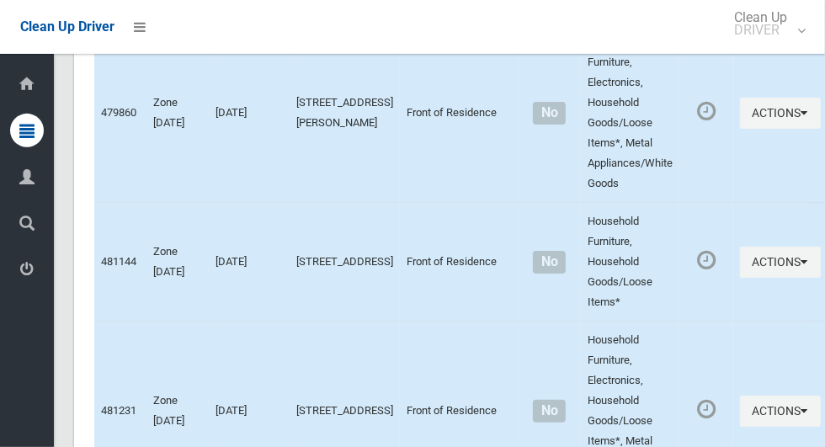
scroll to position [7262, 0]
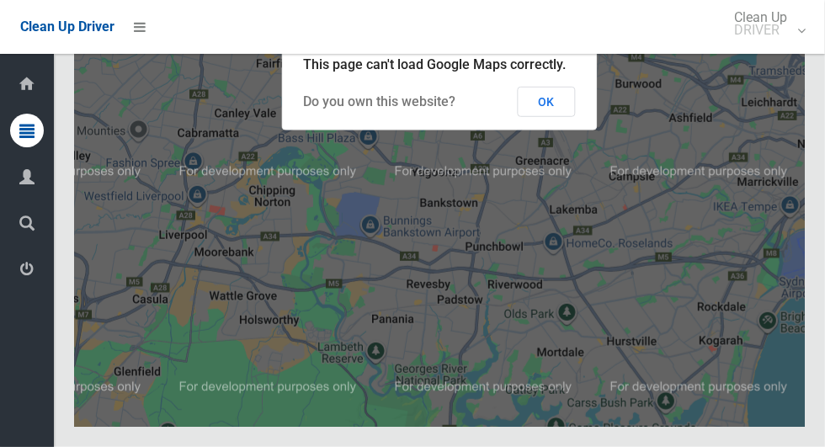
click at [547, 117] on button "OK" at bounding box center [547, 102] width 58 height 30
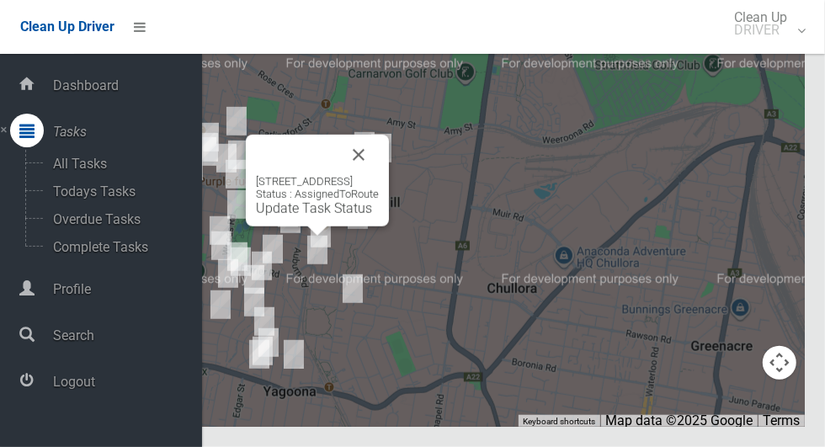
click at [379, 175] on button "Close" at bounding box center [358, 155] width 40 height 40
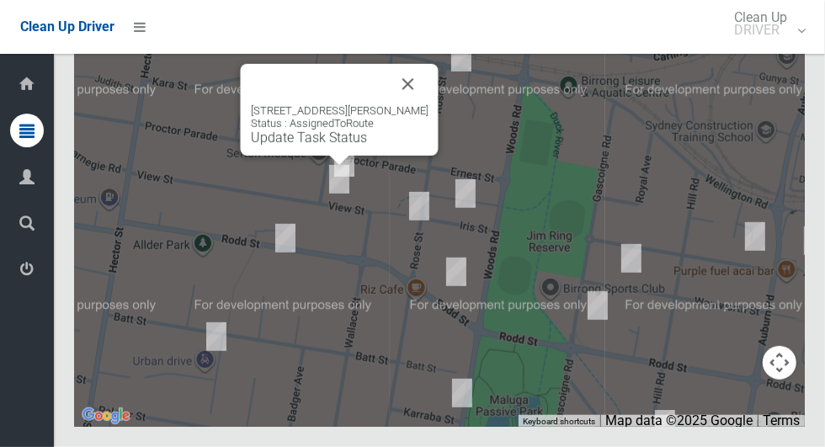
click at [394, 104] on button "Close" at bounding box center [408, 84] width 40 height 40
click at [391, 104] on button "Close" at bounding box center [408, 84] width 40 height 40
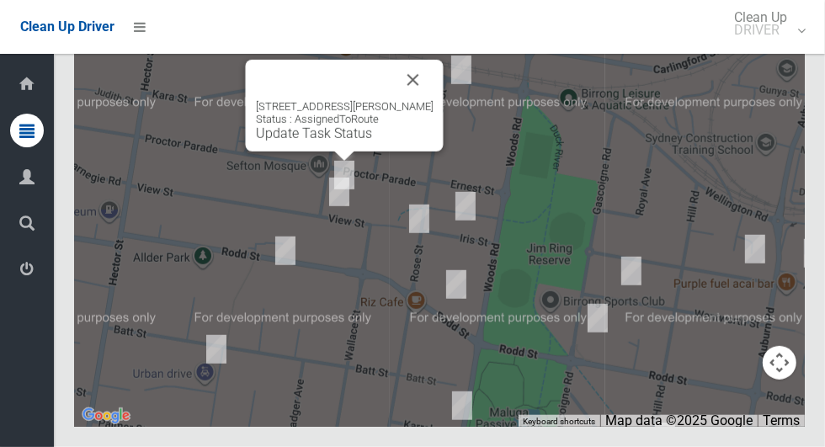
click at [401, 100] on button "Close" at bounding box center [413, 80] width 40 height 40
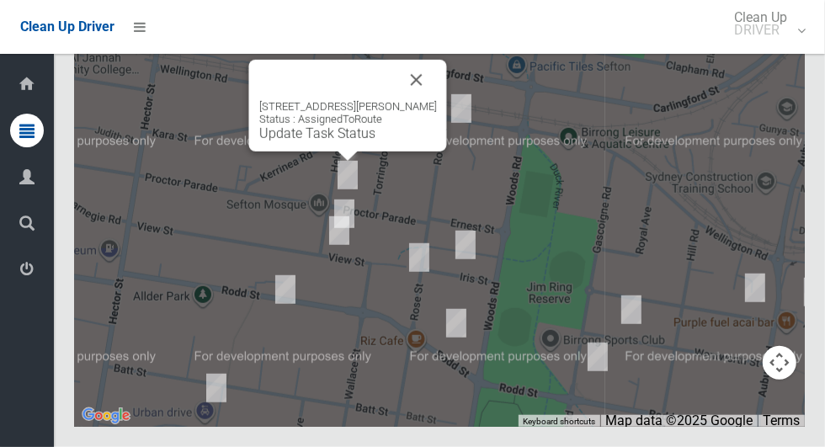
click at [401, 100] on button "Close" at bounding box center [416, 80] width 40 height 40
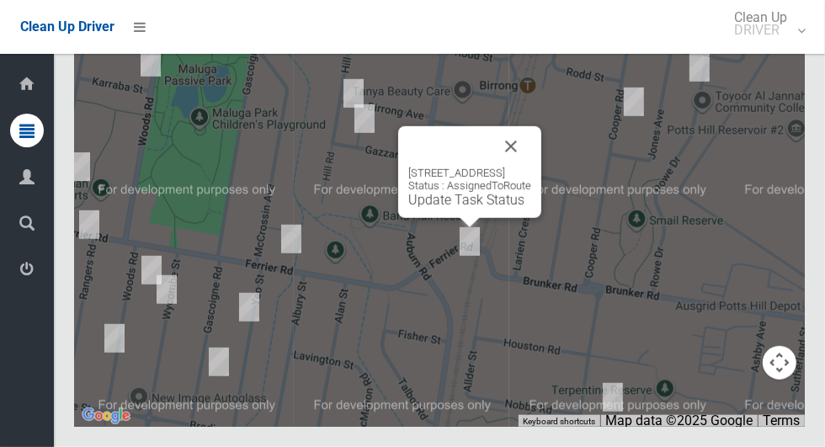
click at [531, 167] on button "Close" at bounding box center [511, 146] width 40 height 40
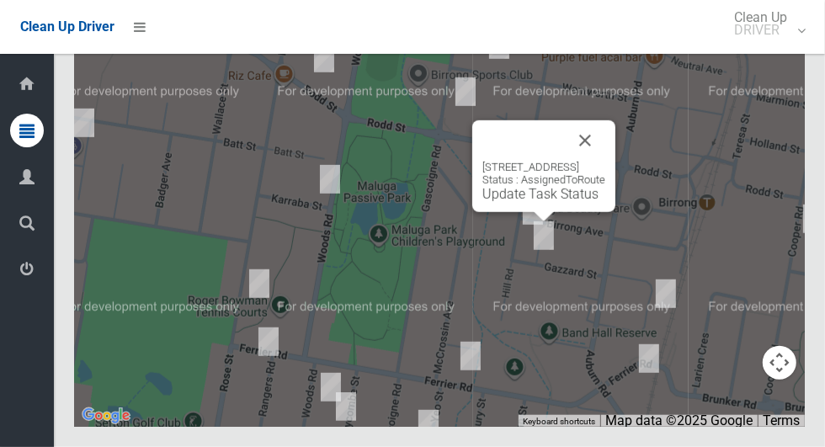
click at [605, 161] on button "Close" at bounding box center [585, 140] width 40 height 40
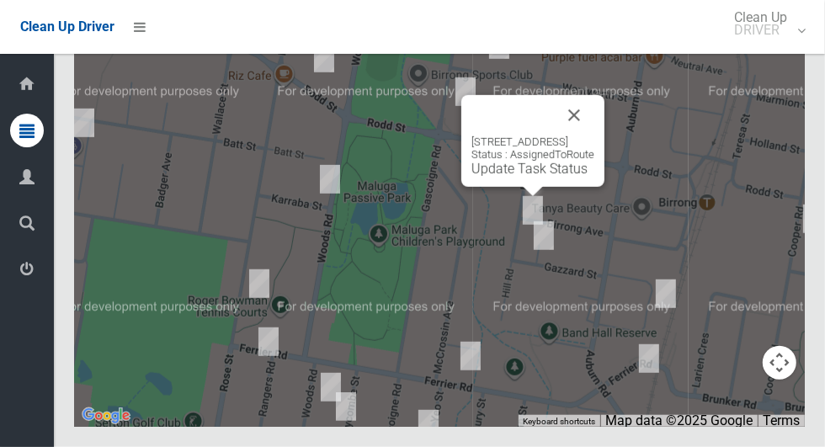
click at [594, 136] on button "Close" at bounding box center [574, 115] width 40 height 40
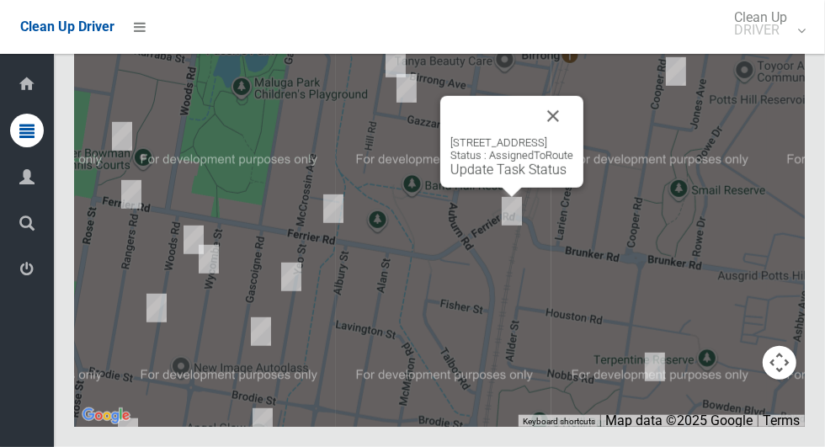
click at [571, 136] on button "Close" at bounding box center [553, 116] width 40 height 40
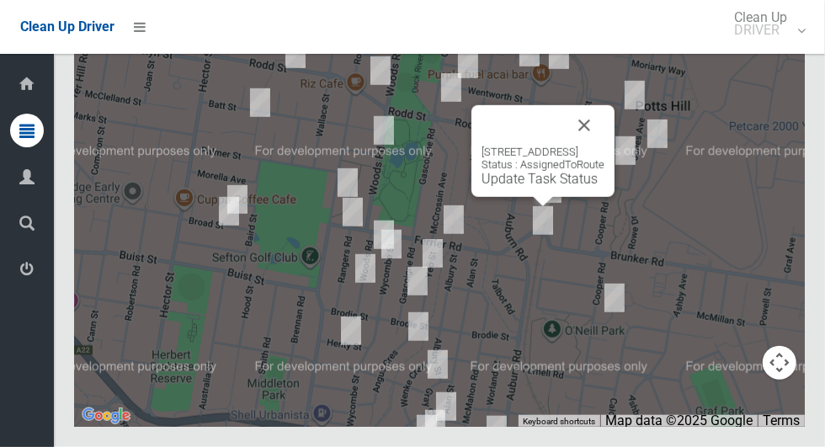
click at [564, 146] on div at bounding box center [522, 125] width 82 height 40
click at [604, 146] on button "Close" at bounding box center [584, 125] width 40 height 40
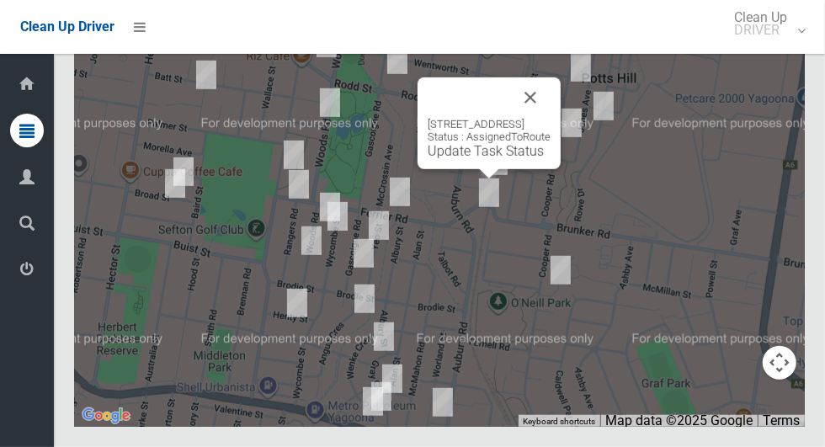
click at [550, 118] on button "Close" at bounding box center [530, 97] width 40 height 40
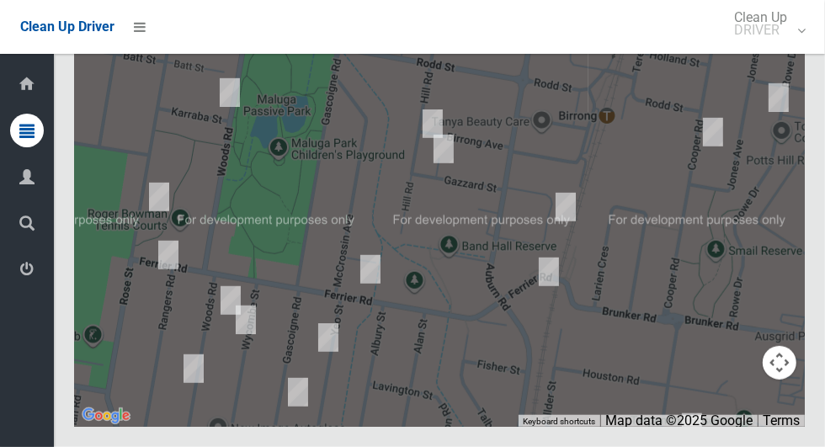
scroll to position [7260, 0]
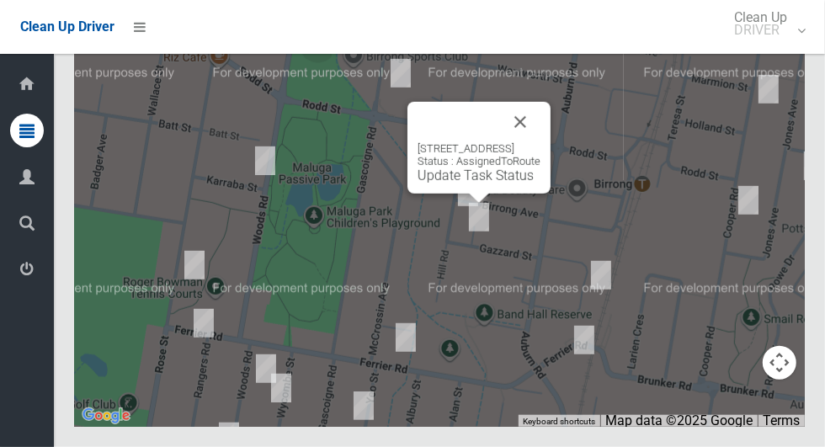
click at [540, 142] on button "Close" at bounding box center [520, 122] width 40 height 40
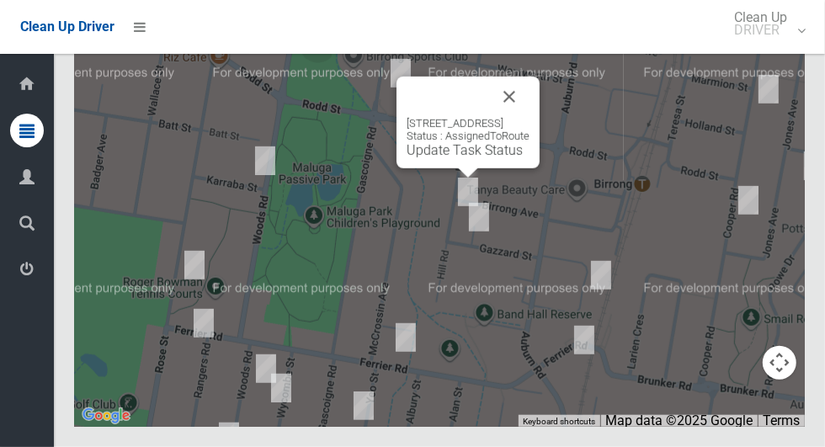
click at [529, 117] on button "Close" at bounding box center [509, 97] width 40 height 40
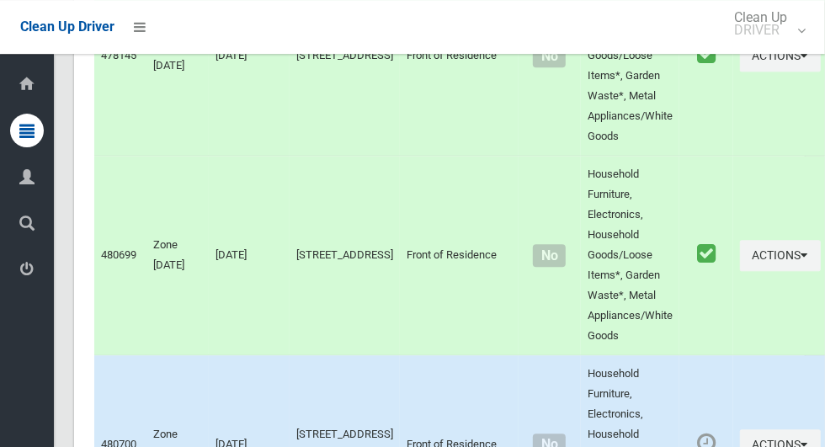
scroll to position [0, 0]
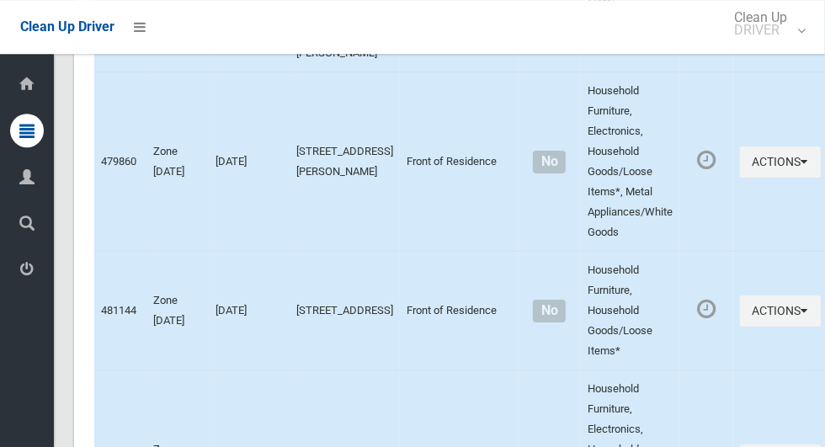
scroll to position [7262, 0]
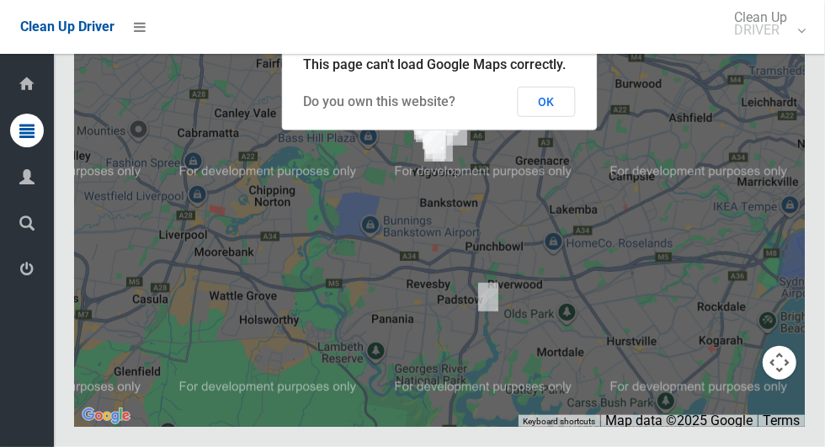
click at [566, 117] on button "OK" at bounding box center [547, 102] width 58 height 30
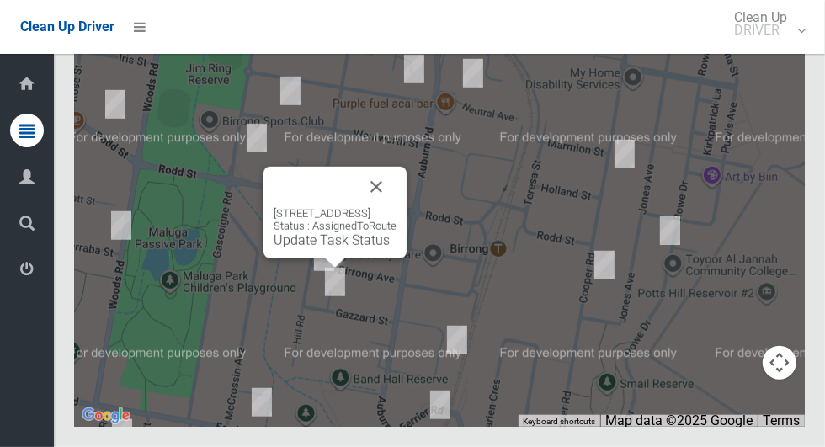
click at [396, 207] on button "Close" at bounding box center [376, 187] width 40 height 40
click at [311, 258] on div "16 Gazzard Street, BIRRONG NSW 2143 Status : AssignedToRoute Update Task Status" at bounding box center [334, 213] width 143 height 92
click at [332, 248] on link "Update Task Status" at bounding box center [332, 240] width 116 height 16
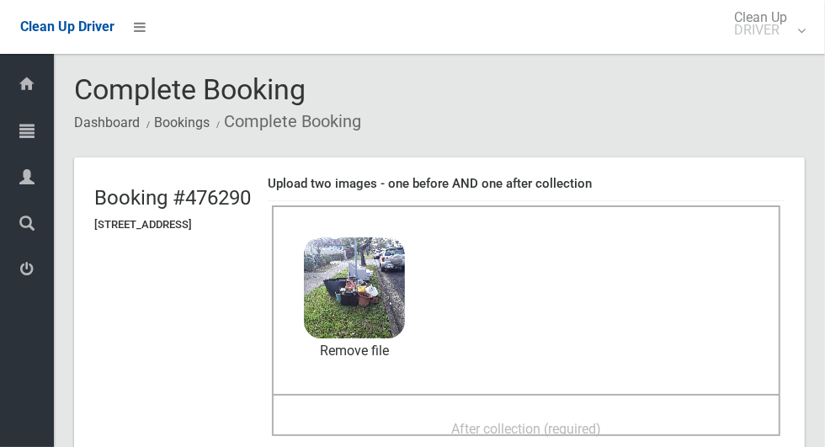
click at [556, 422] on span "After collection (required)" at bounding box center [526, 429] width 150 height 16
click at [518, 421] on span "After collection (required)" at bounding box center [526, 429] width 150 height 16
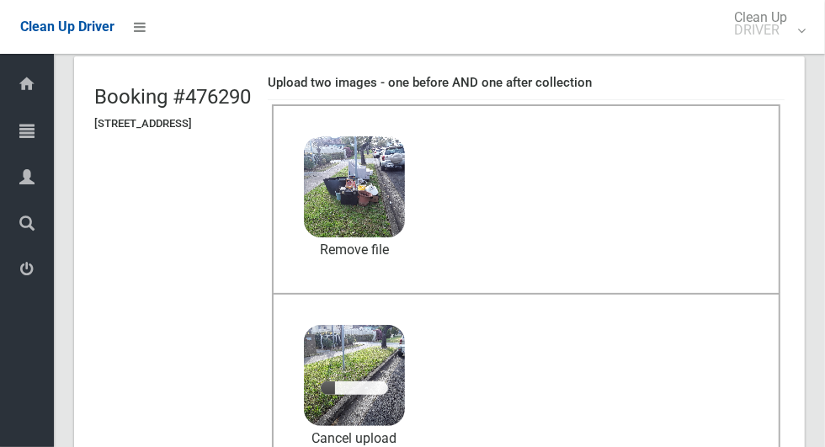
scroll to position [98, 0]
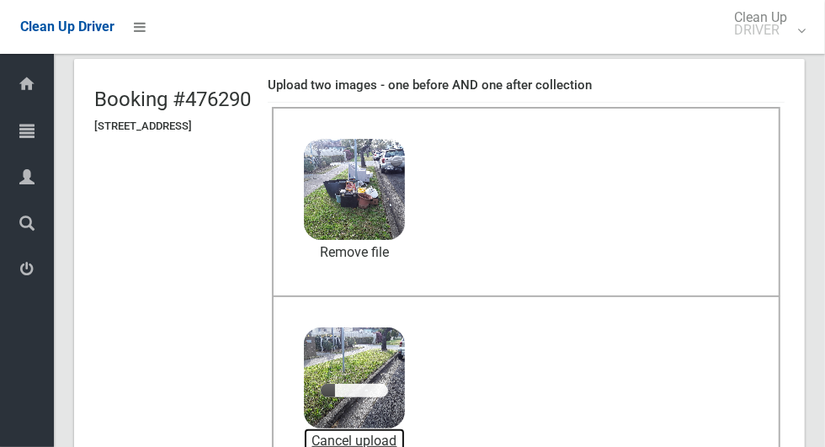
click at [405, 446] on link "Cancel upload" at bounding box center [354, 440] width 101 height 25
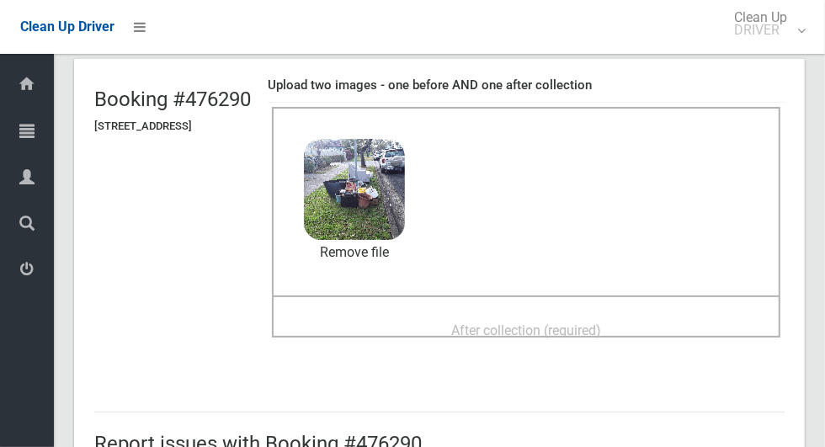
click at [593, 322] on span "After collection (required)" at bounding box center [526, 330] width 150 height 16
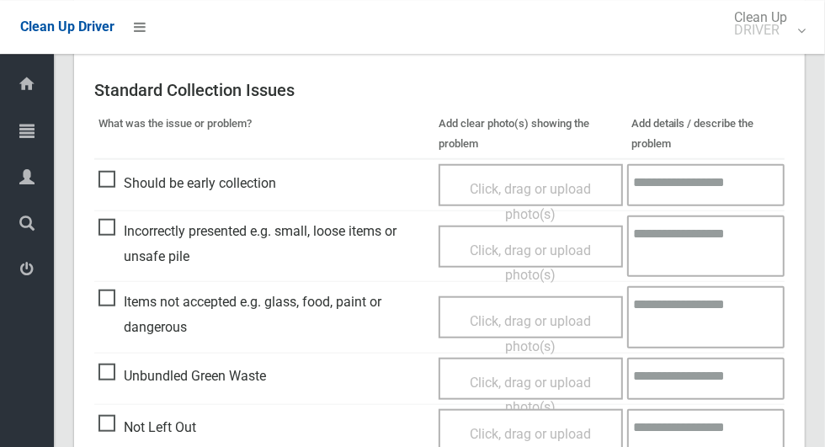
scroll to position [870, 0]
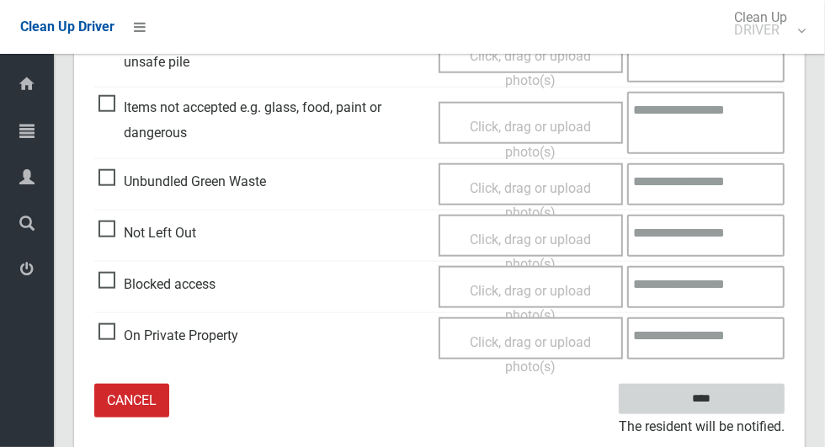
click at [731, 403] on input "****" at bounding box center [702, 399] width 166 height 31
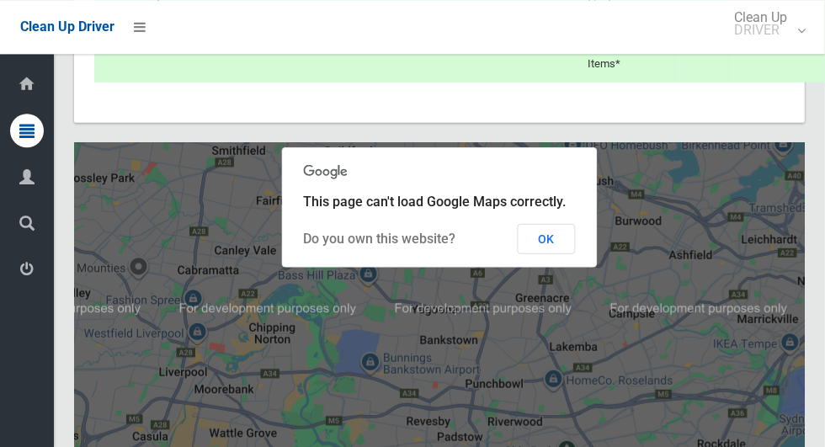
scroll to position [7262, 0]
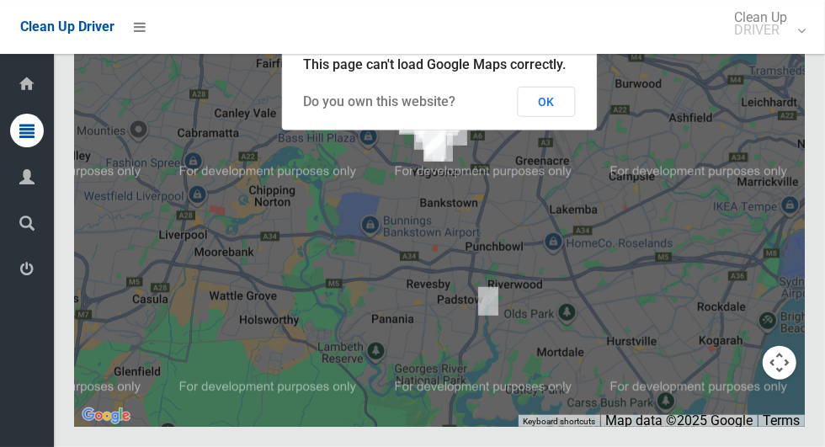
click at [561, 117] on button "OK" at bounding box center [547, 102] width 58 height 30
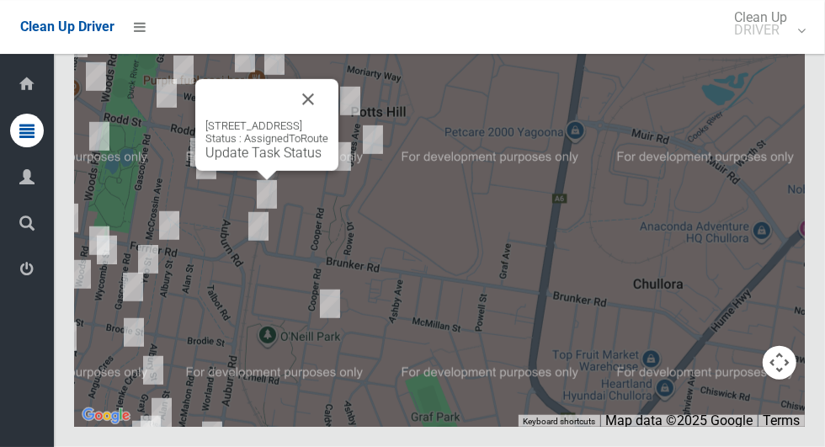
click at [328, 120] on button "Close" at bounding box center [308, 99] width 40 height 40
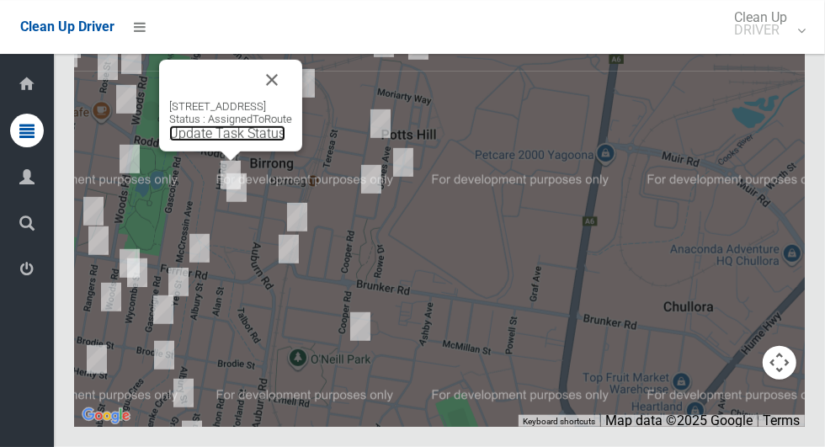
click at [220, 141] on link "Update Task Status" at bounding box center [227, 133] width 116 height 16
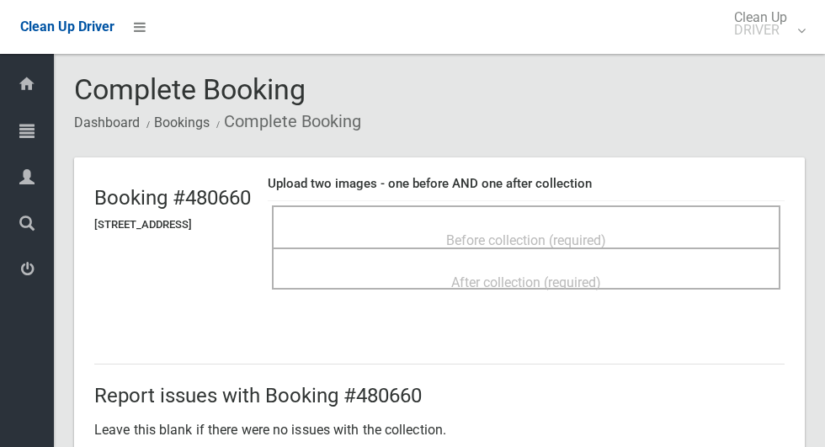
click at [577, 232] on span "Before collection (required)" at bounding box center [526, 240] width 160 height 16
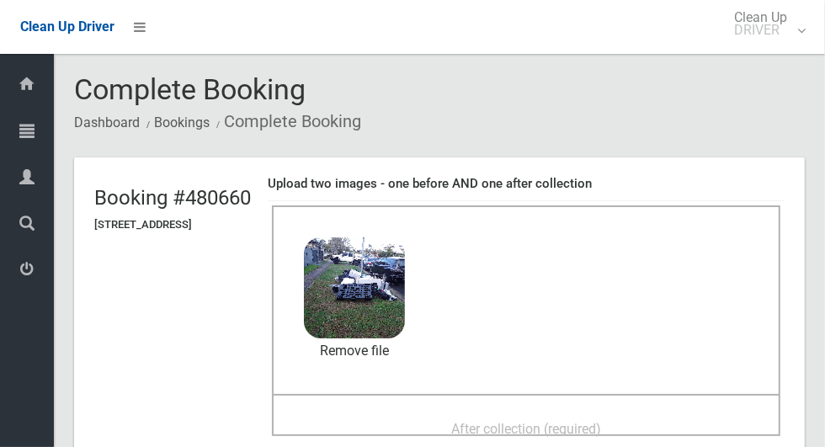
click at [544, 398] on div "After collection (required)" at bounding box center [526, 415] width 508 height 42
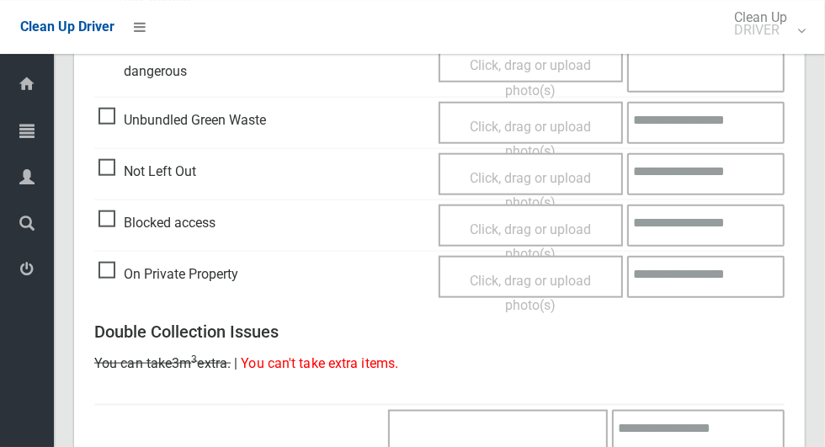
scroll to position [1377, 0]
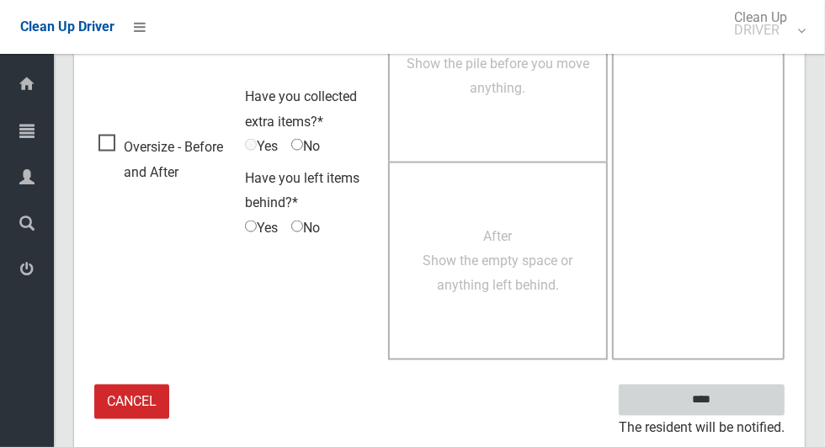
click at [742, 403] on input "****" at bounding box center [702, 400] width 166 height 31
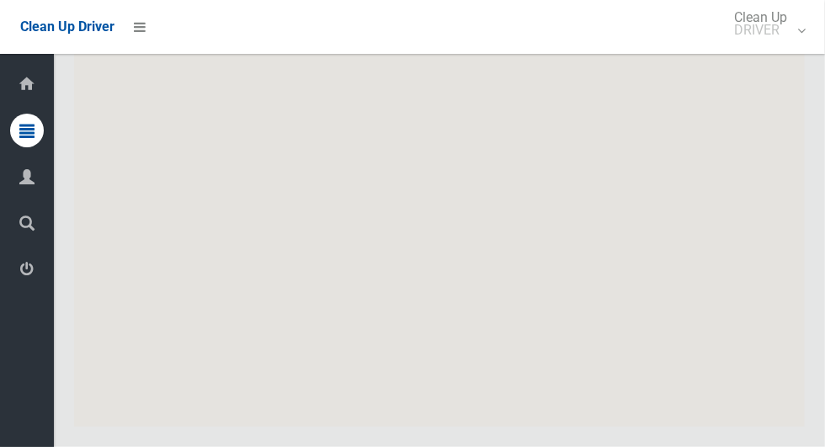
scroll to position [7262, 0]
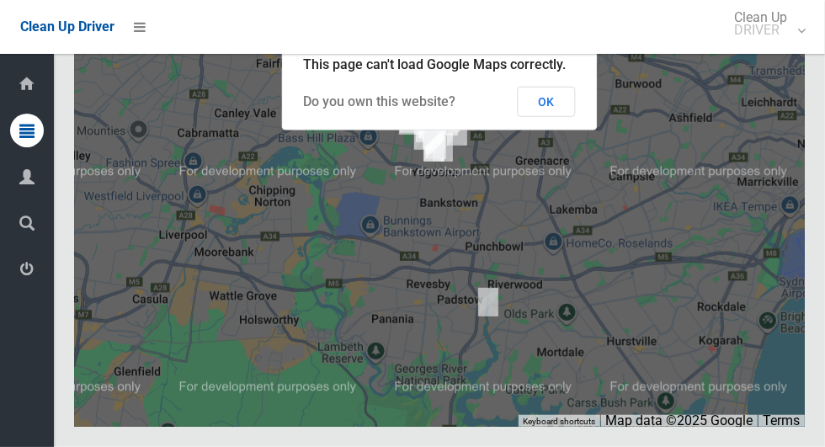
click at [557, 117] on button "OK" at bounding box center [547, 102] width 58 height 30
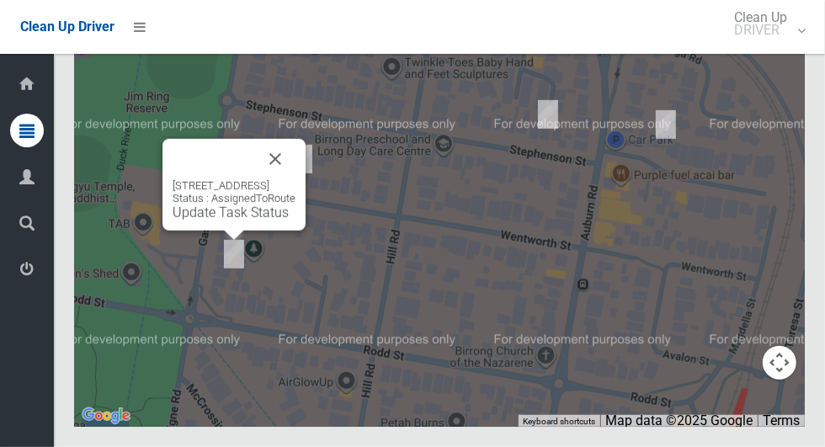
click at [295, 179] on button "Close" at bounding box center [275, 159] width 40 height 40
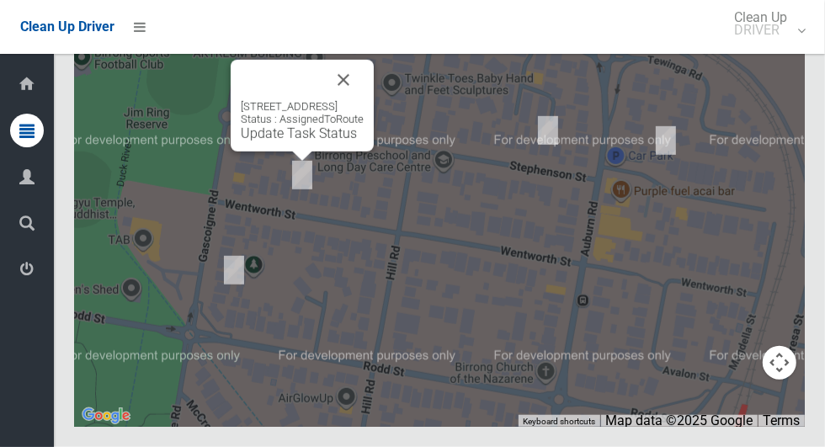
click at [364, 100] on button "Close" at bounding box center [343, 80] width 40 height 40
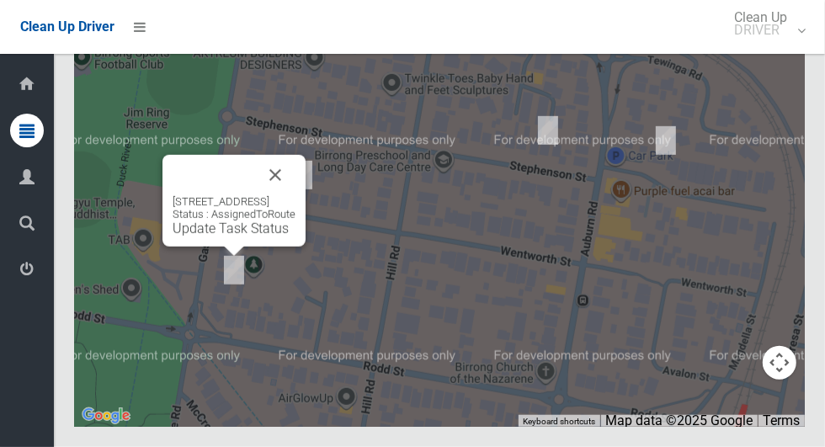
click at [295, 195] on button "Close" at bounding box center [275, 175] width 40 height 40
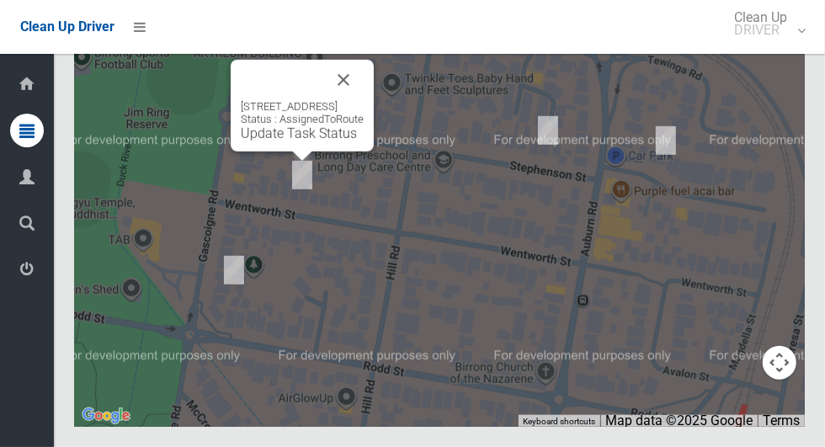
click at [364, 100] on button "Close" at bounding box center [343, 80] width 40 height 40
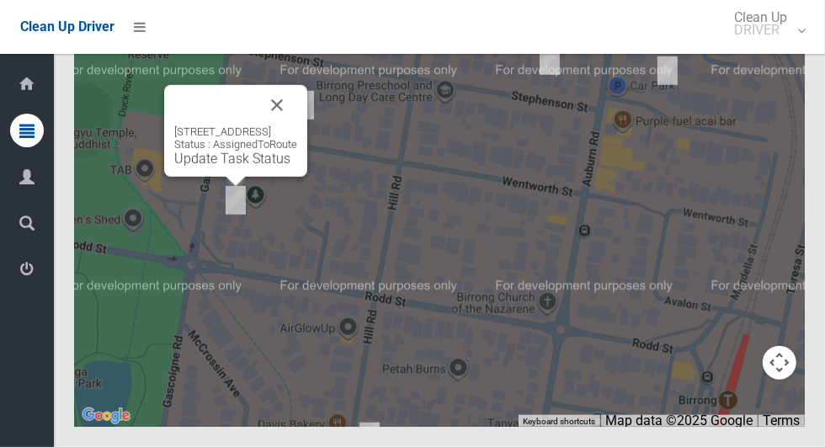
click at [297, 125] on button "Close" at bounding box center [277, 105] width 40 height 40
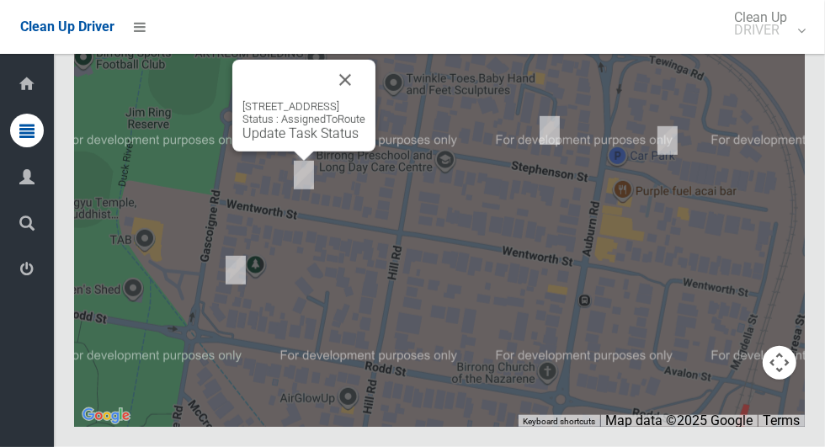
click at [365, 100] on button "Close" at bounding box center [345, 80] width 40 height 40
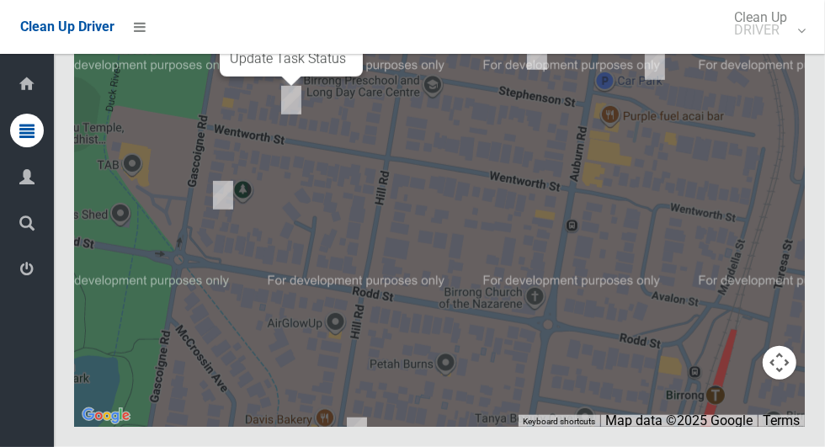
scroll to position [7259, 0]
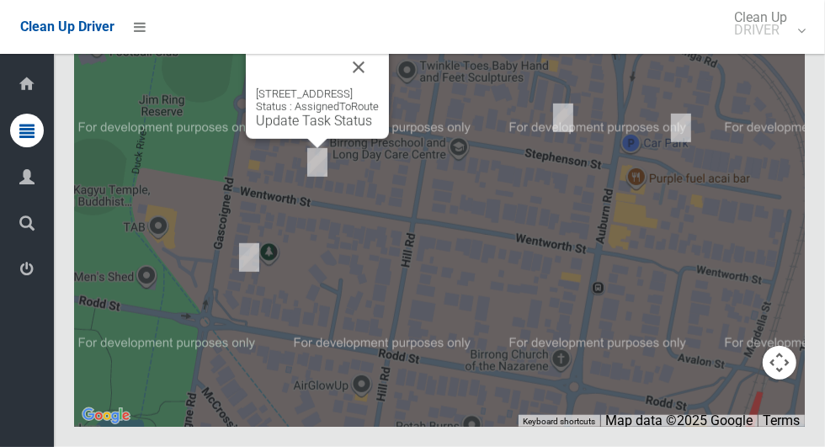
click at [301, 139] on div "54 Wentworth Street, BIRRONG NSW 2143 Status : AssignedToRoute Update Task Stat…" at bounding box center [317, 93] width 143 height 92
click at [302, 129] on link "Update Task Status" at bounding box center [314, 121] width 116 height 16
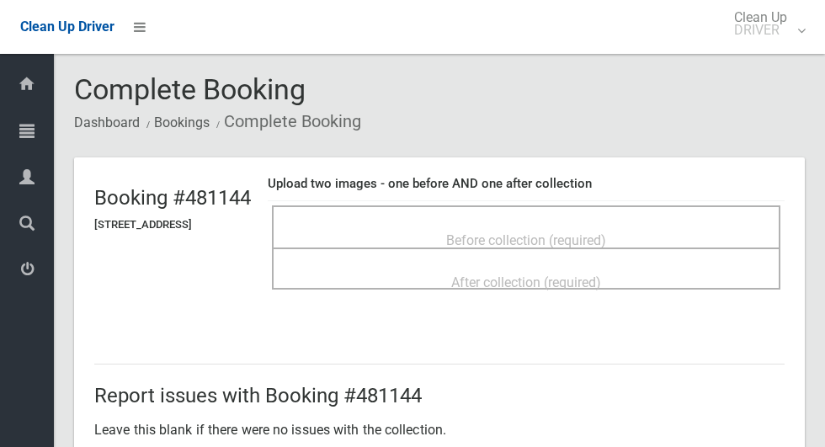
click at [513, 224] on div "Before collection (required)" at bounding box center [525, 239] width 471 height 31
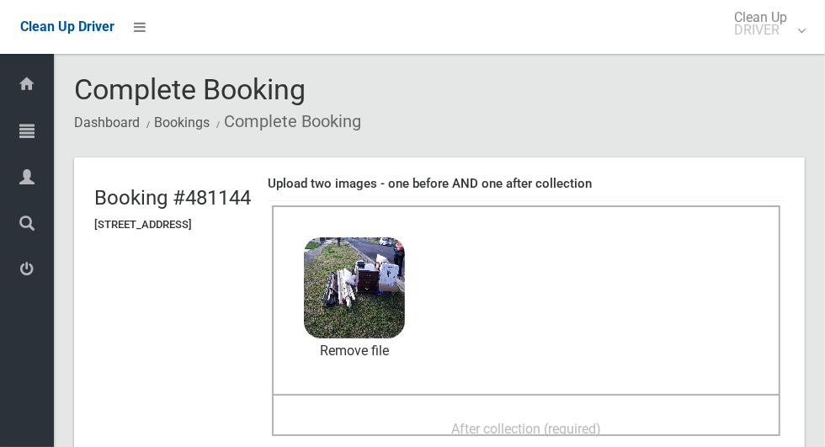
click at [539, 412] on div "After collection (required)" at bounding box center [525, 427] width 471 height 31
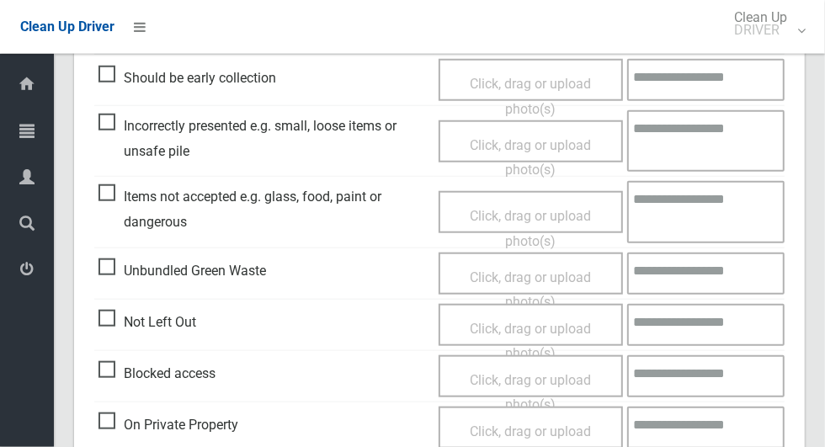
scroll to position [1377, 0]
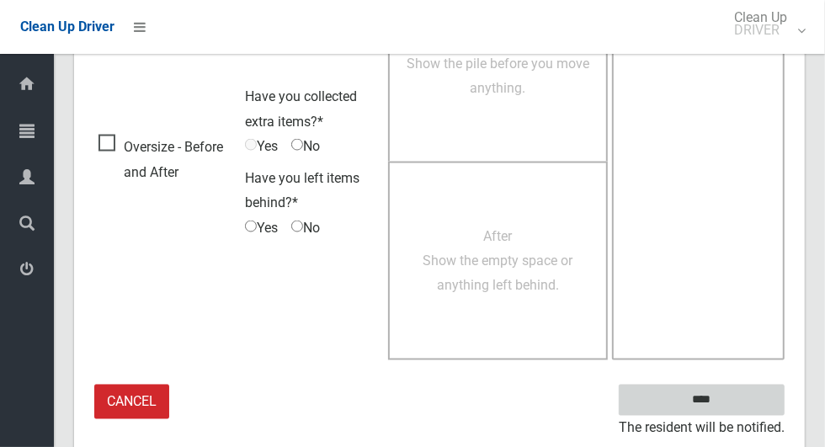
click at [731, 395] on input "****" at bounding box center [702, 400] width 166 height 31
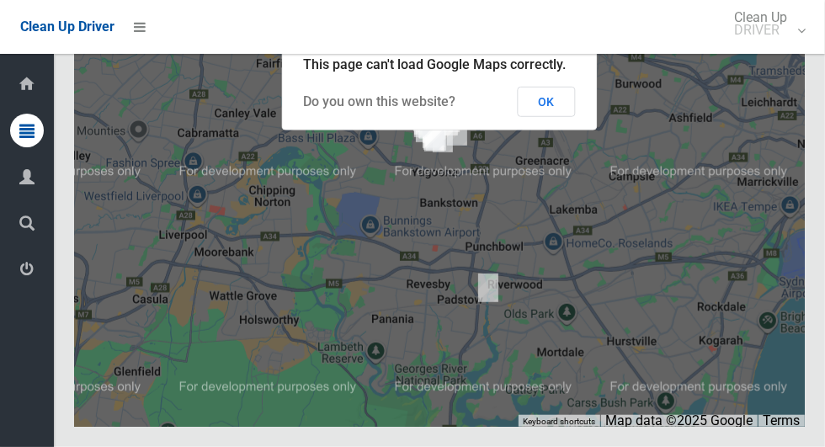
scroll to position [7262, 0]
click at [555, 117] on button "OK" at bounding box center [547, 102] width 58 height 30
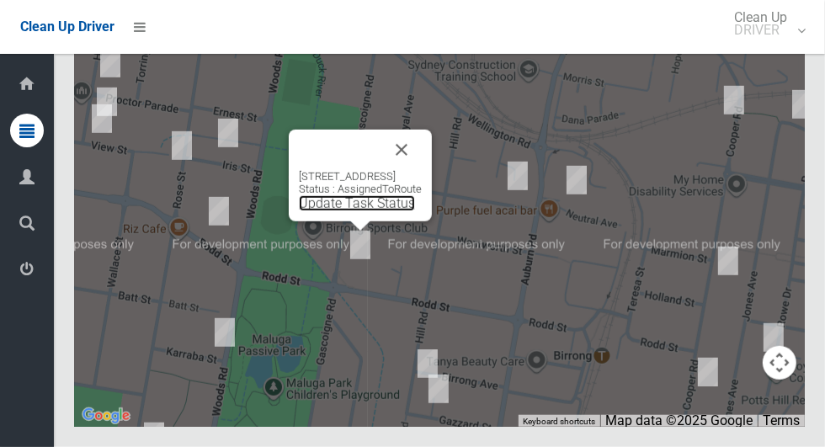
click at [338, 211] on link "Update Task Status" at bounding box center [357, 203] width 116 height 16
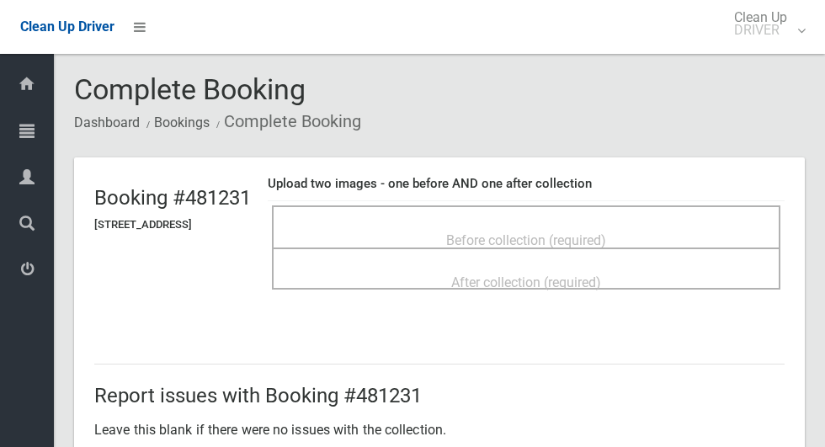
click at [657, 233] on div "Before collection (required)" at bounding box center [525, 239] width 471 height 31
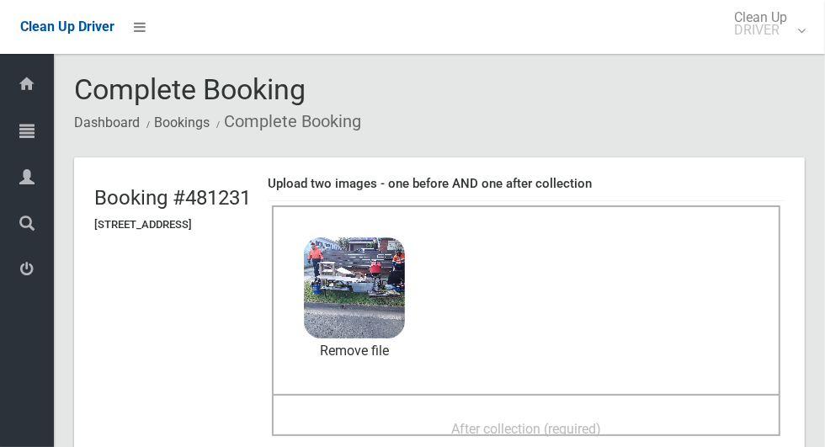
click at [566, 412] on div "After collection (required)" at bounding box center [525, 427] width 471 height 31
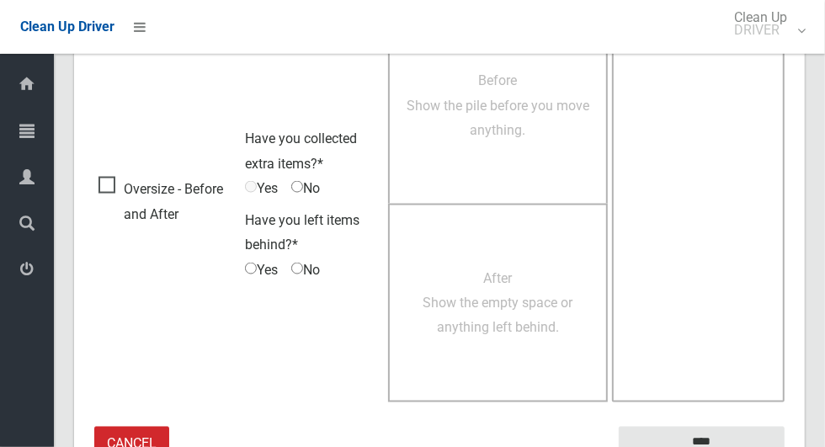
scroll to position [1377, 0]
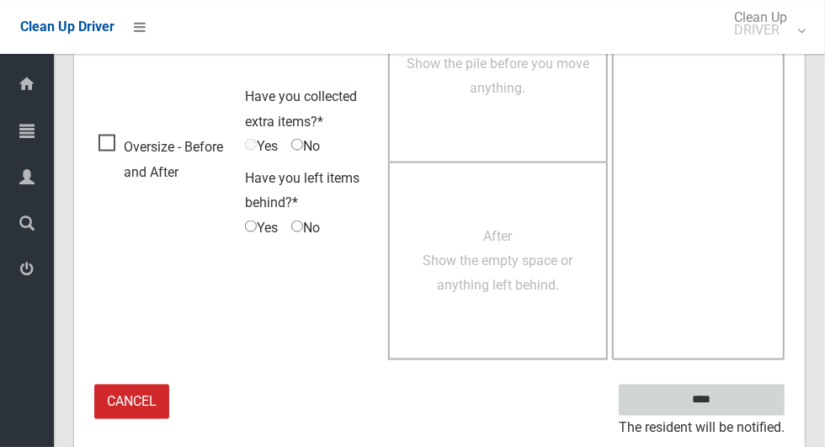
click at [731, 395] on input "****" at bounding box center [702, 400] width 166 height 31
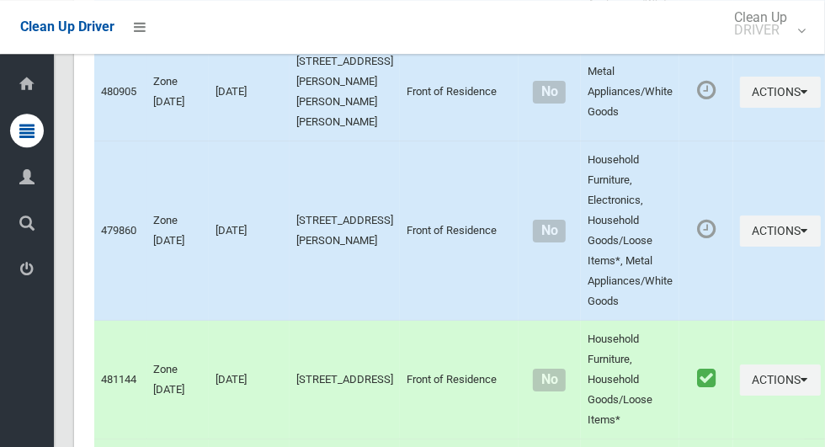
scroll to position [7262, 0]
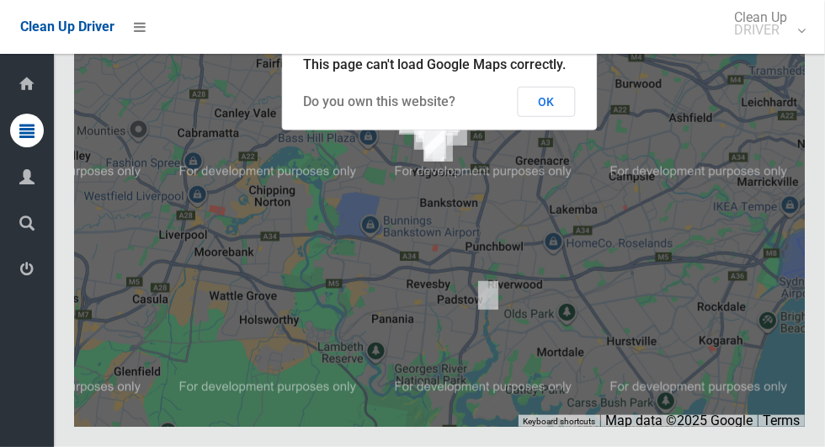
click at [566, 117] on button "OK" at bounding box center [547, 102] width 58 height 30
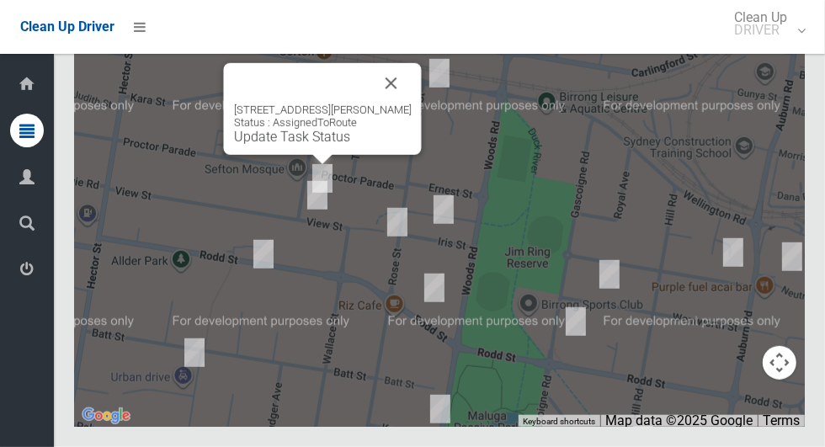
click at [386, 104] on button "Close" at bounding box center [391, 83] width 40 height 40
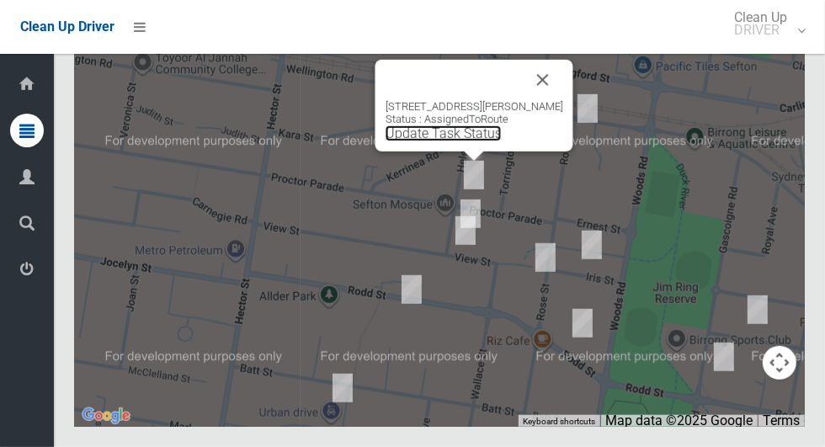
click at [494, 141] on link "Update Task Status" at bounding box center [444, 133] width 116 height 16
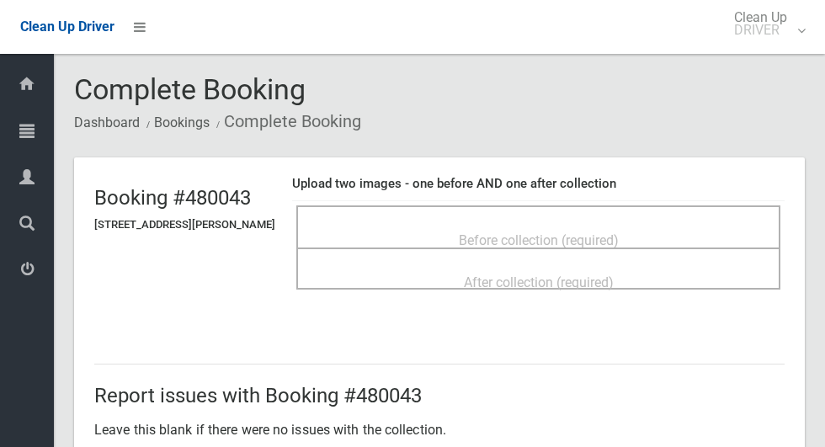
click at [638, 231] on div "Before collection (required)" at bounding box center [538, 239] width 447 height 31
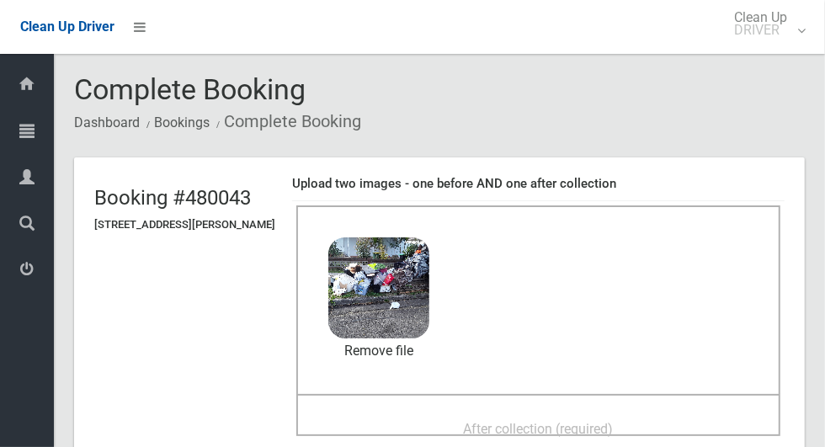
click at [620, 412] on div "After collection (required)" at bounding box center [538, 427] width 447 height 31
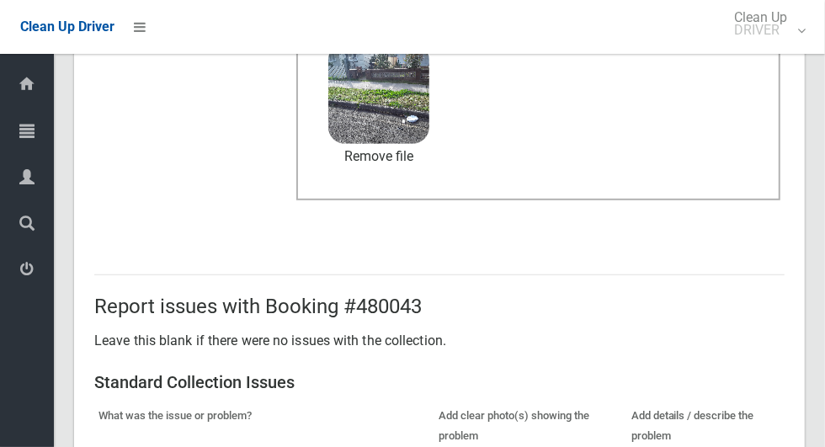
scroll to position [1377, 0]
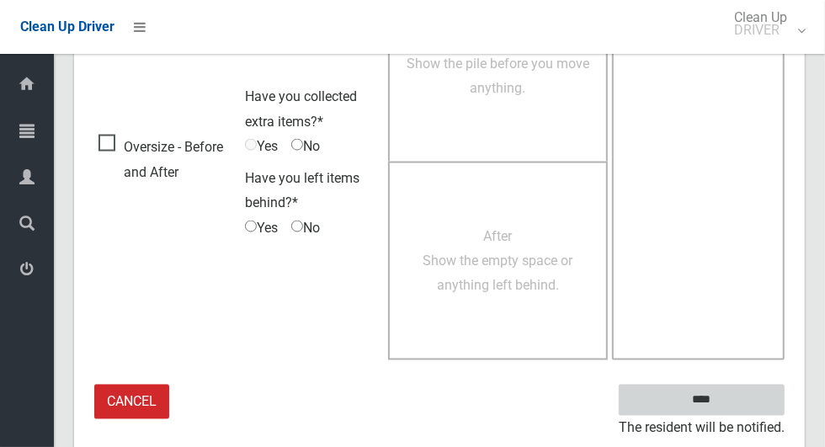
click at [718, 410] on input "****" at bounding box center [702, 400] width 166 height 31
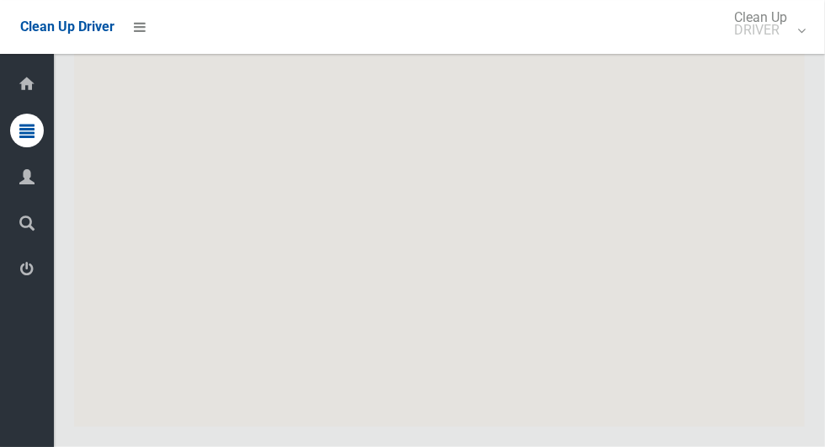
scroll to position [7262, 0]
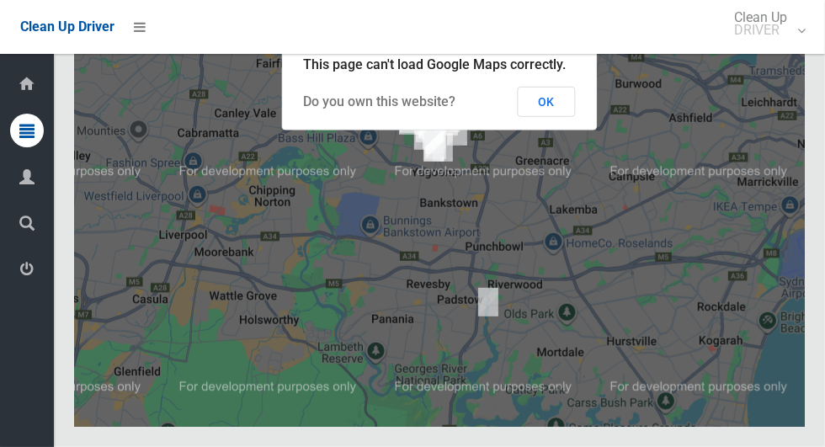
click at [547, 117] on button "OK" at bounding box center [547, 102] width 58 height 30
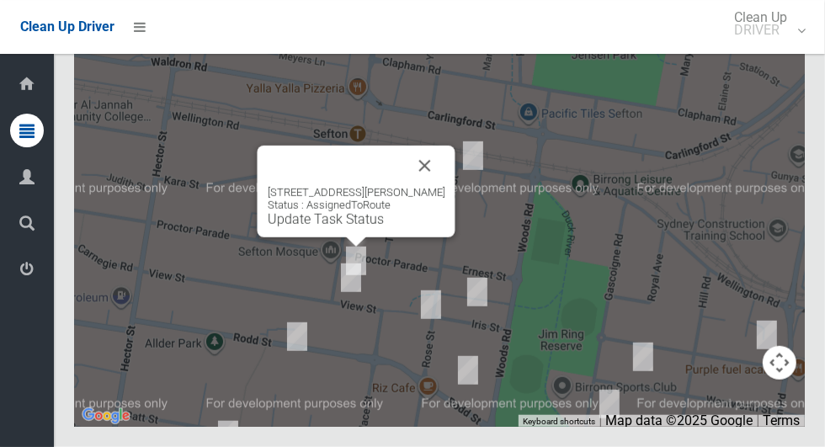
click at [359, 227] on div "8 Helen Street, SEFTON NSW 2162 Status : AssignedToRoute Update Task Status" at bounding box center [357, 206] width 178 height 41
click at [368, 227] on link "Update Task Status" at bounding box center [326, 219] width 116 height 16
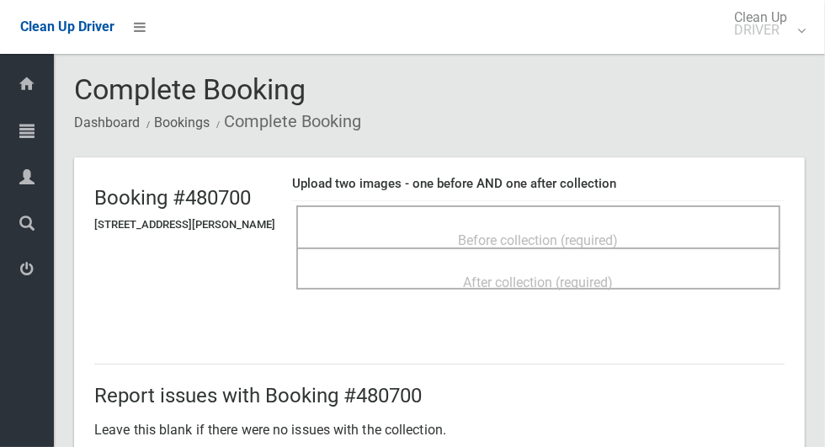
click at [678, 235] on div "Before collection (required)" at bounding box center [538, 239] width 447 height 31
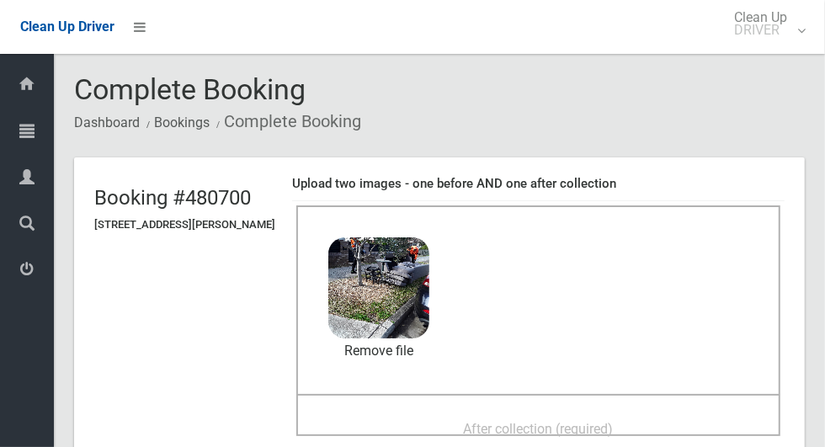
click at [605, 421] on span "After collection (required)" at bounding box center [539, 429] width 150 height 16
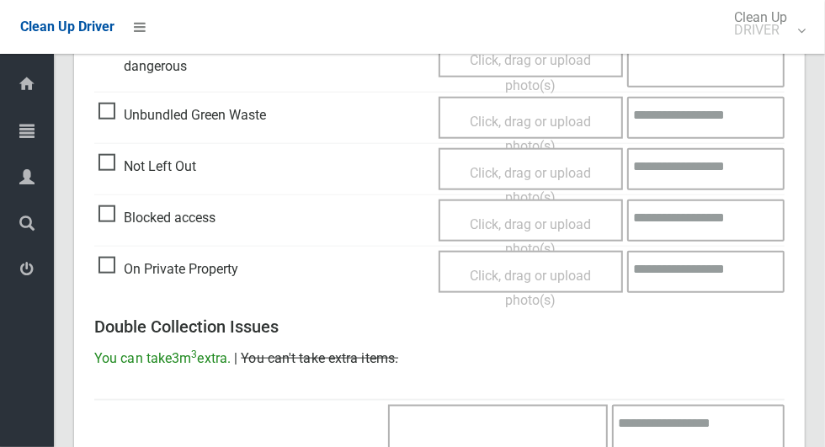
scroll to position [1377, 0]
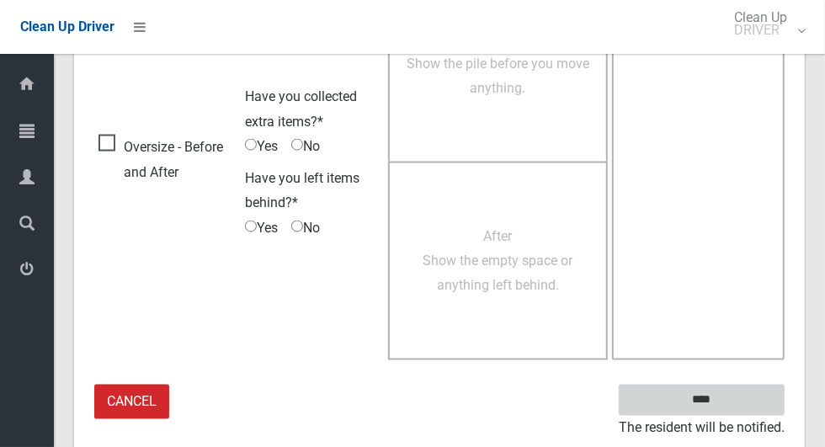
click at [731, 410] on input "****" at bounding box center [702, 400] width 166 height 31
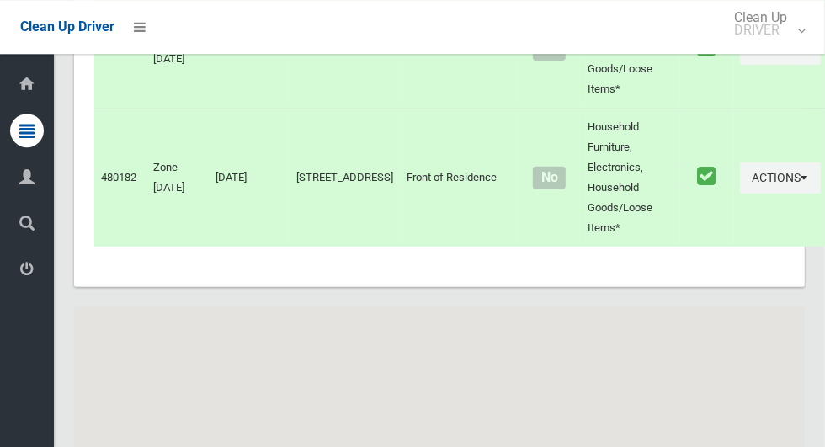
scroll to position [7262, 0]
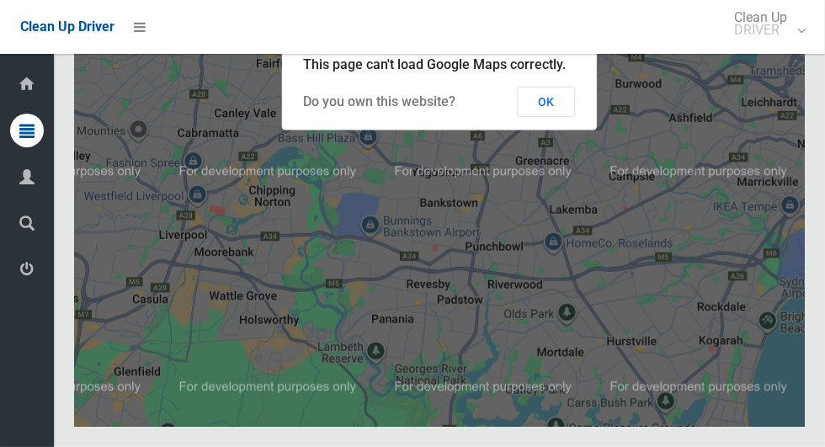
click at [566, 117] on button "OK" at bounding box center [547, 102] width 58 height 30
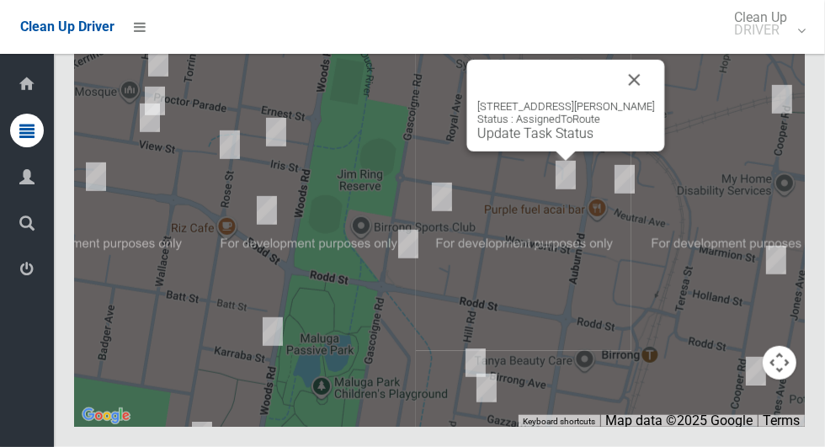
click at [649, 100] on button "Close" at bounding box center [634, 80] width 40 height 40
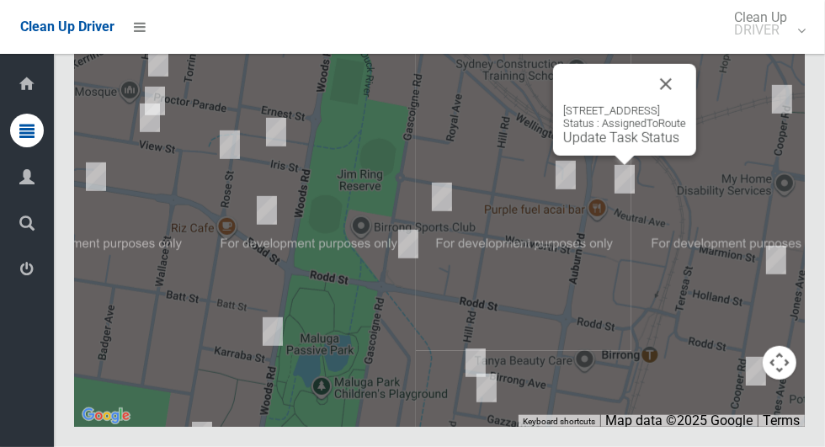
click at [686, 104] on button "Close" at bounding box center [666, 84] width 40 height 40
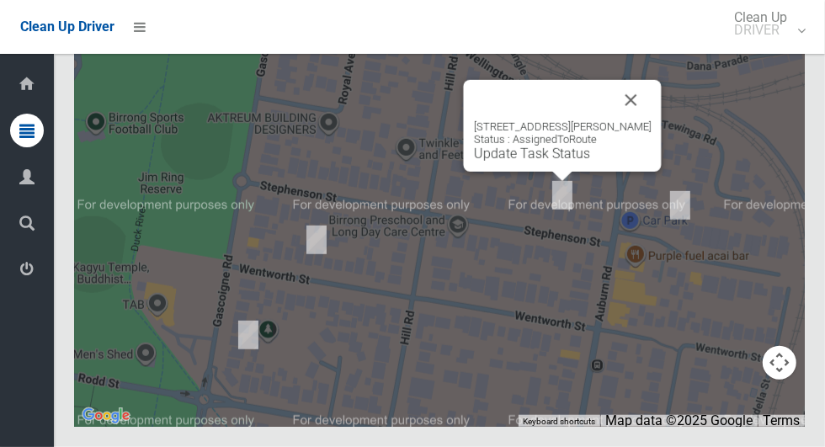
click at [643, 120] on button "Close" at bounding box center [631, 100] width 40 height 40
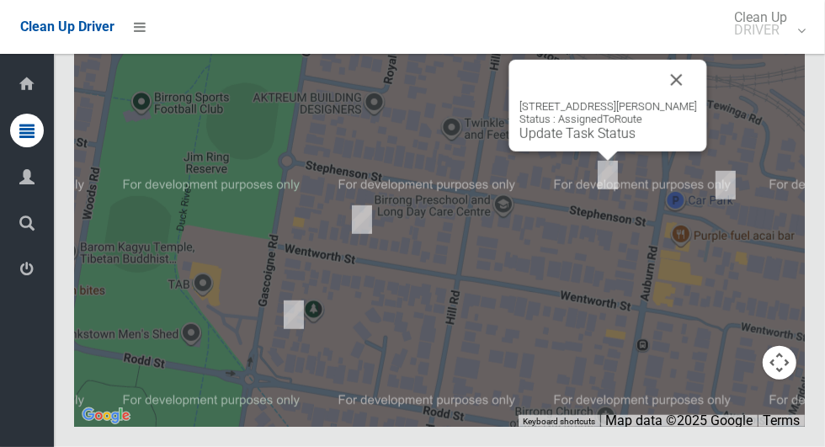
click at [591, 141] on link "Update Task Status" at bounding box center [577, 133] width 116 height 16
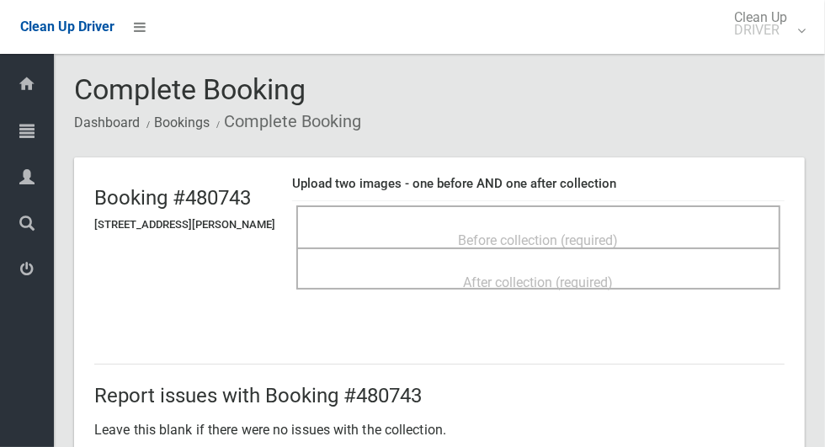
click at [584, 232] on span "Before collection (required)" at bounding box center [539, 240] width 160 height 16
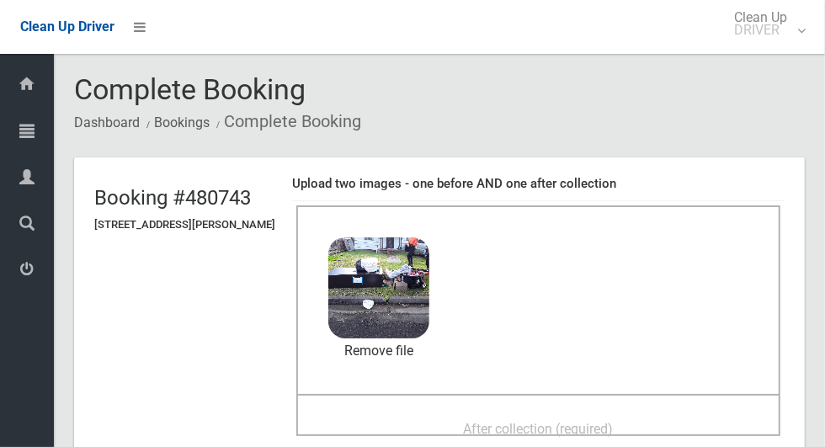
click at [601, 412] on div "After collection (required)" at bounding box center [538, 427] width 447 height 31
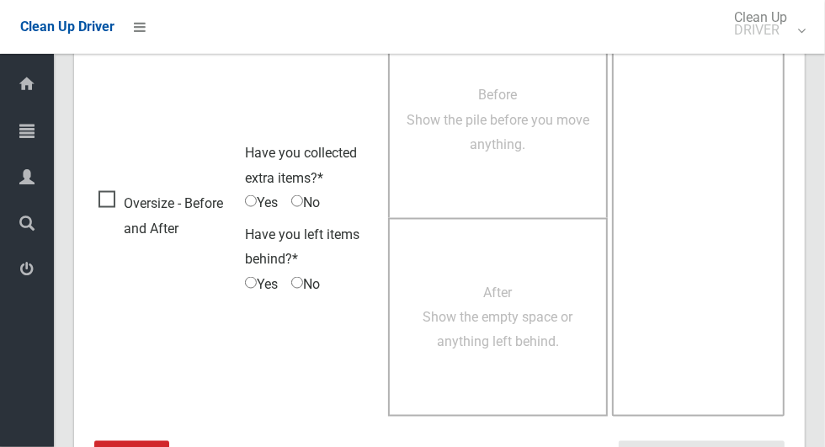
scroll to position [1377, 0]
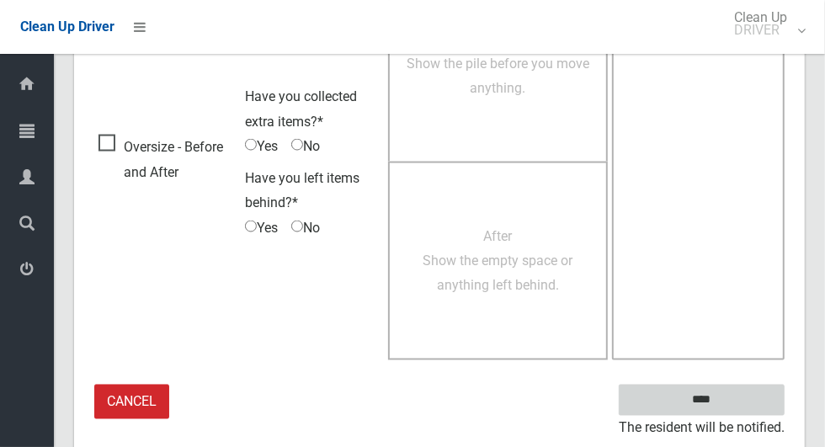
click at [745, 385] on input "****" at bounding box center [702, 400] width 166 height 31
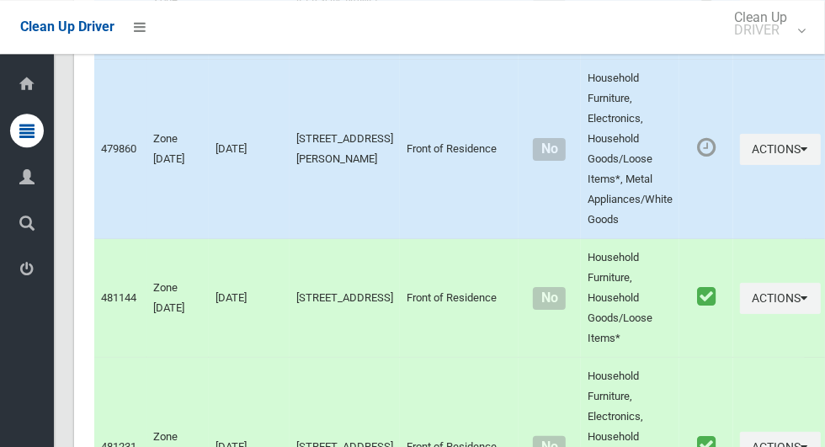
scroll to position [7262, 0]
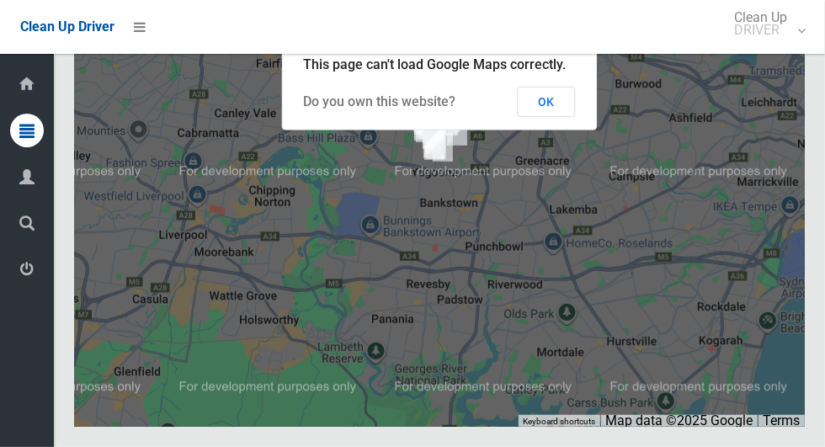
click at [550, 117] on button "OK" at bounding box center [547, 102] width 58 height 30
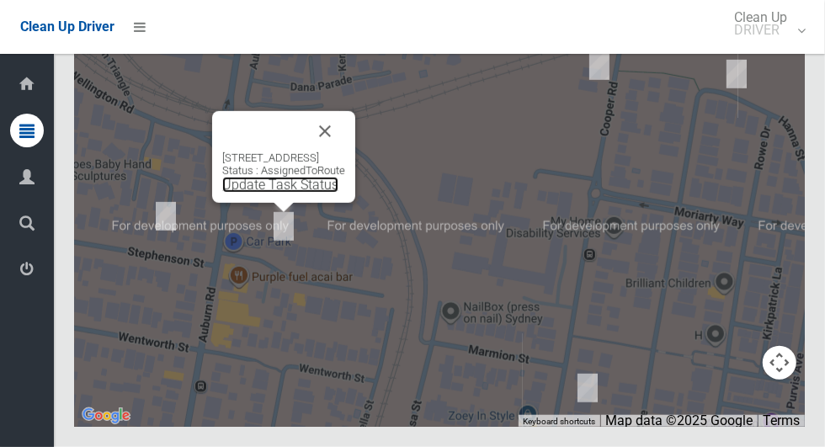
click at [268, 193] on link "Update Task Status" at bounding box center [280, 185] width 116 height 16
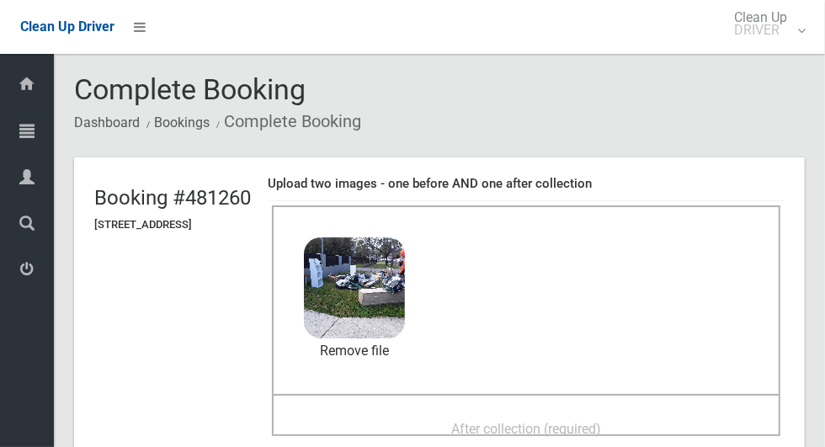
click at [641, 412] on div "After collection (required)" at bounding box center [525, 427] width 471 height 31
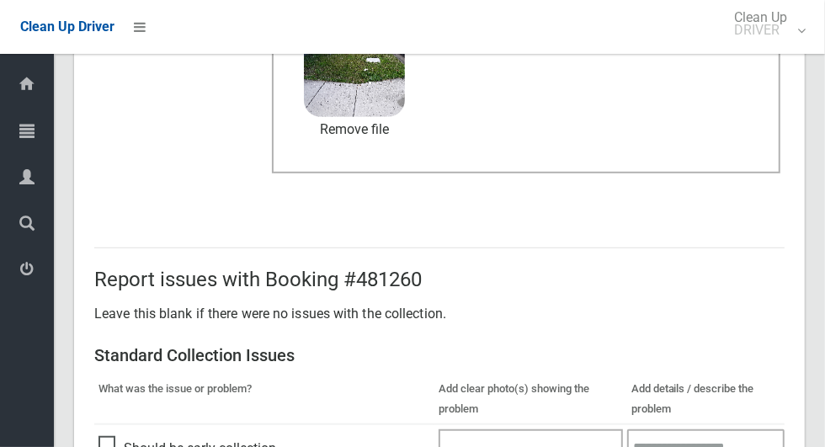
scroll to position [1377, 0]
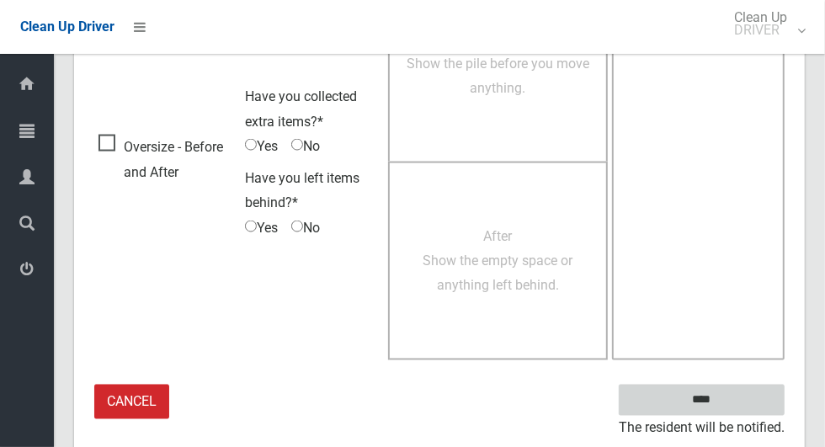
click at [745, 398] on input "****" at bounding box center [702, 400] width 166 height 31
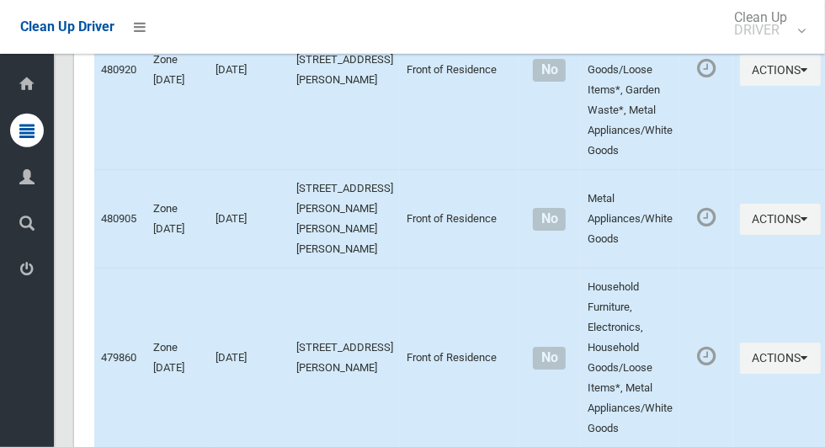
scroll to position [7262, 0]
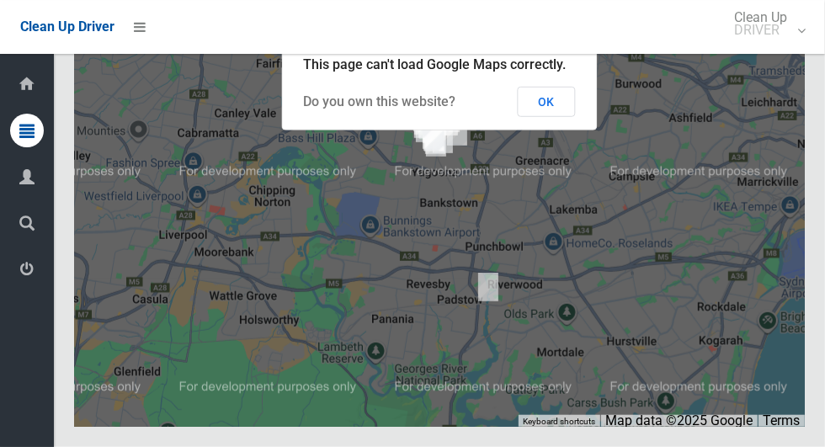
click at [566, 117] on button "OK" at bounding box center [547, 102] width 58 height 30
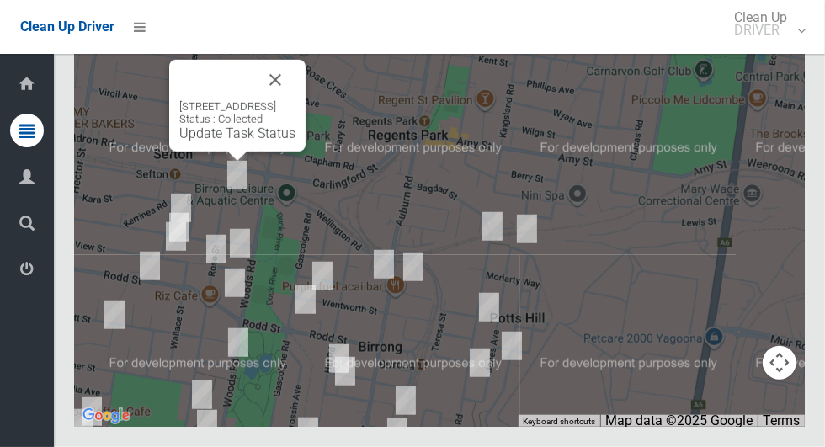
click at [255, 100] on div at bounding box center [217, 80] width 76 height 40
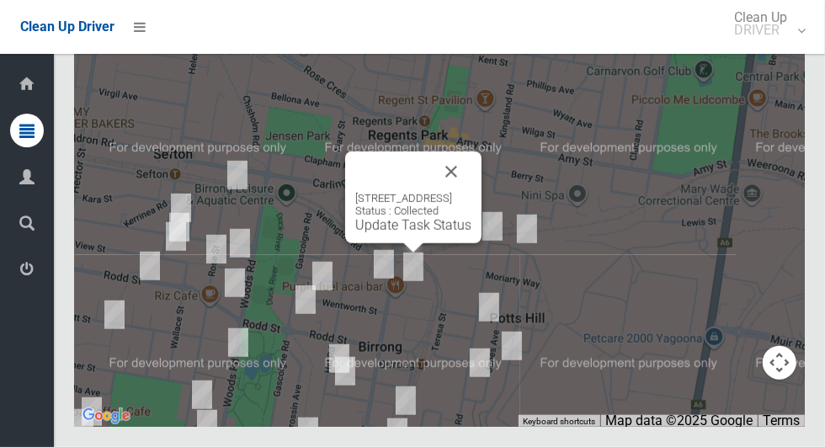
click at [471, 192] on button "Close" at bounding box center [451, 172] width 40 height 40
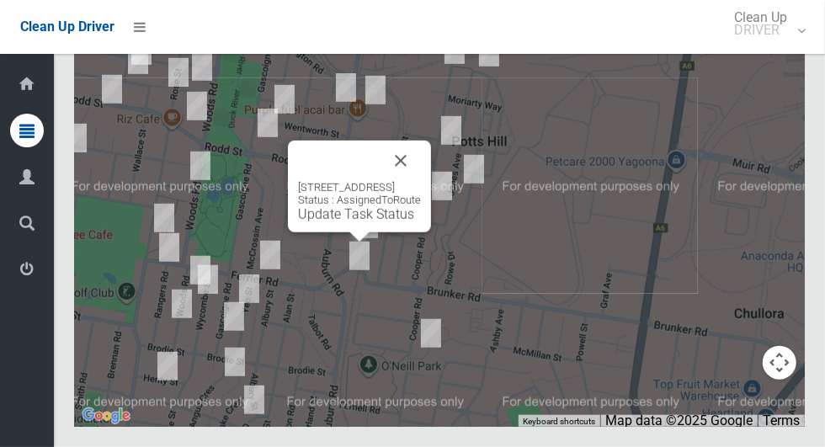
click at [421, 181] on button "Close" at bounding box center [400, 161] width 40 height 40
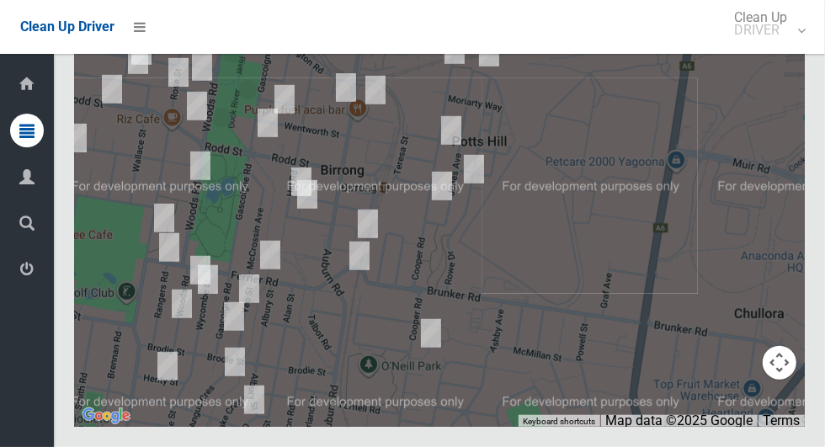
click at [35, 271] on icon at bounding box center [26, 270] width 15 height 34
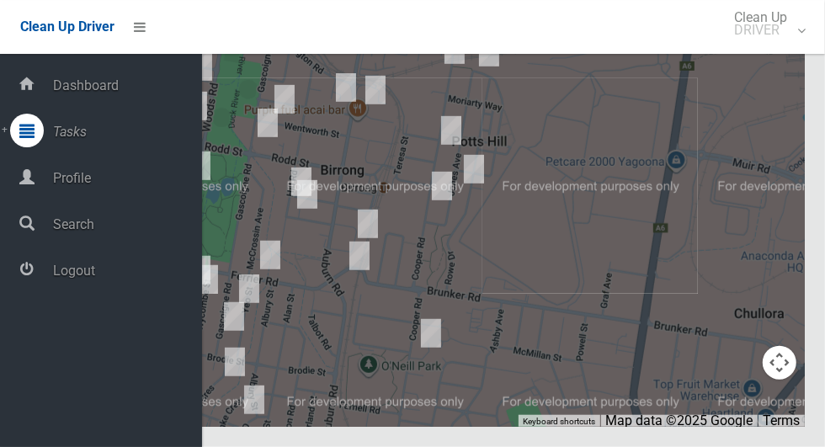
click at [78, 279] on span "Logout" at bounding box center [125, 271] width 154 height 16
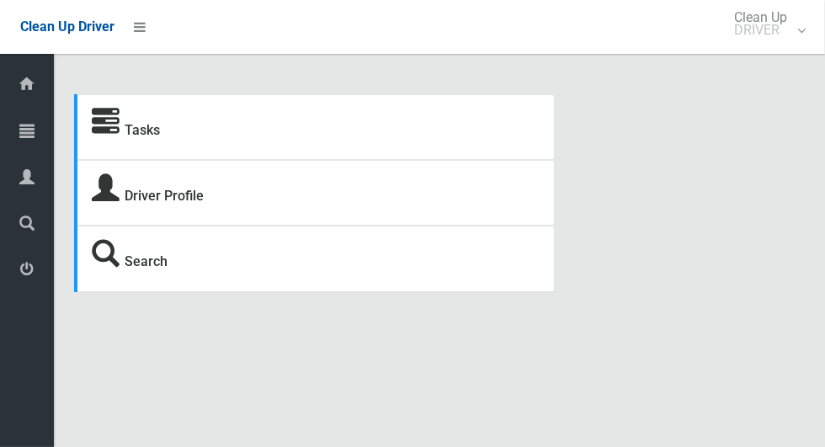
click at [20, 134] on icon at bounding box center [26, 131] width 15 height 34
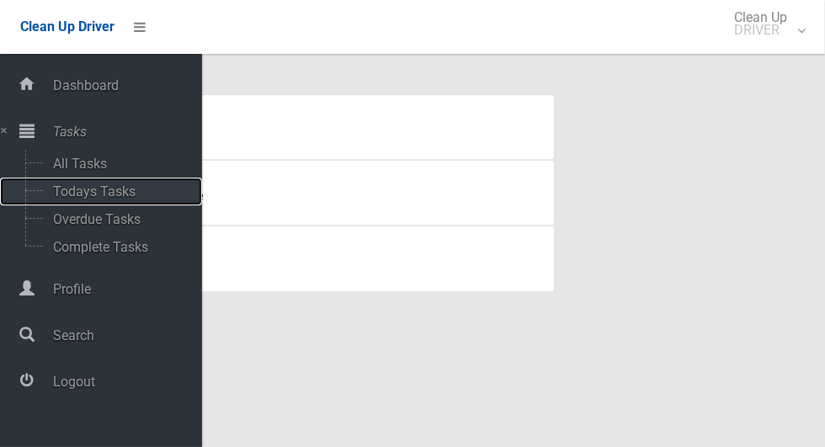
click at [54, 194] on span "Todays Tasks" at bounding box center [118, 191] width 140 height 16
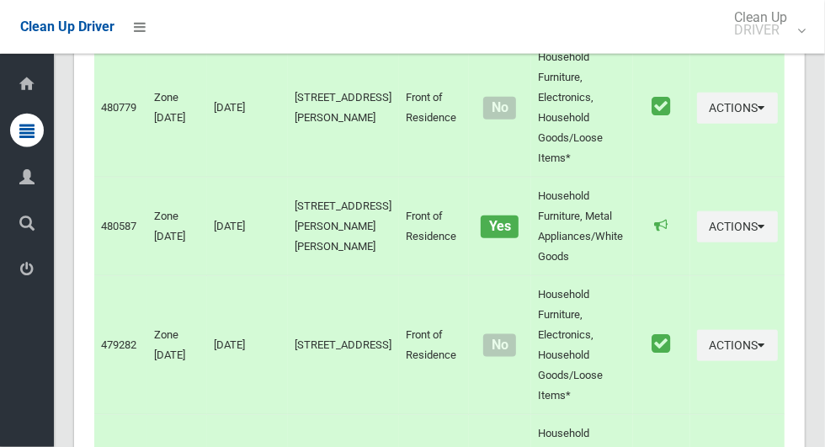
scroll to position [6477, 0]
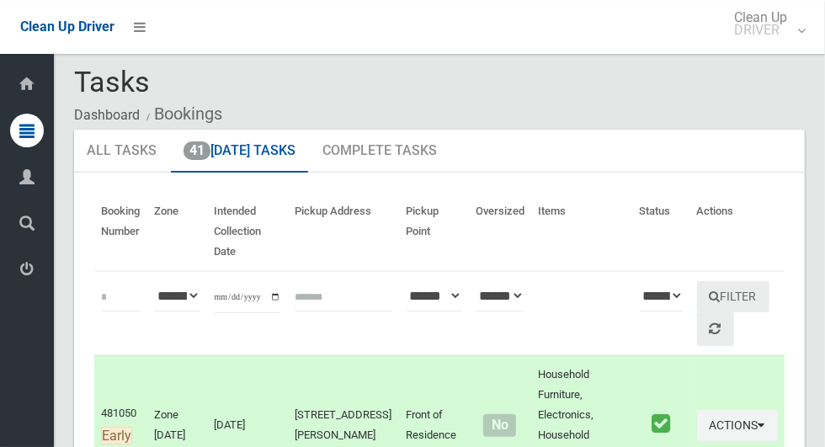
scroll to position [126, 0]
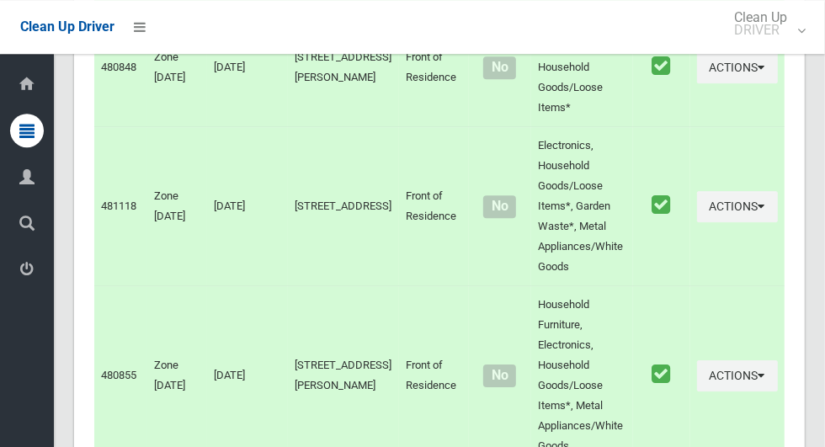
scroll to position [6476, 0]
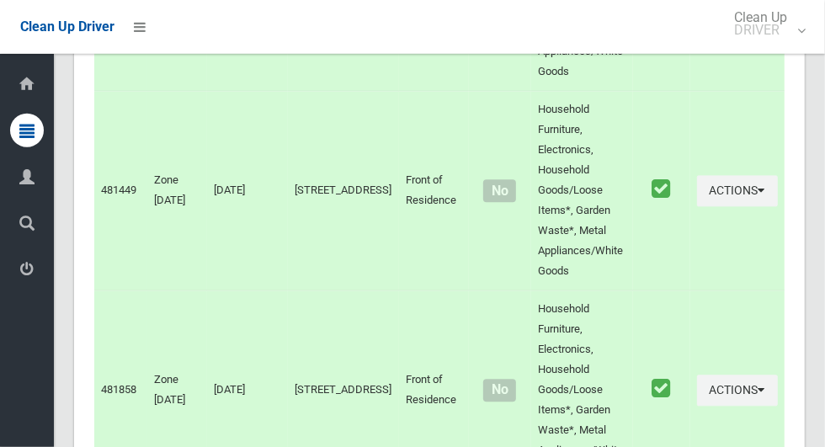
scroll to position [0, 0]
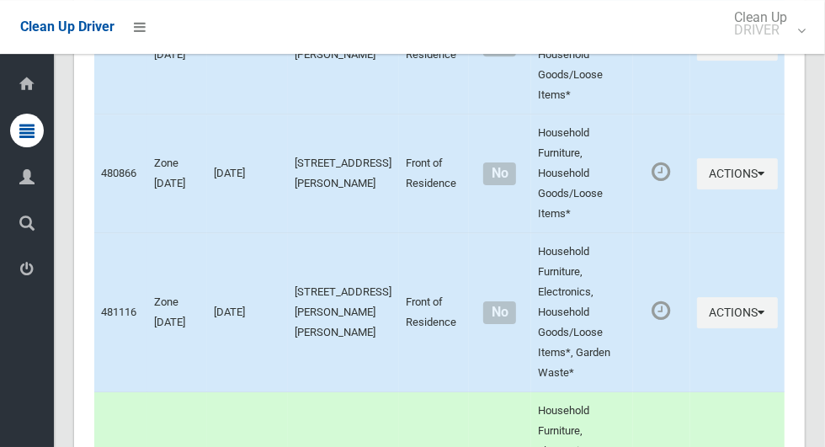
scroll to position [6477, 0]
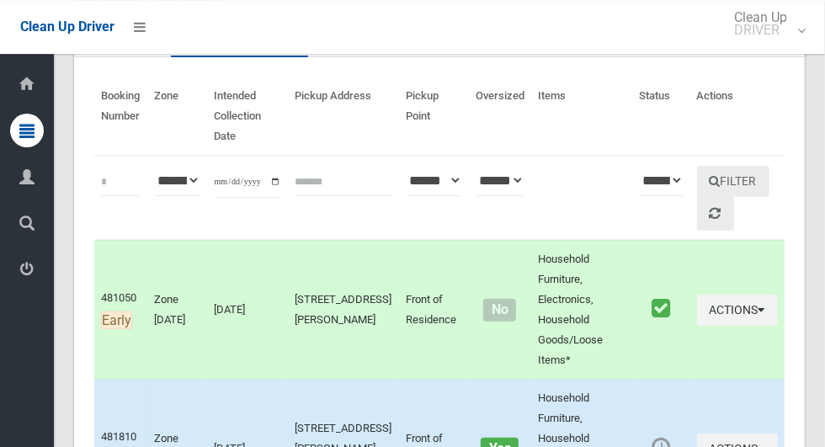
scroll to position [0, 0]
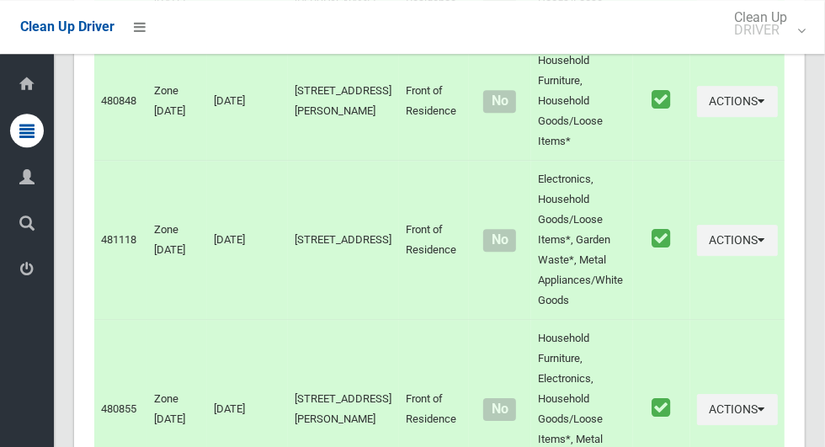
scroll to position [6477, 0]
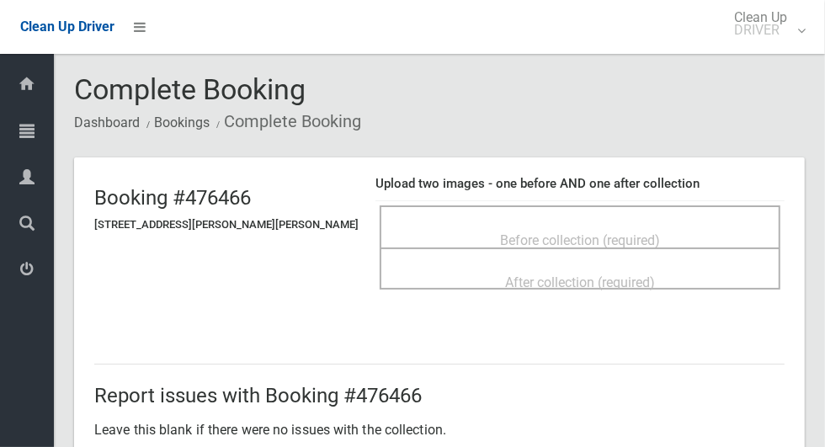
click at [547, 232] on span "Before collection (required)" at bounding box center [580, 240] width 160 height 16
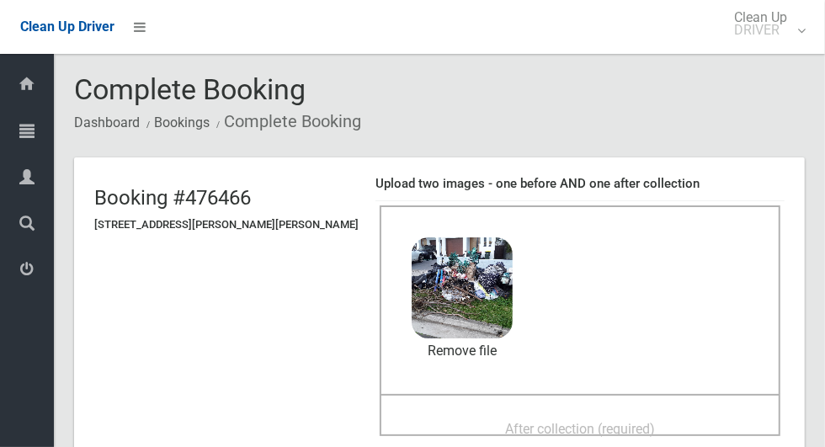
click at [610, 412] on div "After collection (required)" at bounding box center [580, 427] width 364 height 31
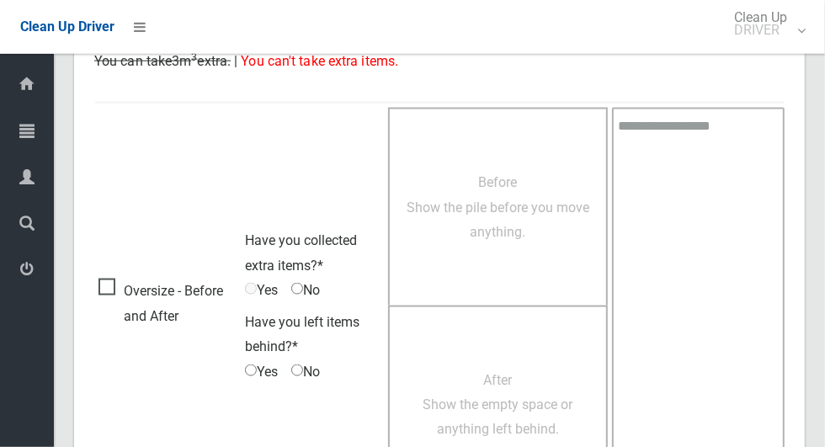
scroll to position [1377, 0]
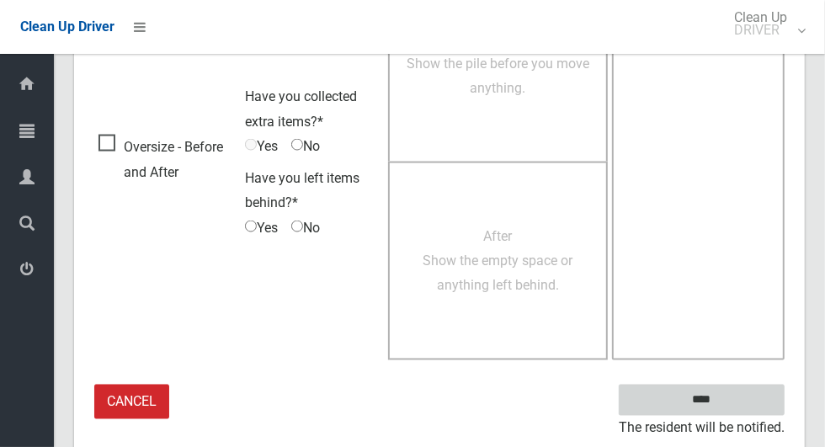
click at [738, 388] on input "****" at bounding box center [702, 400] width 166 height 31
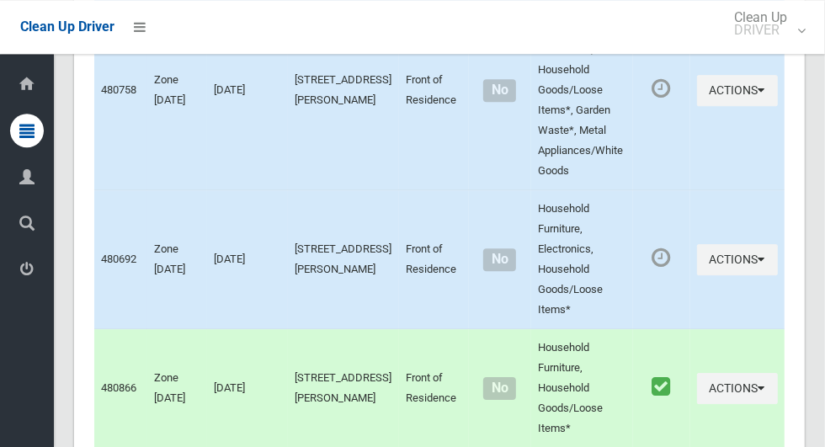
scroll to position [6476, 0]
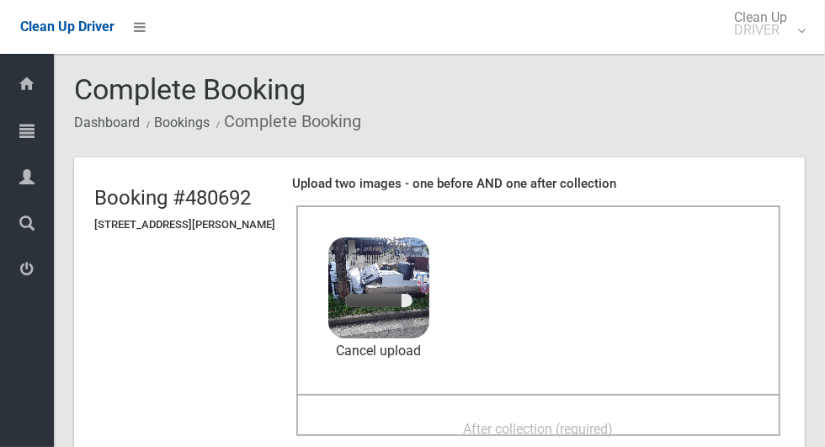
click at [620, 412] on div "After collection (required)" at bounding box center [538, 427] width 447 height 31
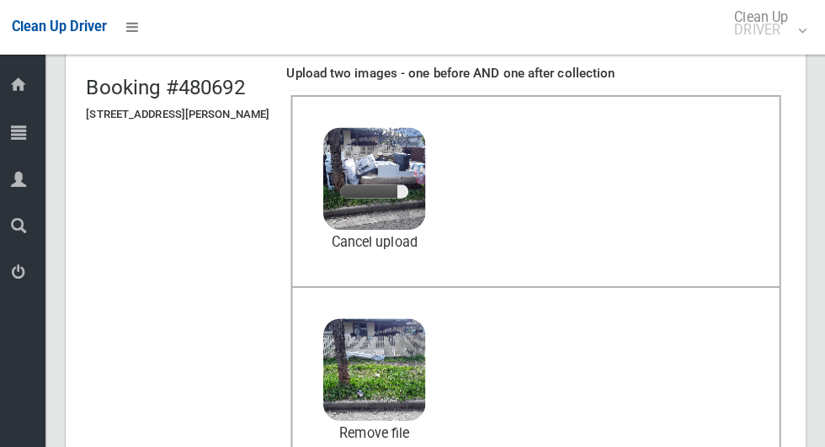
scroll to position [110, 0]
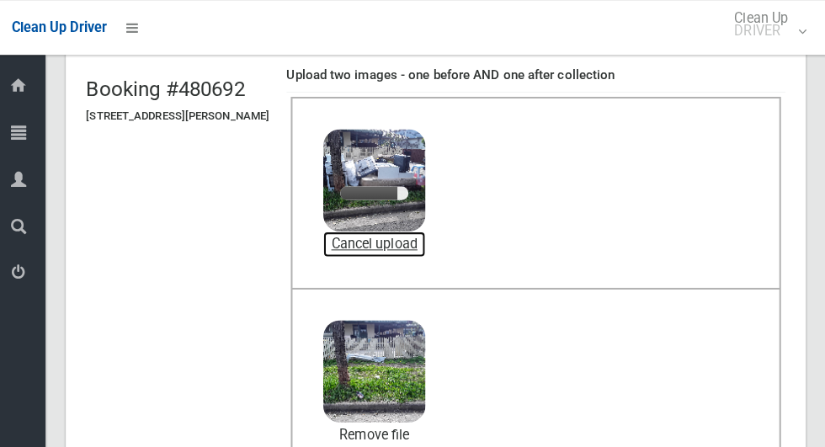
click at [429, 237] on link "Cancel upload" at bounding box center [378, 240] width 101 height 25
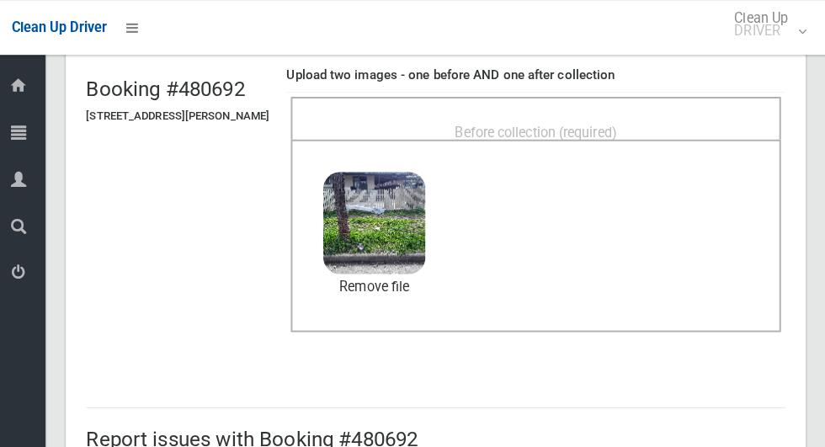
click at [619, 125] on span "Before collection (required)" at bounding box center [539, 130] width 160 height 16
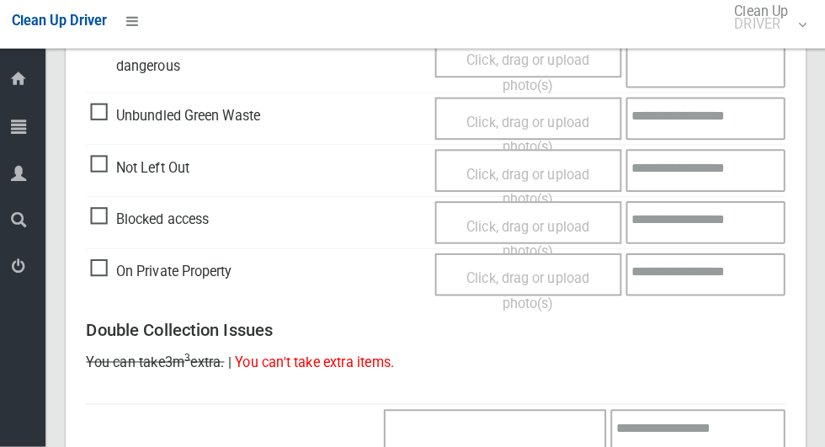
scroll to position [1377, 0]
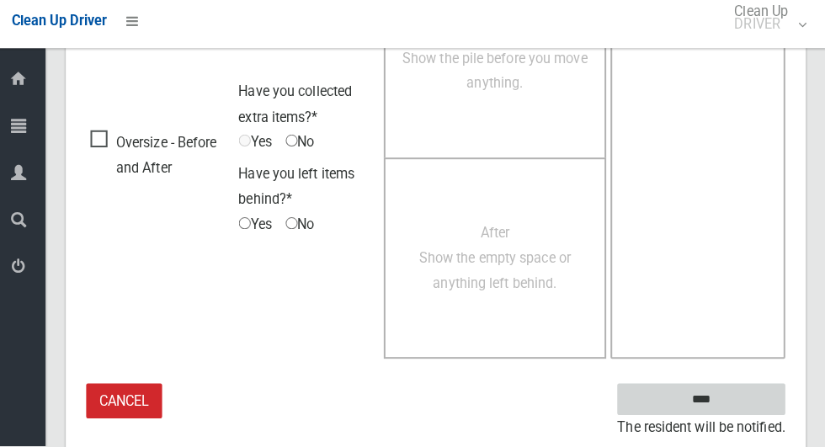
click at [747, 395] on input "****" at bounding box center [702, 400] width 166 height 31
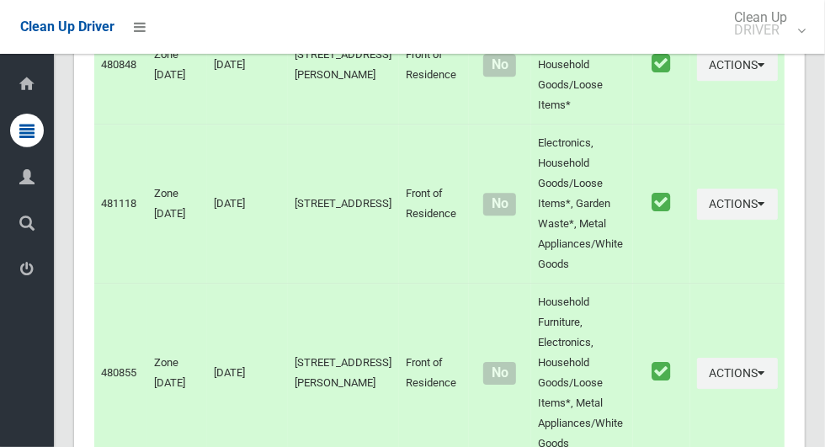
scroll to position [6476, 0]
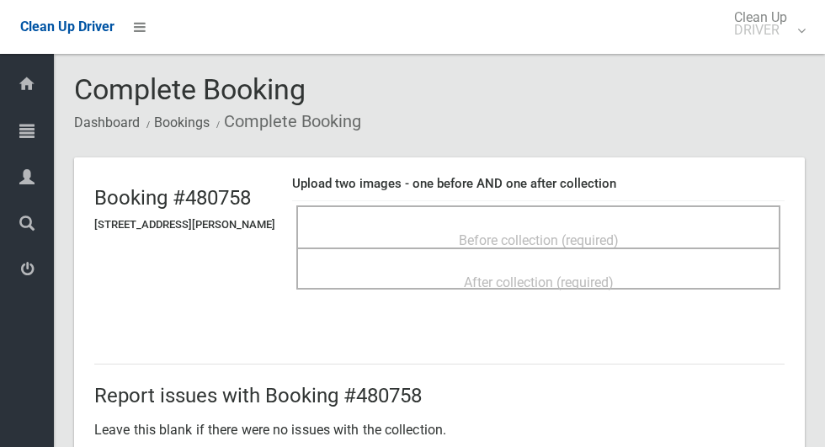
click at [598, 232] on span "Before collection (required)" at bounding box center [539, 240] width 160 height 16
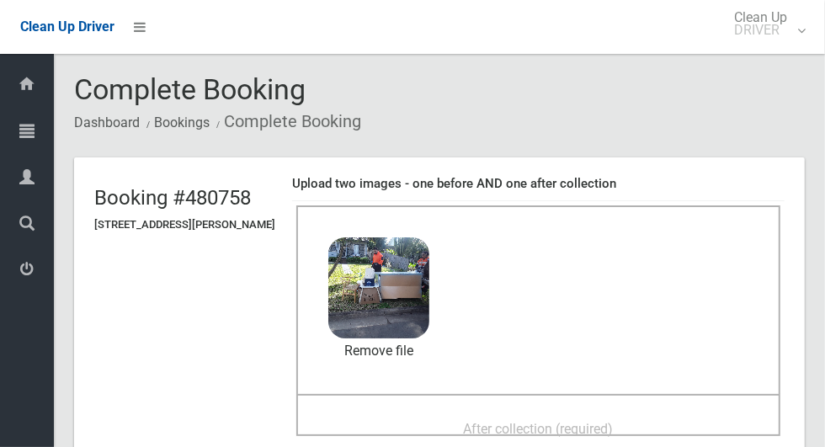
click at [606, 421] on span "After collection (required)" at bounding box center [539, 429] width 150 height 16
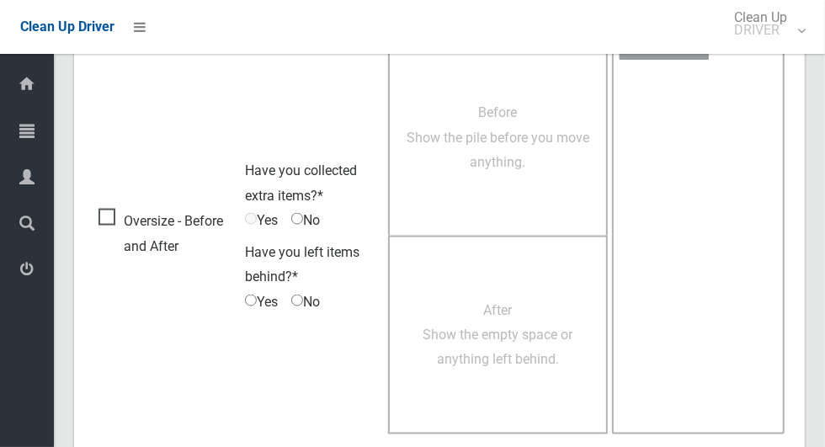
scroll to position [1377, 0]
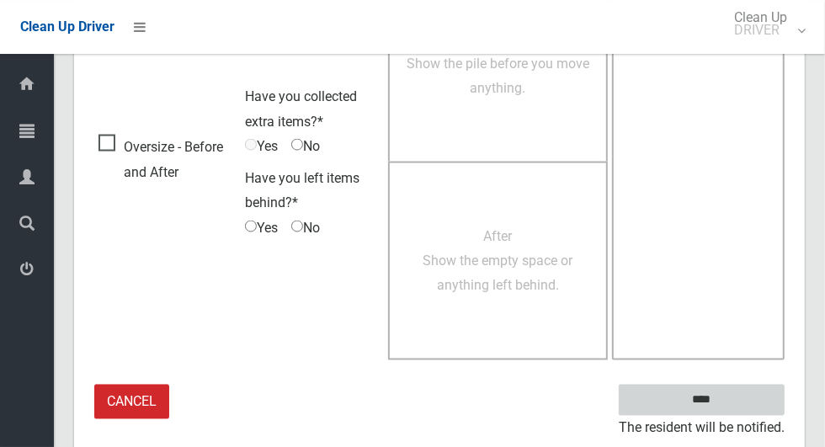
click at [733, 389] on input "****" at bounding box center [702, 400] width 166 height 31
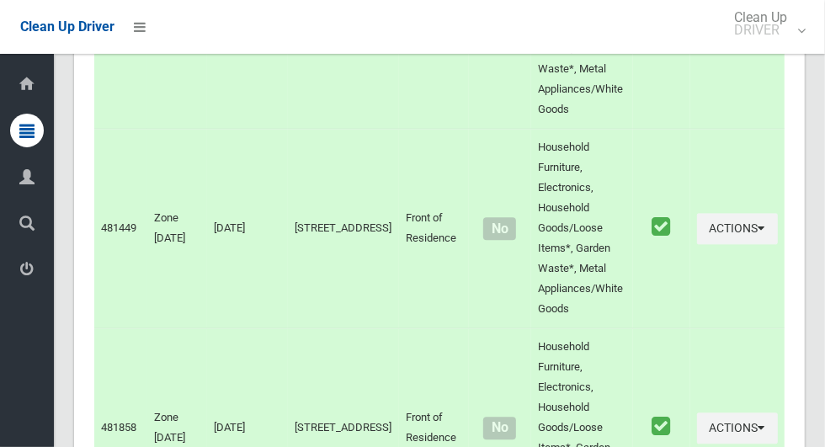
scroll to position [6476, 0]
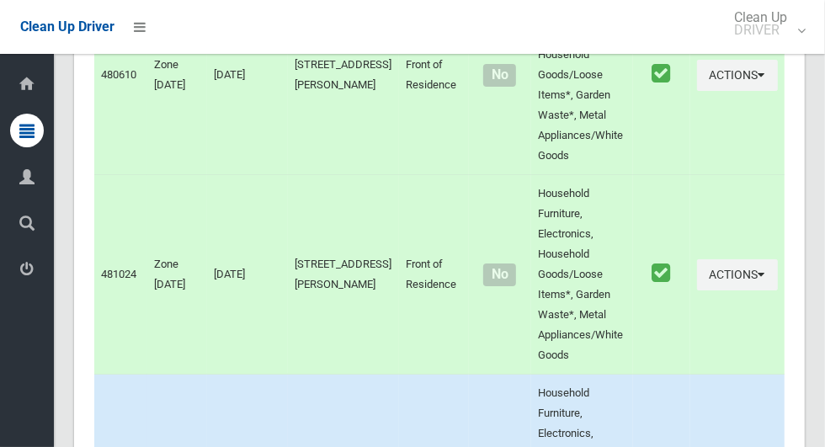
click at [29, 273] on icon at bounding box center [26, 270] width 15 height 34
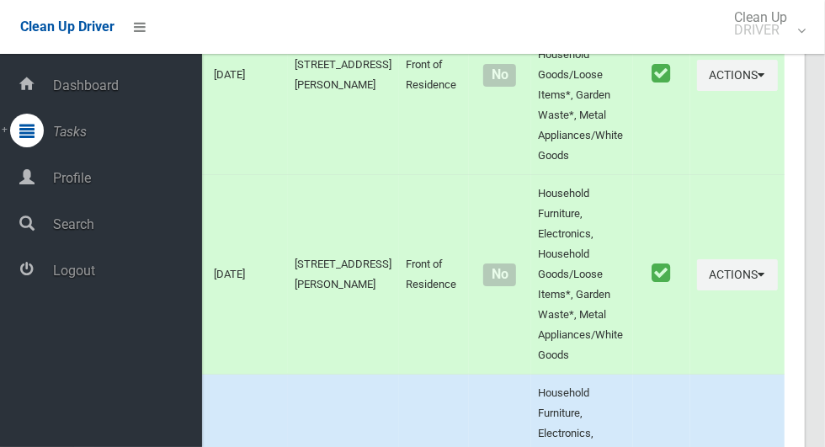
click at [120, 269] on span "Logout" at bounding box center [125, 271] width 154 height 16
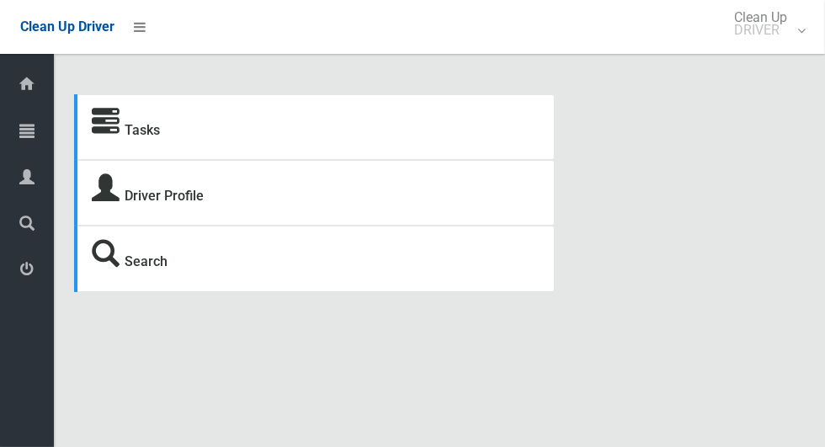
click at [23, 126] on icon at bounding box center [26, 131] width 15 height 34
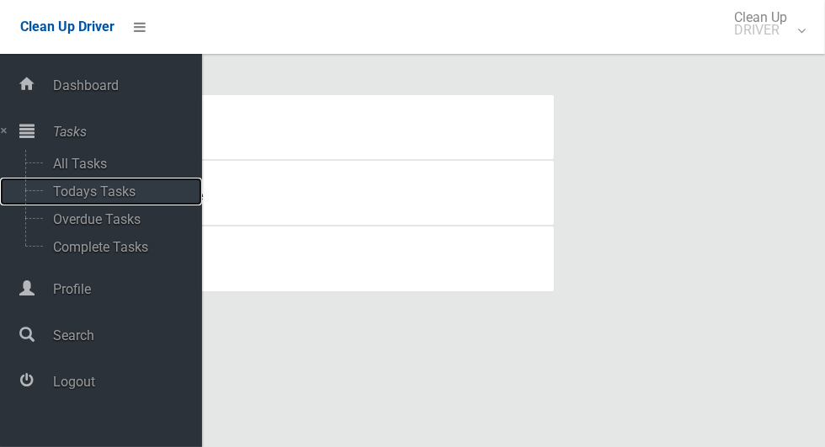
click at [135, 194] on span "Todays Tasks" at bounding box center [118, 191] width 140 height 16
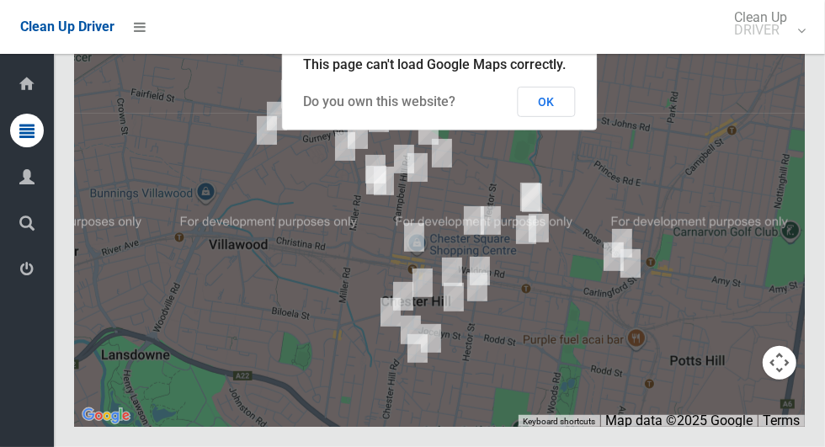
scroll to position [7201, 0]
click at [542, 117] on button "OK" at bounding box center [547, 102] width 58 height 30
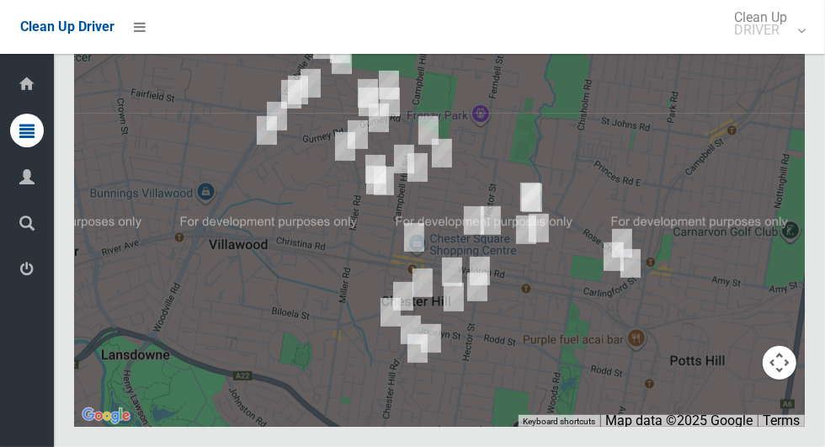
click at [31, 277] on icon at bounding box center [26, 270] width 15 height 34
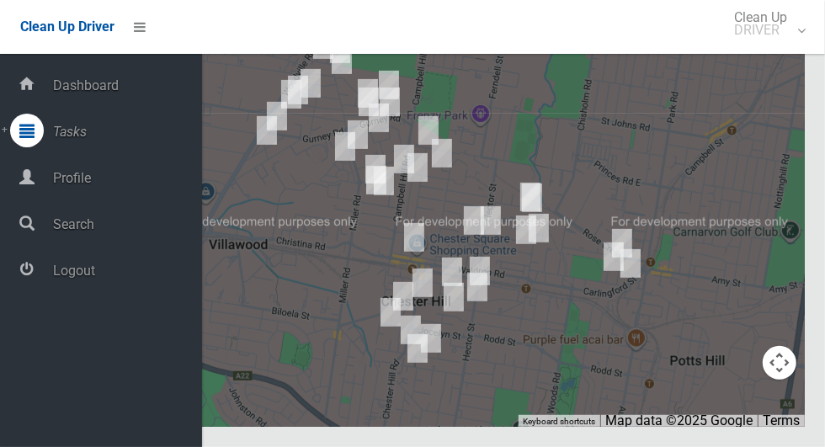
click at [95, 279] on span "Logout" at bounding box center [125, 271] width 154 height 16
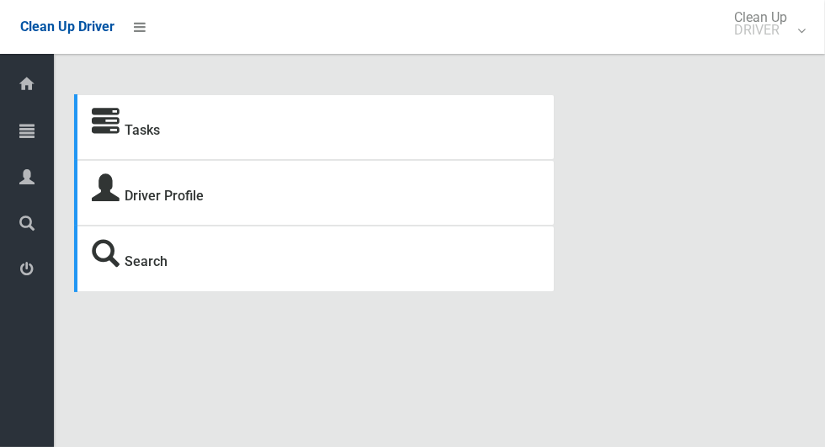
click at [45, 138] on span "Tasks" at bounding box center [43, 132] width 6 height 16
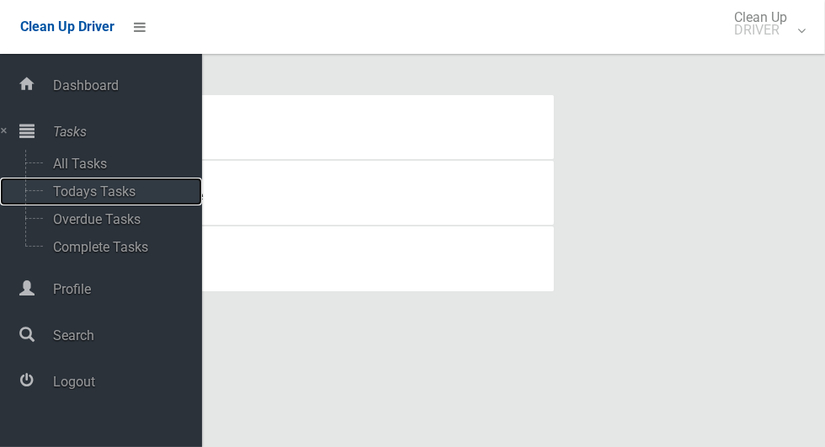
click at [135, 194] on span "Todays Tasks" at bounding box center [118, 191] width 140 height 16
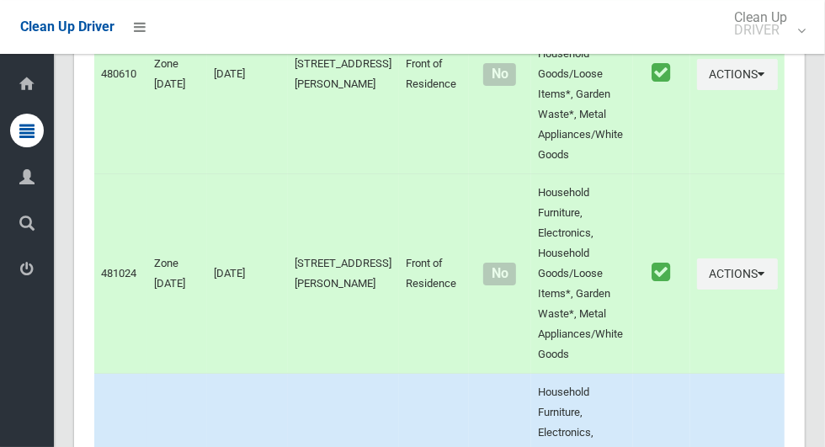
scroll to position [6477, 0]
